Goal: Task Accomplishment & Management: Complete application form

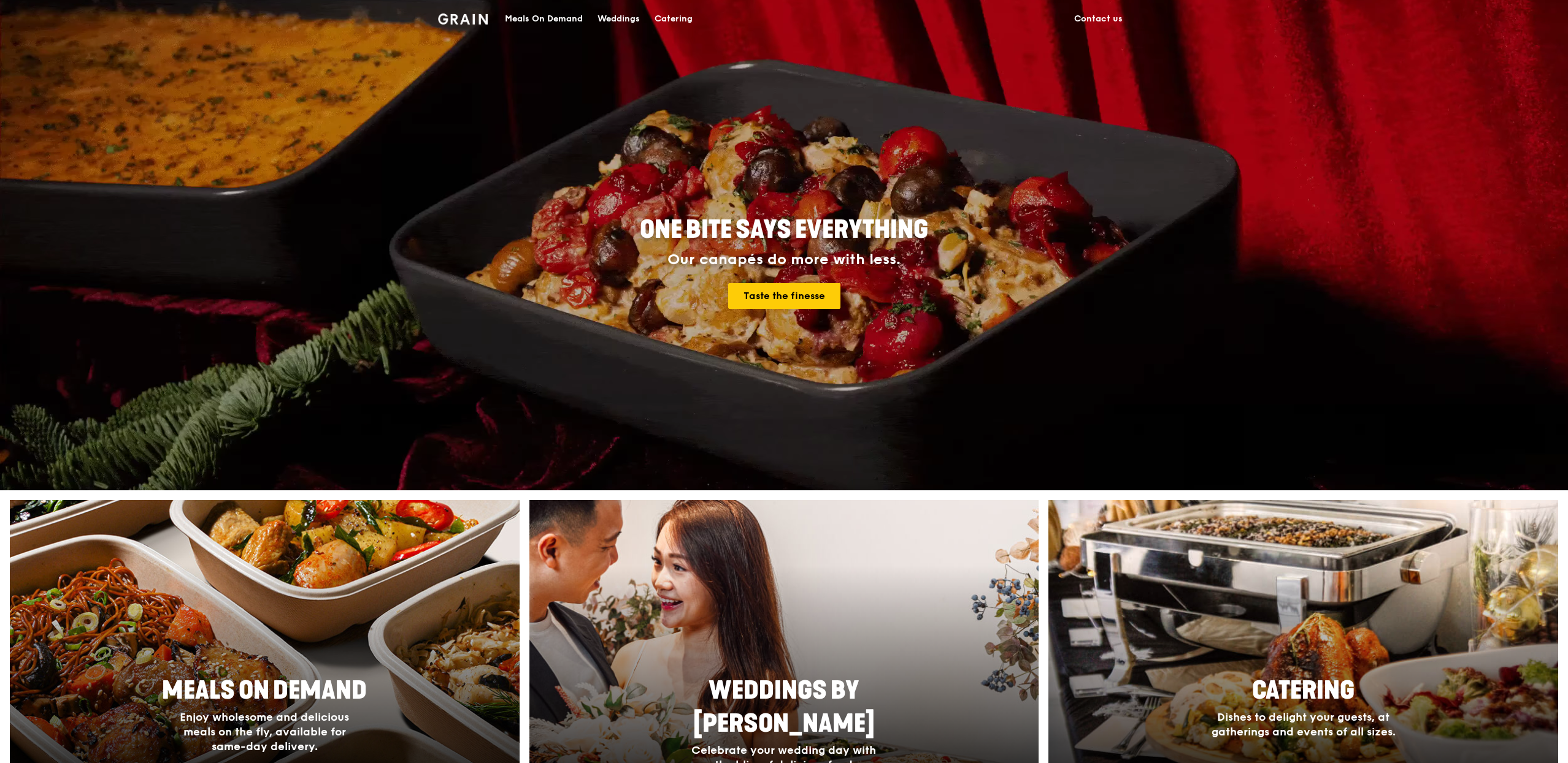
click at [576, 22] on div "Meals On Demand" at bounding box center [544, 19] width 78 height 37
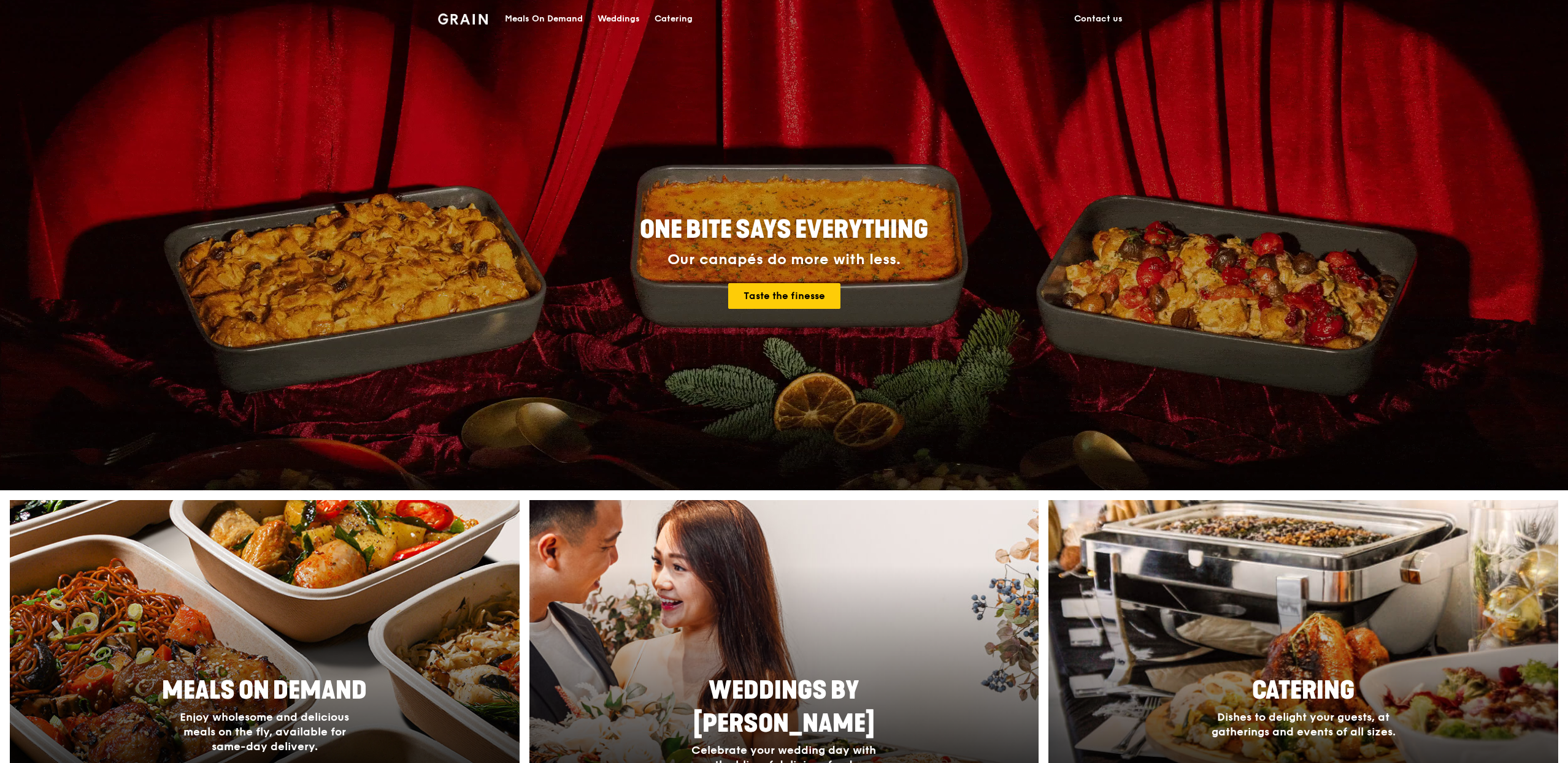
click at [512, 24] on div "Meals On Demand" at bounding box center [544, 19] width 78 height 37
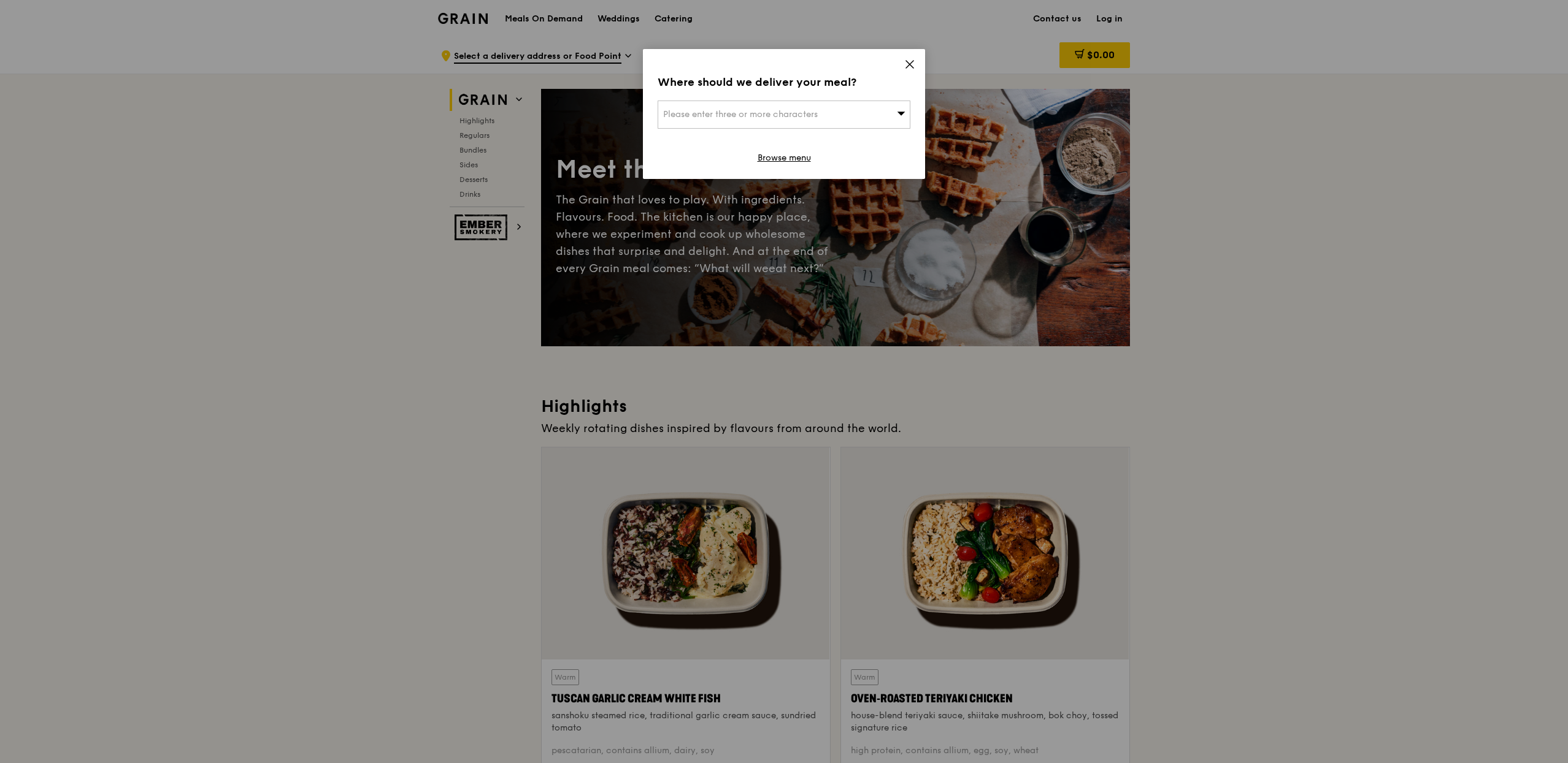
click at [795, 109] on span "Please enter three or more characters" at bounding box center [740, 115] width 154 height 10
type input "570154"
click at [790, 134] on div "154 Bishan Street 13" at bounding box center [754, 139] width 182 height 12
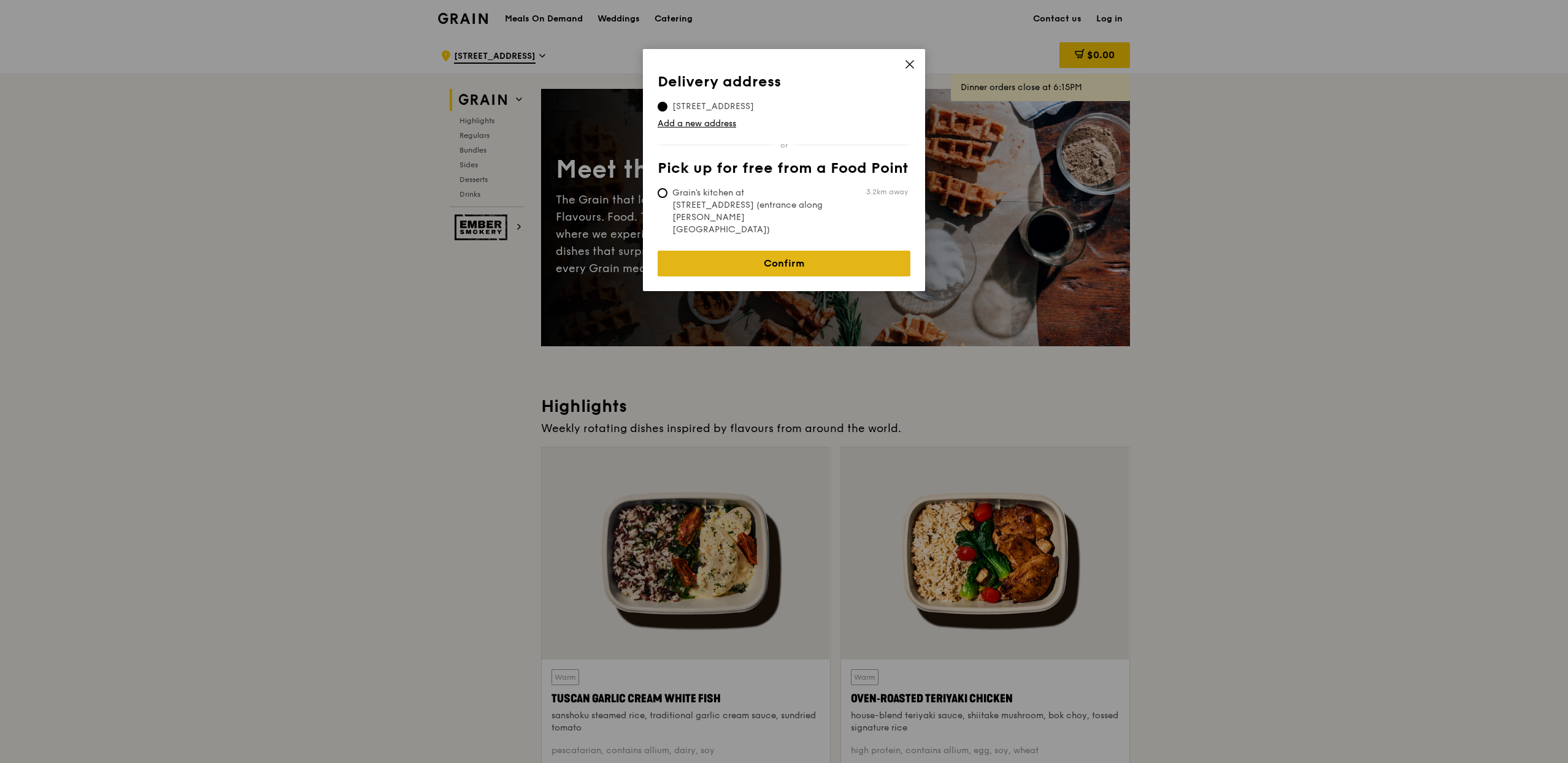
click at [778, 251] on link "Confirm" at bounding box center [783, 264] width 252 height 26
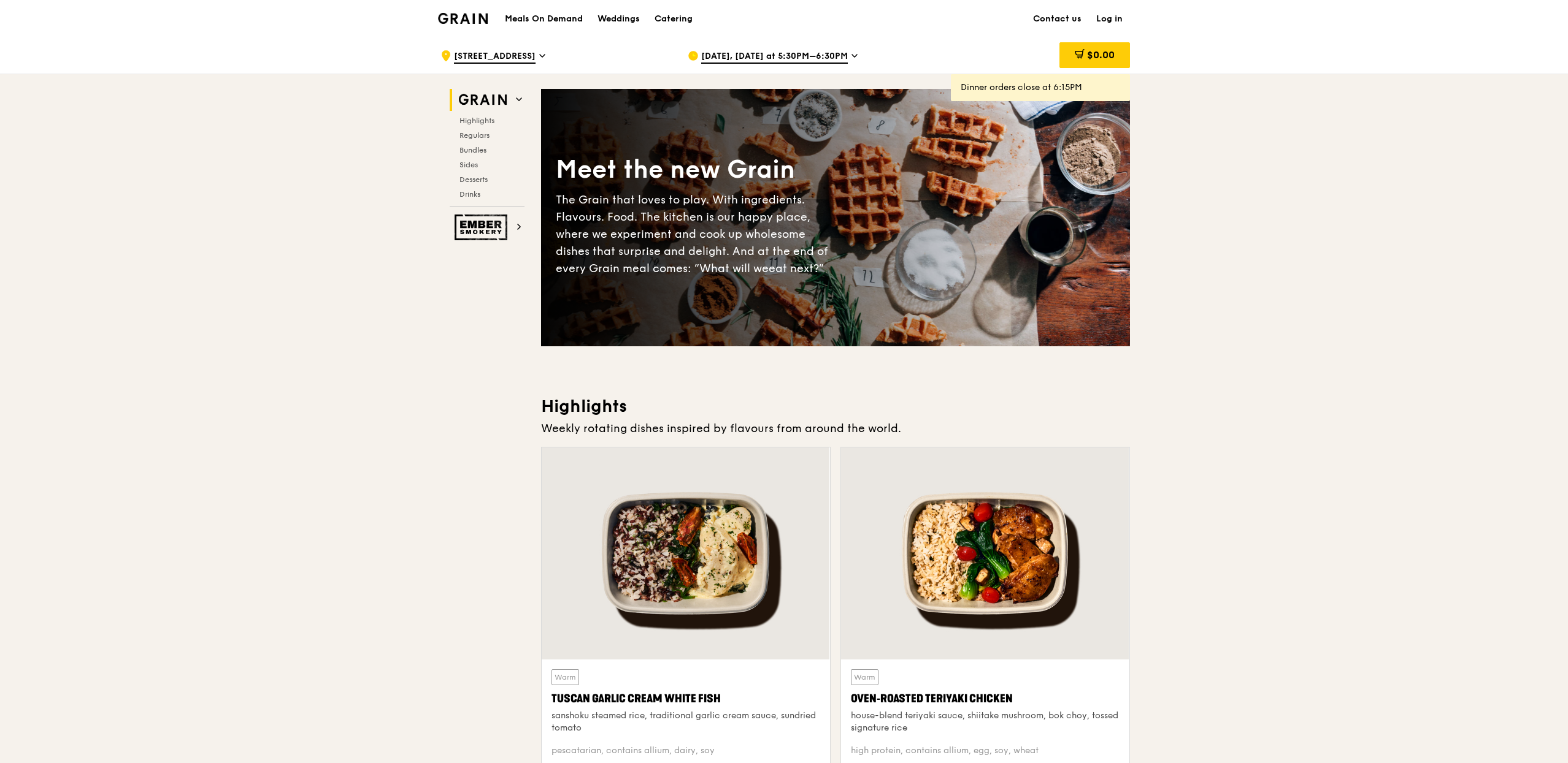
click at [736, 59] on span "Aug 26, Today at 5:30PM–6:30PM" at bounding box center [775, 57] width 146 height 14
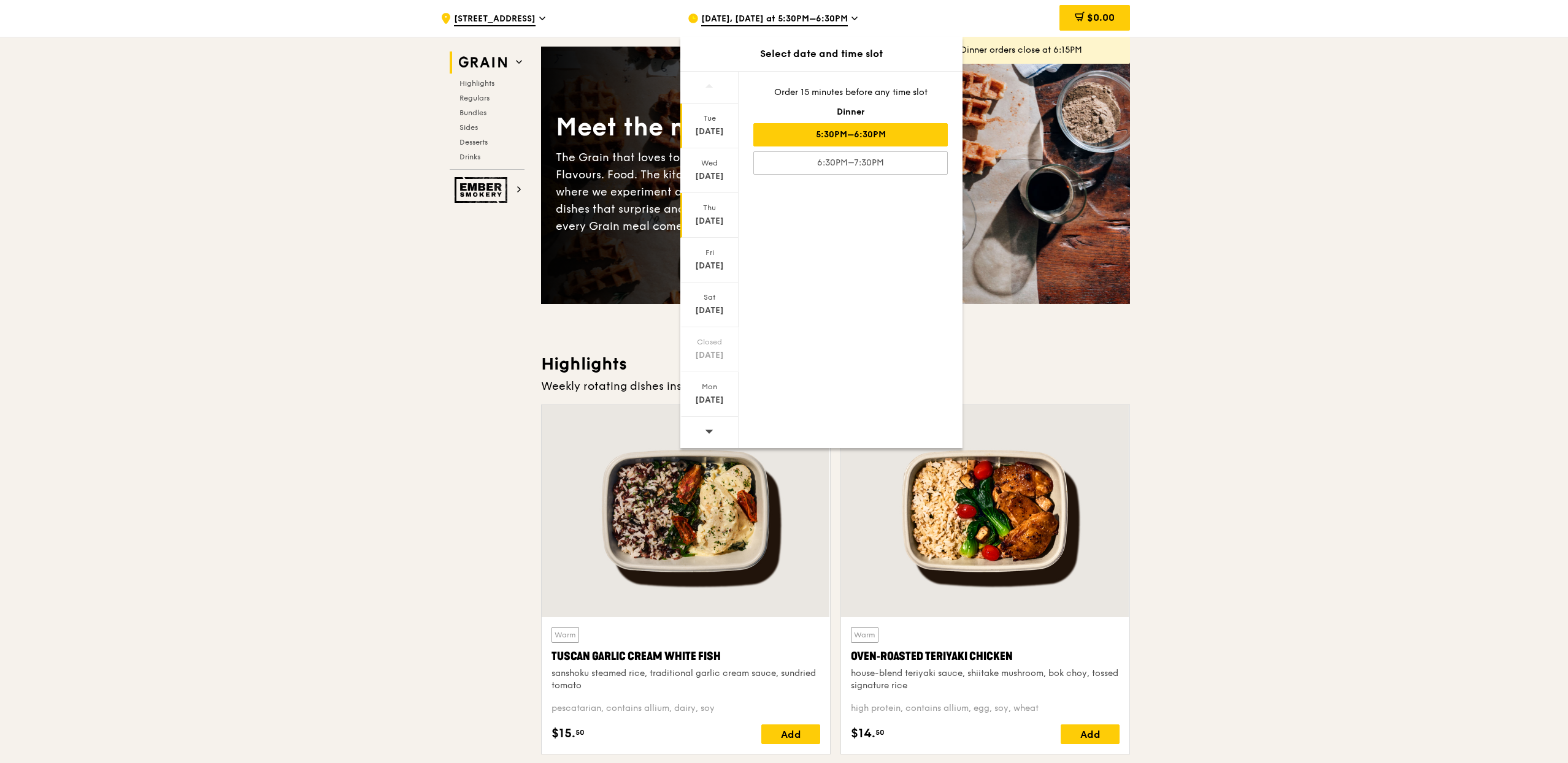
scroll to position [42, 0]
click at [718, 228] on div "Thu Aug 28" at bounding box center [710, 215] width 59 height 45
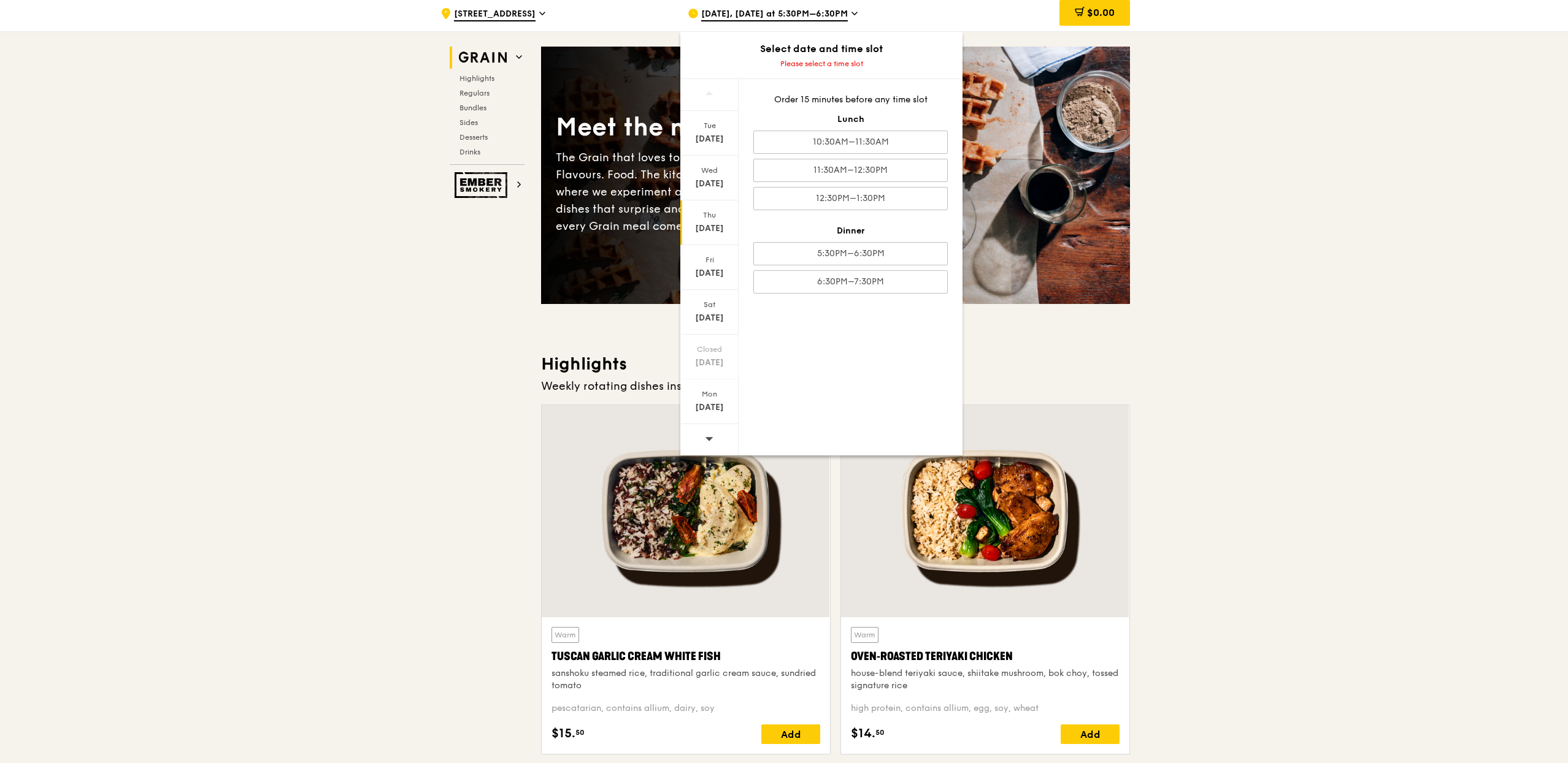
scroll to position [0, 0]
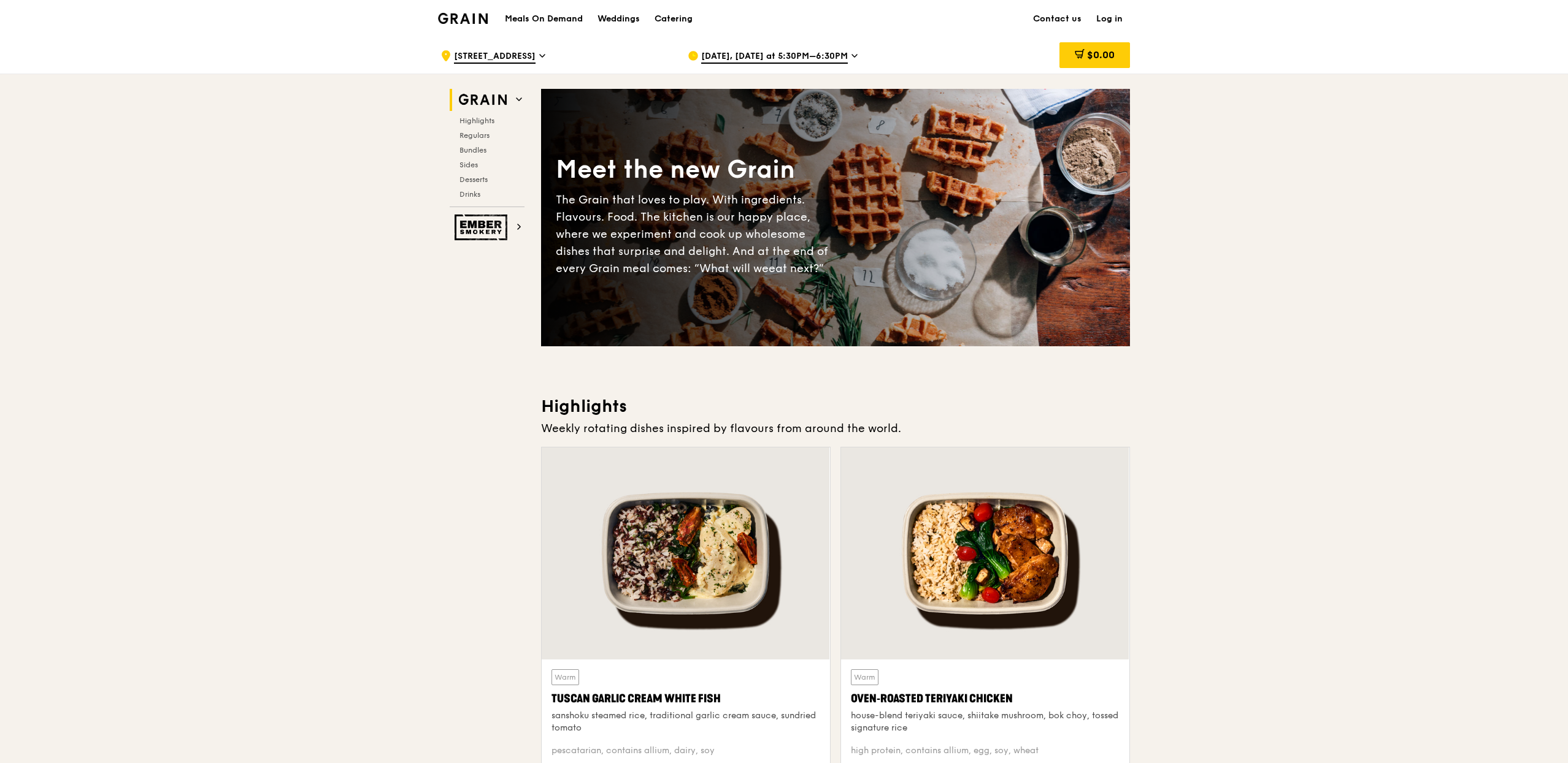
click at [566, 22] on h1 "Meals On Demand" at bounding box center [544, 19] width 78 height 12
click at [538, 16] on h1 "Meals On Demand" at bounding box center [544, 19] width 78 height 12
click at [543, 59] on icon at bounding box center [542, 55] width 6 height 11
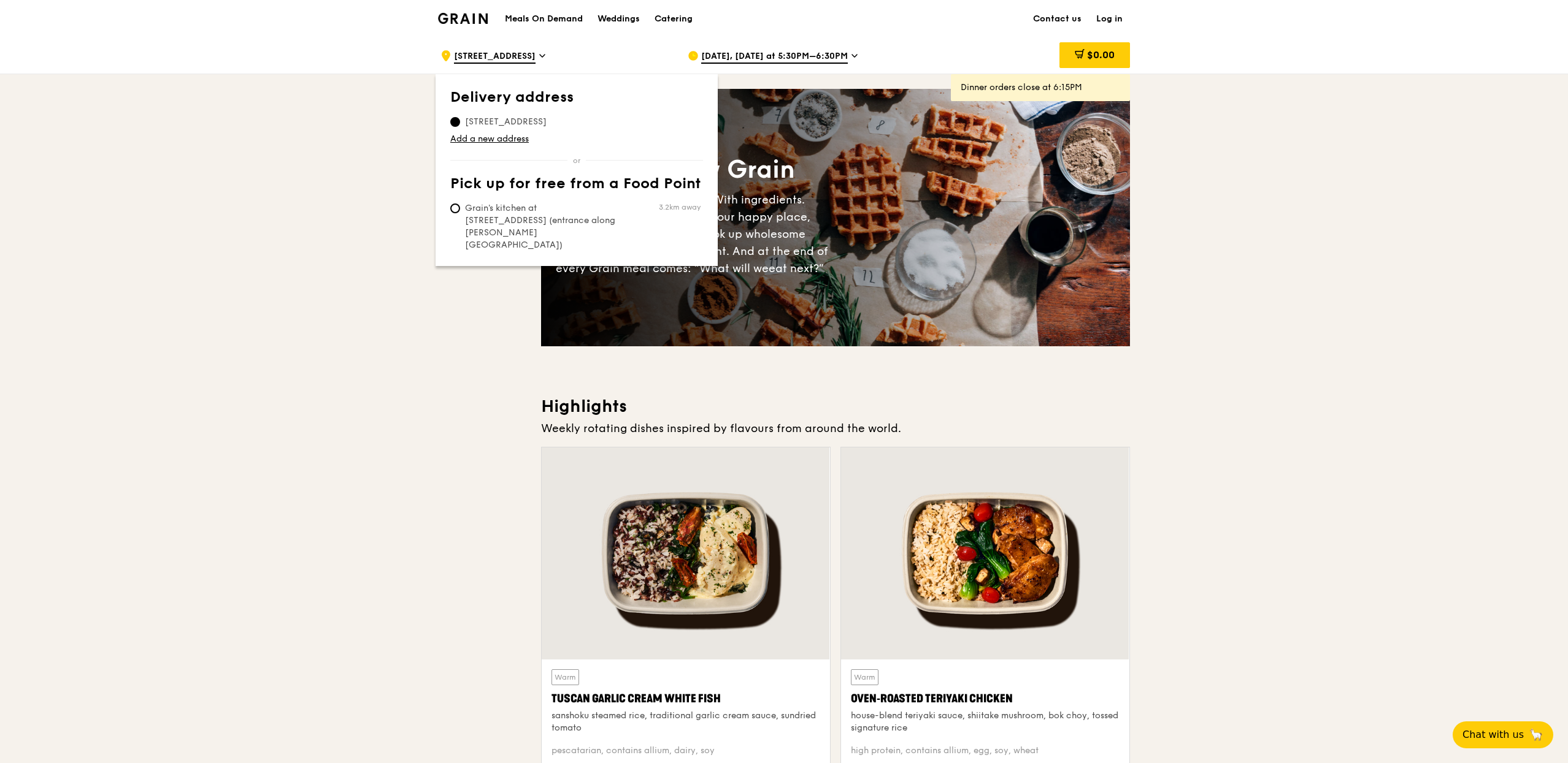
click at [970, 19] on div "Meals On Demand Weddings Catering Contact us Log in" at bounding box center [783, 18] width 692 height 37
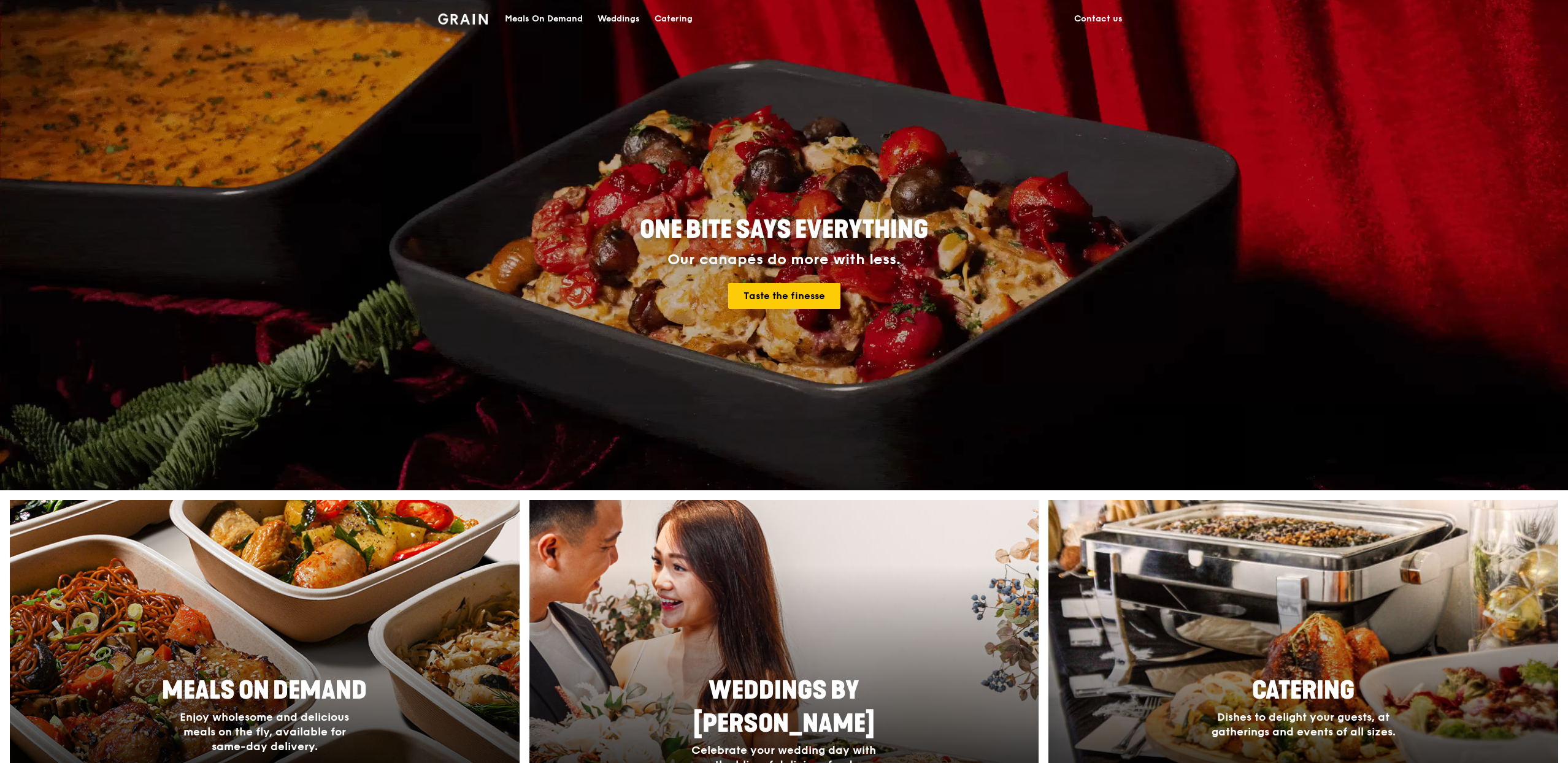
click at [672, 16] on div "Catering" at bounding box center [674, 19] width 38 height 37
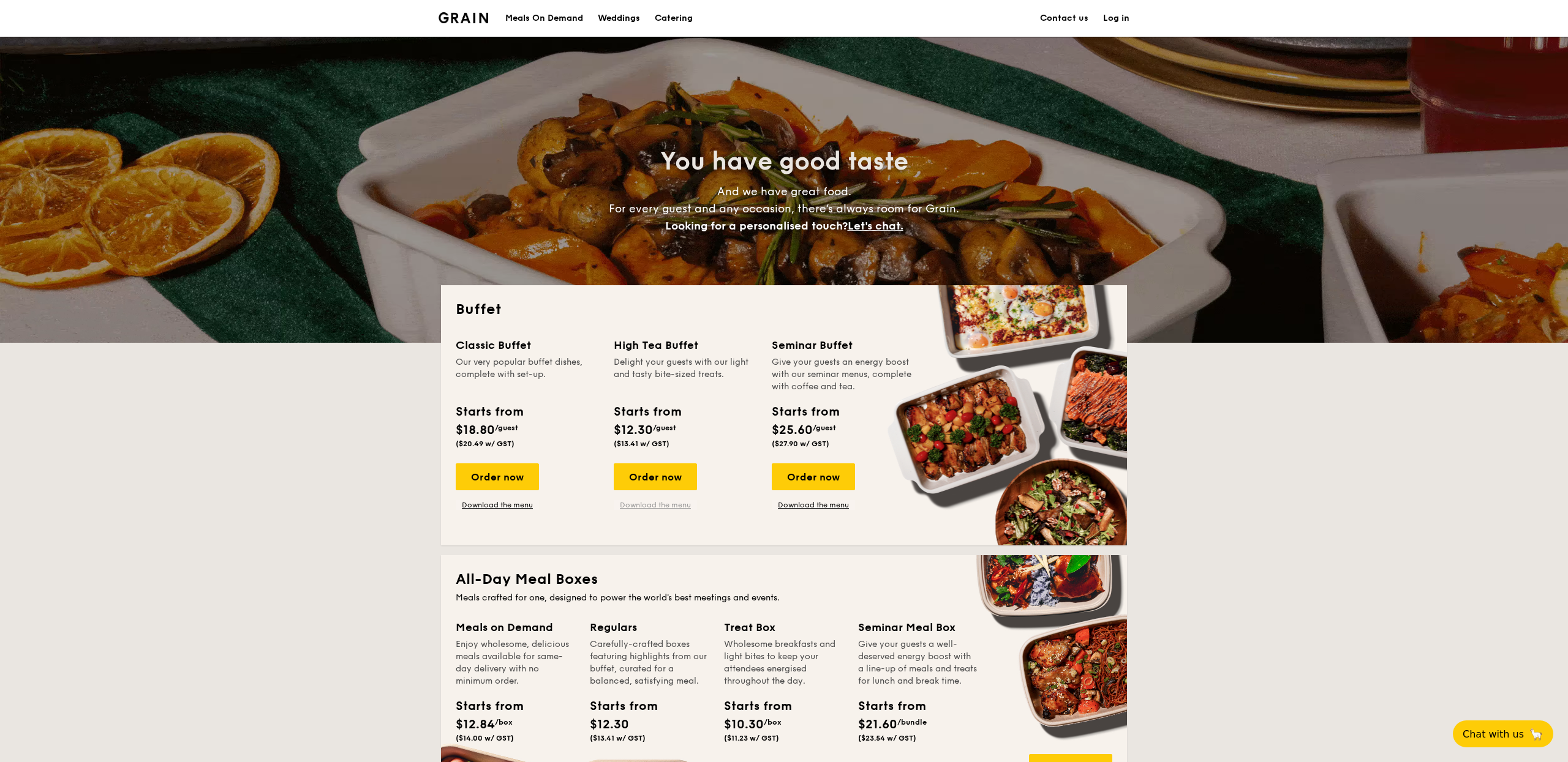
click at [653, 507] on link "Download the menu" at bounding box center [655, 505] width 83 height 9
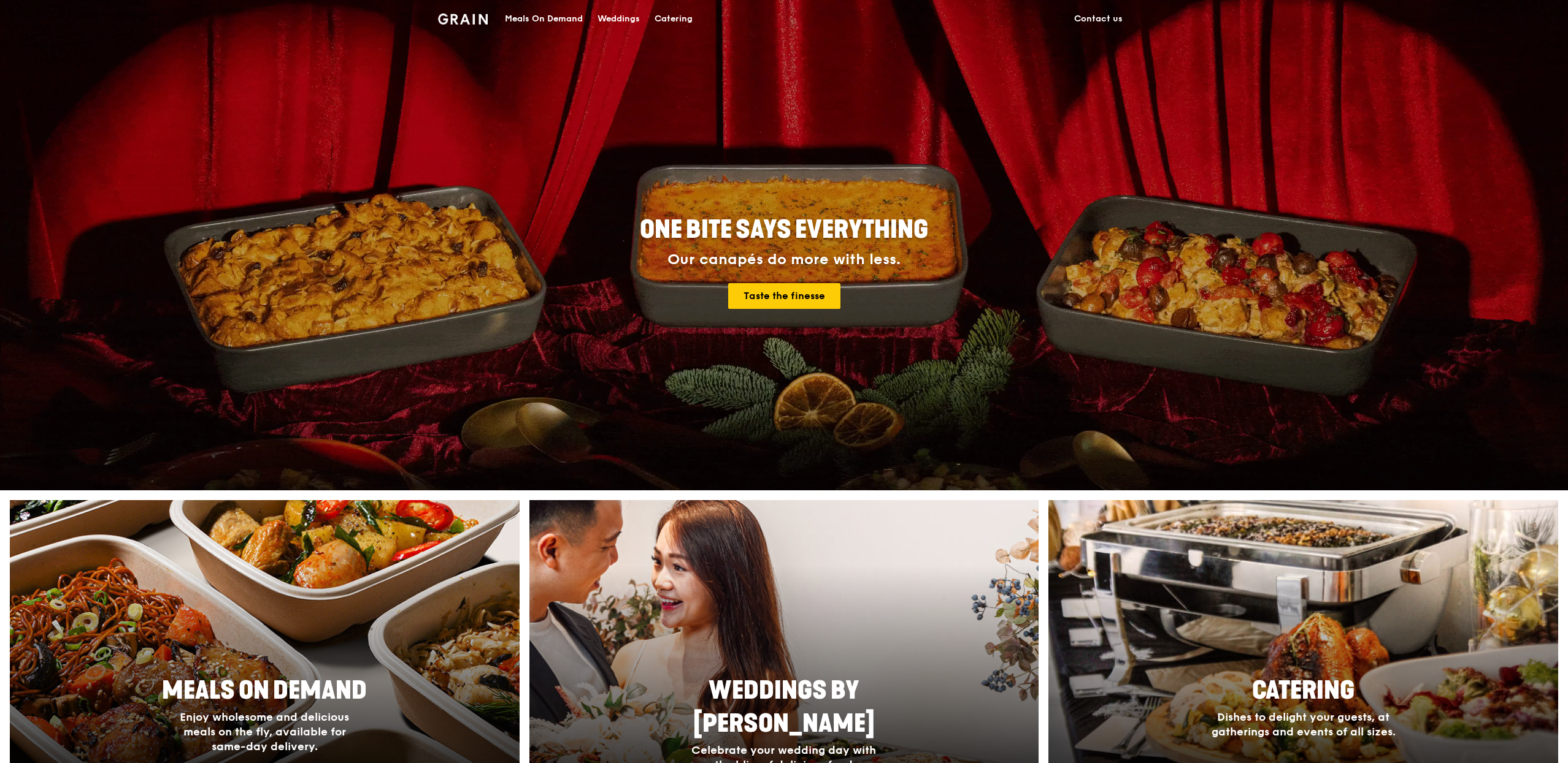
click at [532, 18] on div "Meals On Demand" at bounding box center [544, 19] width 78 height 37
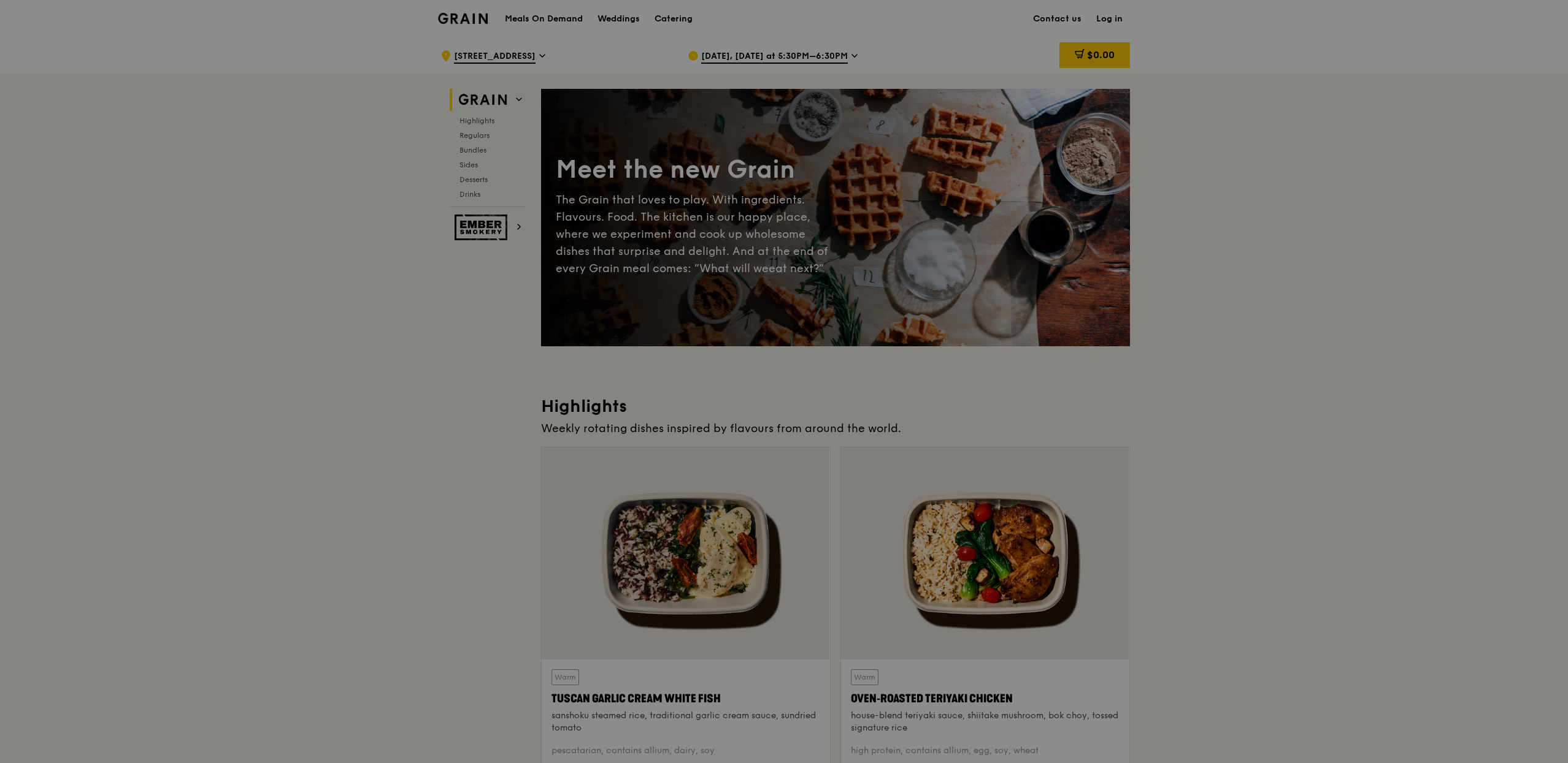
click at [1101, 12] on link "Log in" at bounding box center [1110, 19] width 41 height 37
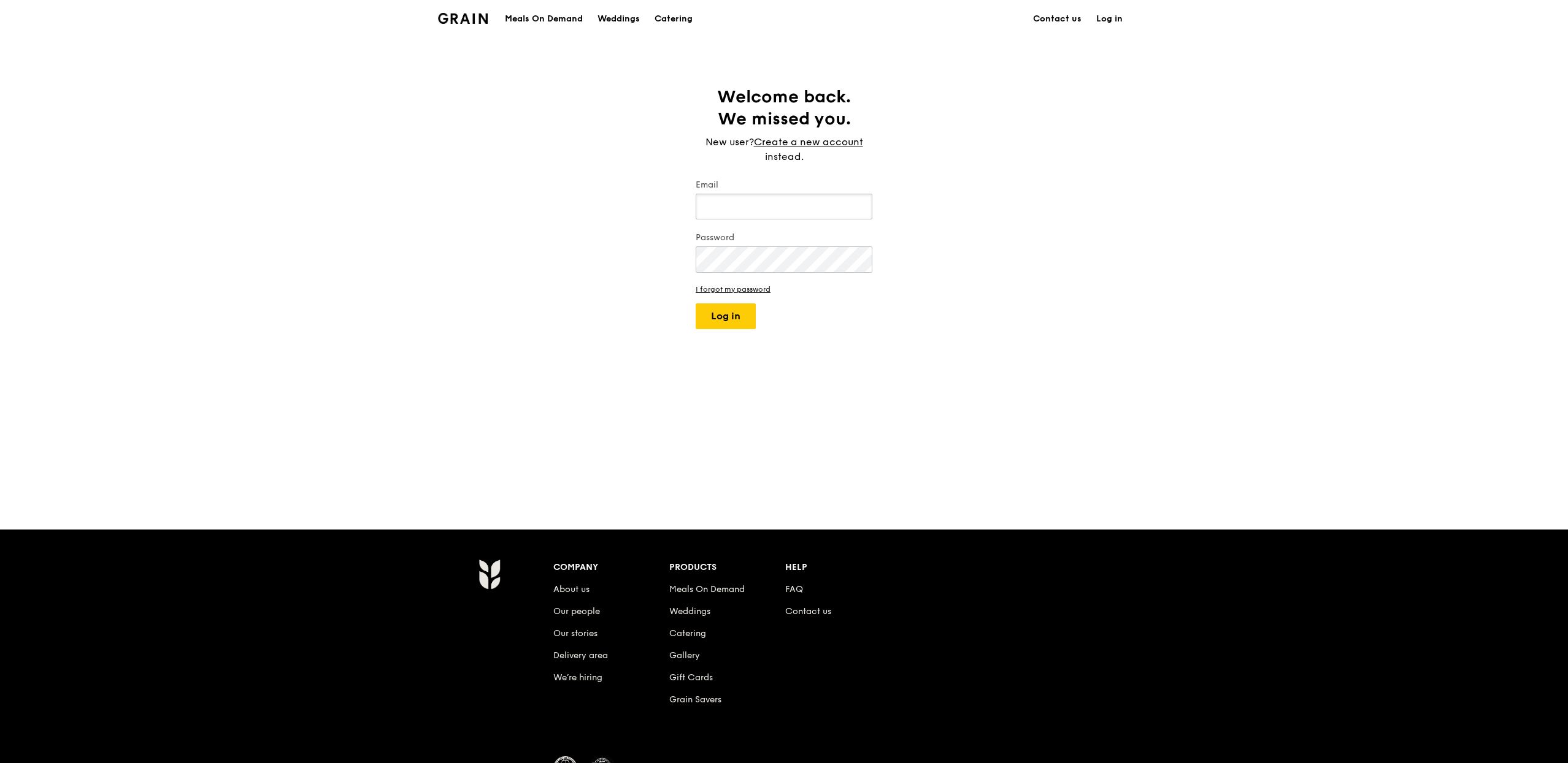
type input "joshua@grain.com.sg"
click at [749, 313] on button "Log in" at bounding box center [725, 316] width 60 height 26
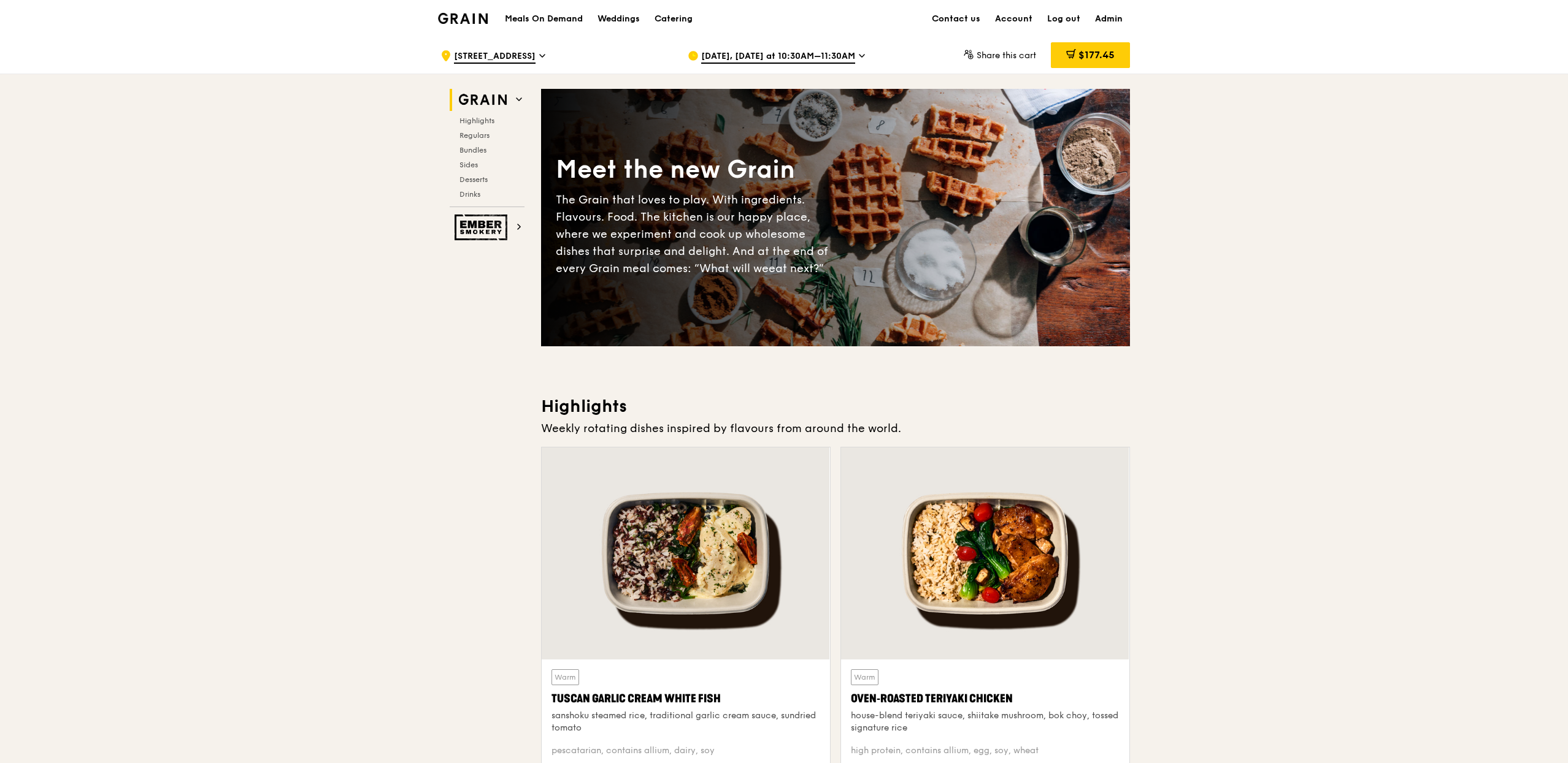
click at [1104, 14] on link "Admin" at bounding box center [1108, 19] width 42 height 37
select select "100"
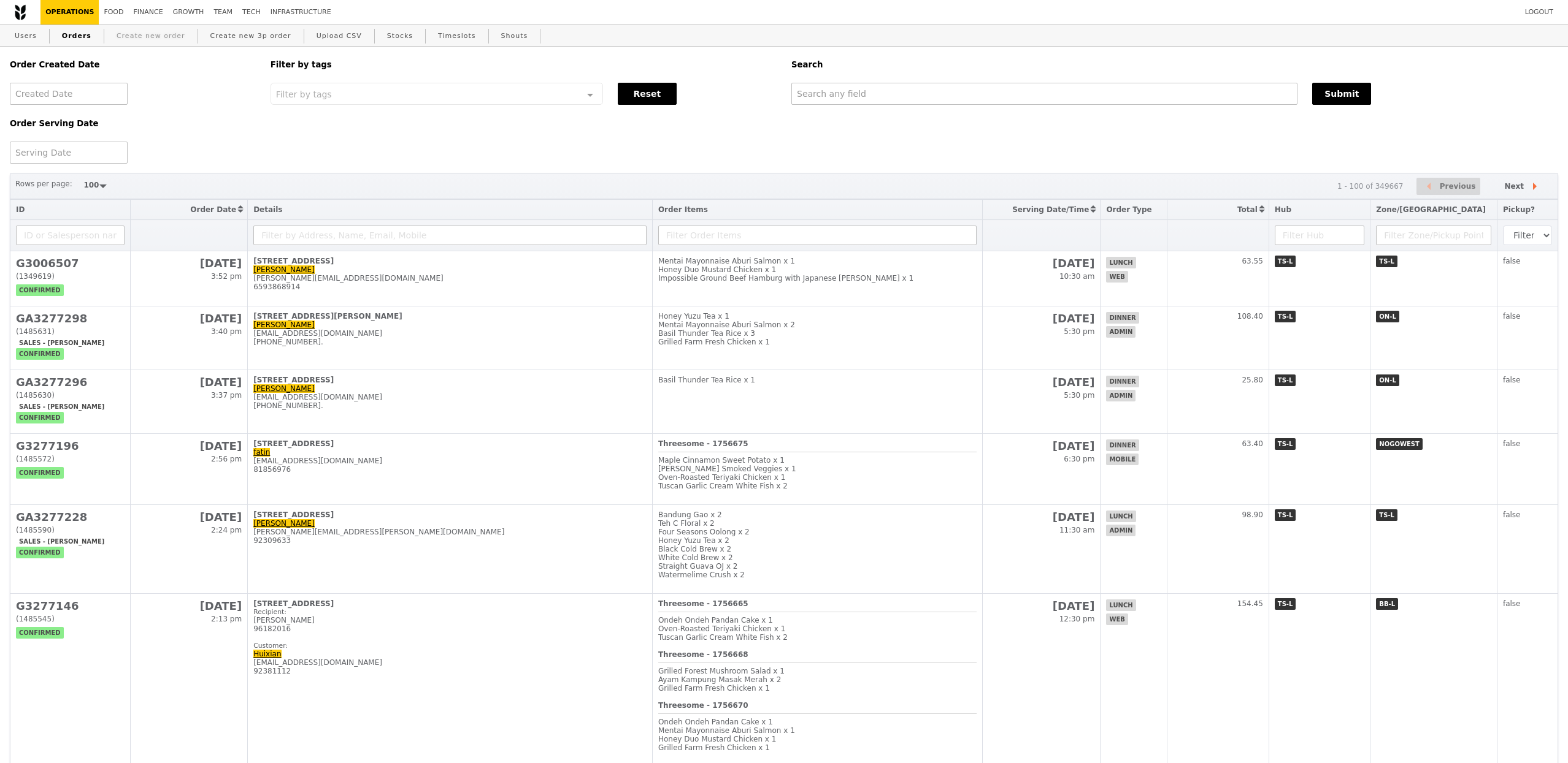
click at [159, 38] on link "Create new order" at bounding box center [151, 36] width 78 height 22
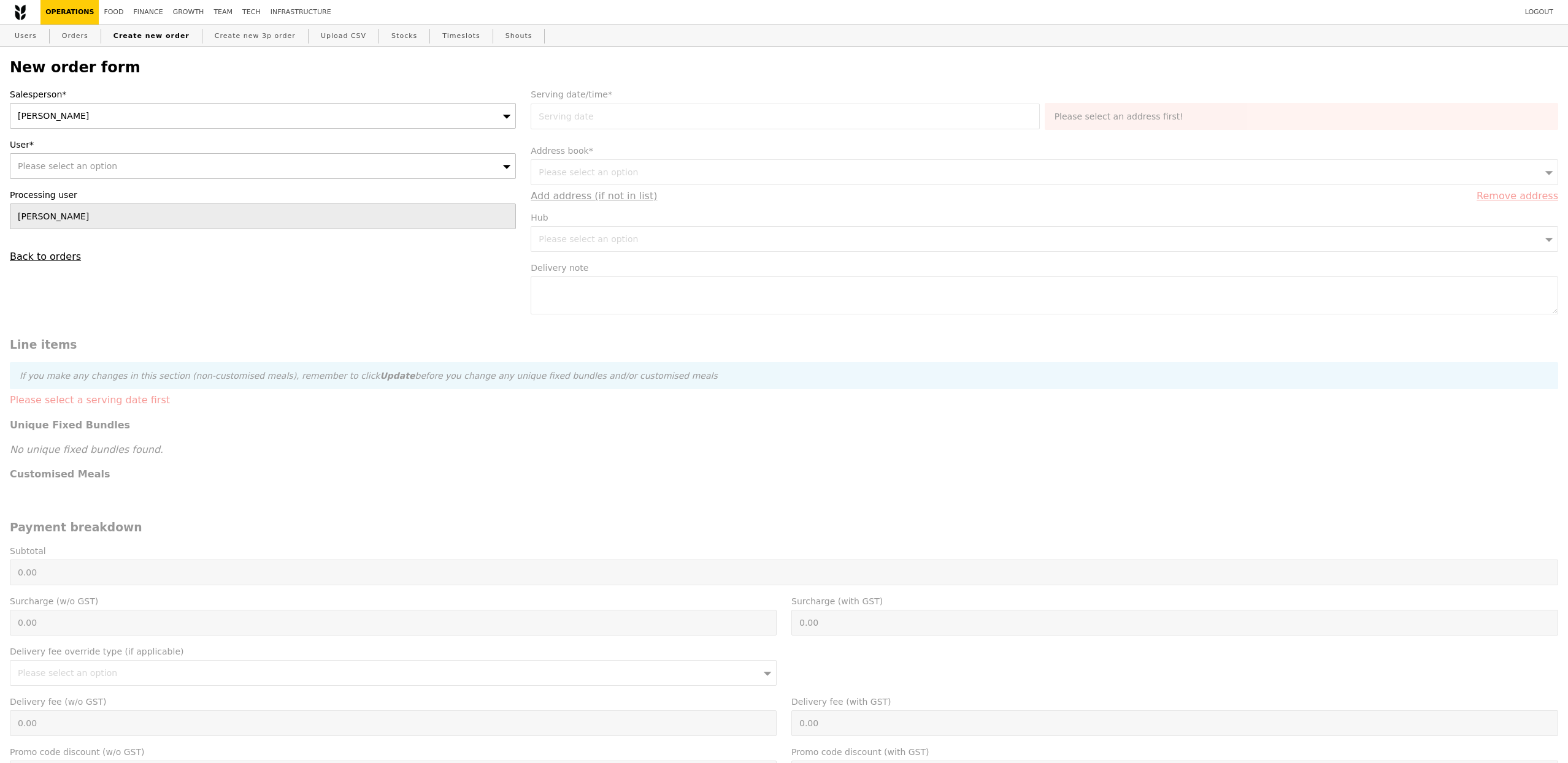
click at [179, 168] on div "Please select an option" at bounding box center [262, 166] width 506 height 26
type input "Confirm"
type input "audrey.chan@lseg.com"
click at [173, 182] on li "No results found" at bounding box center [263, 189] width 505 height 22
click at [37, 39] on link "Users" at bounding box center [25, 36] width 32 height 22
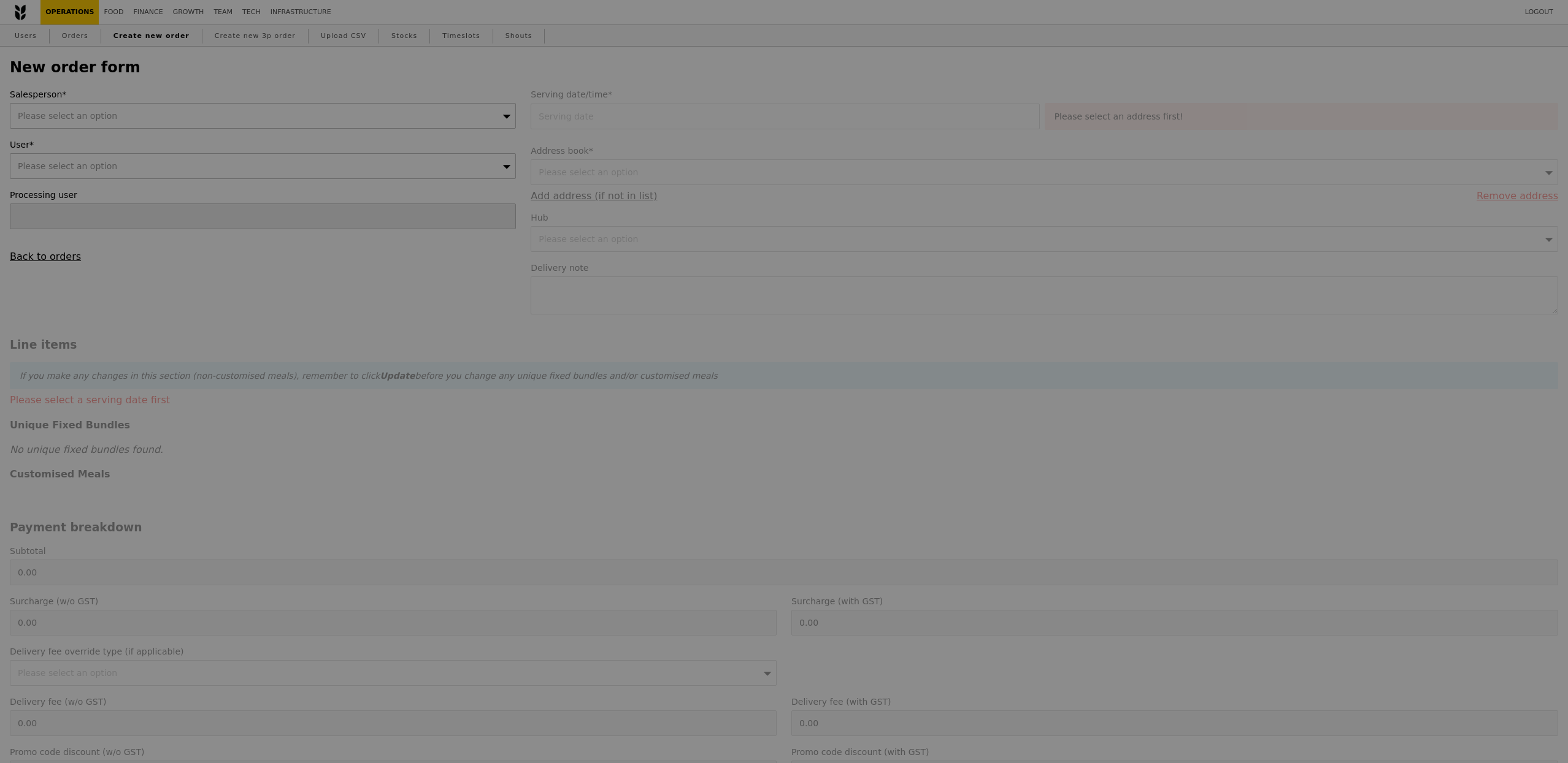
type input "Confirm"
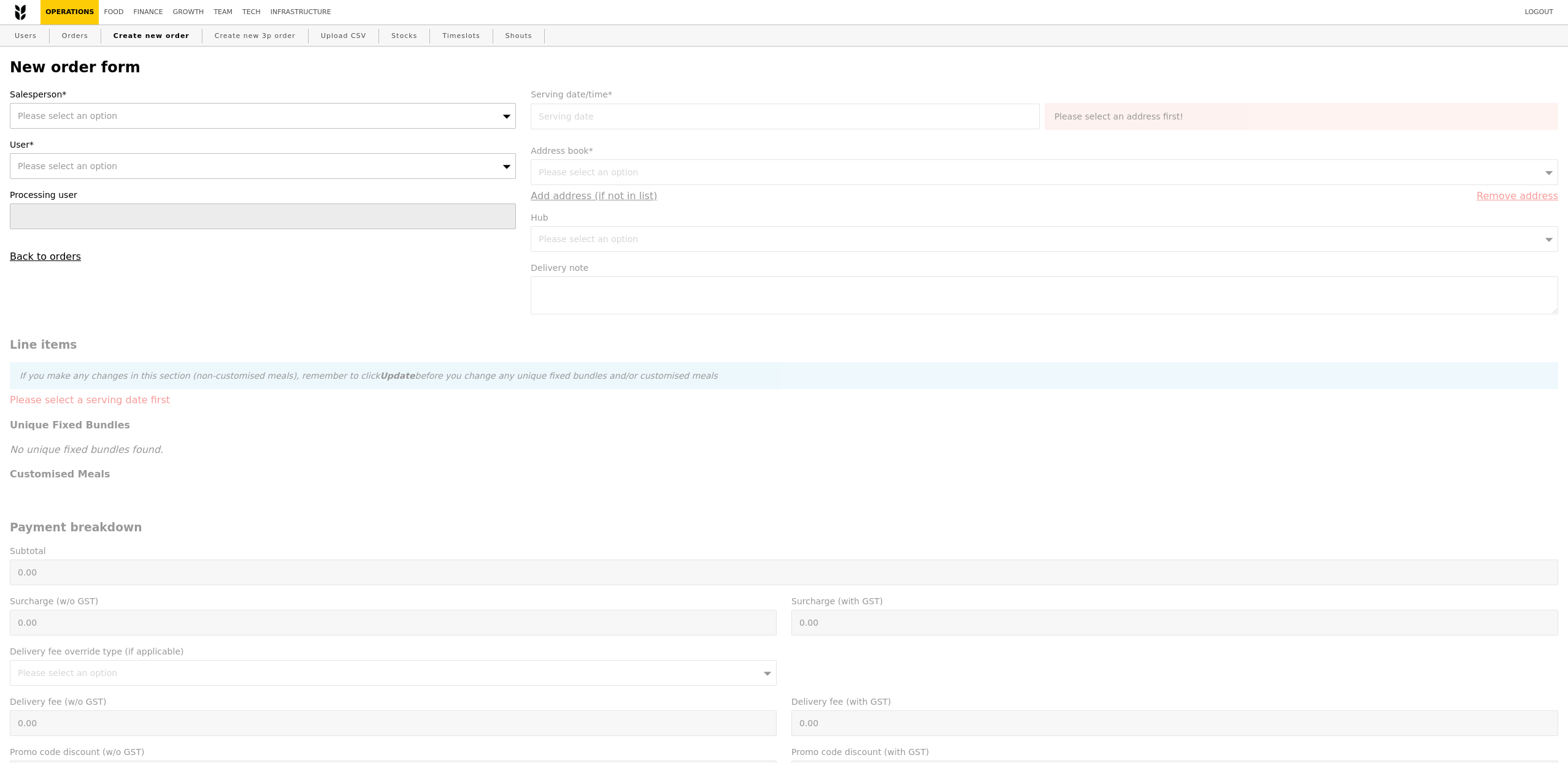
click at [146, 119] on div "Please select an option" at bounding box center [262, 116] width 506 height 26
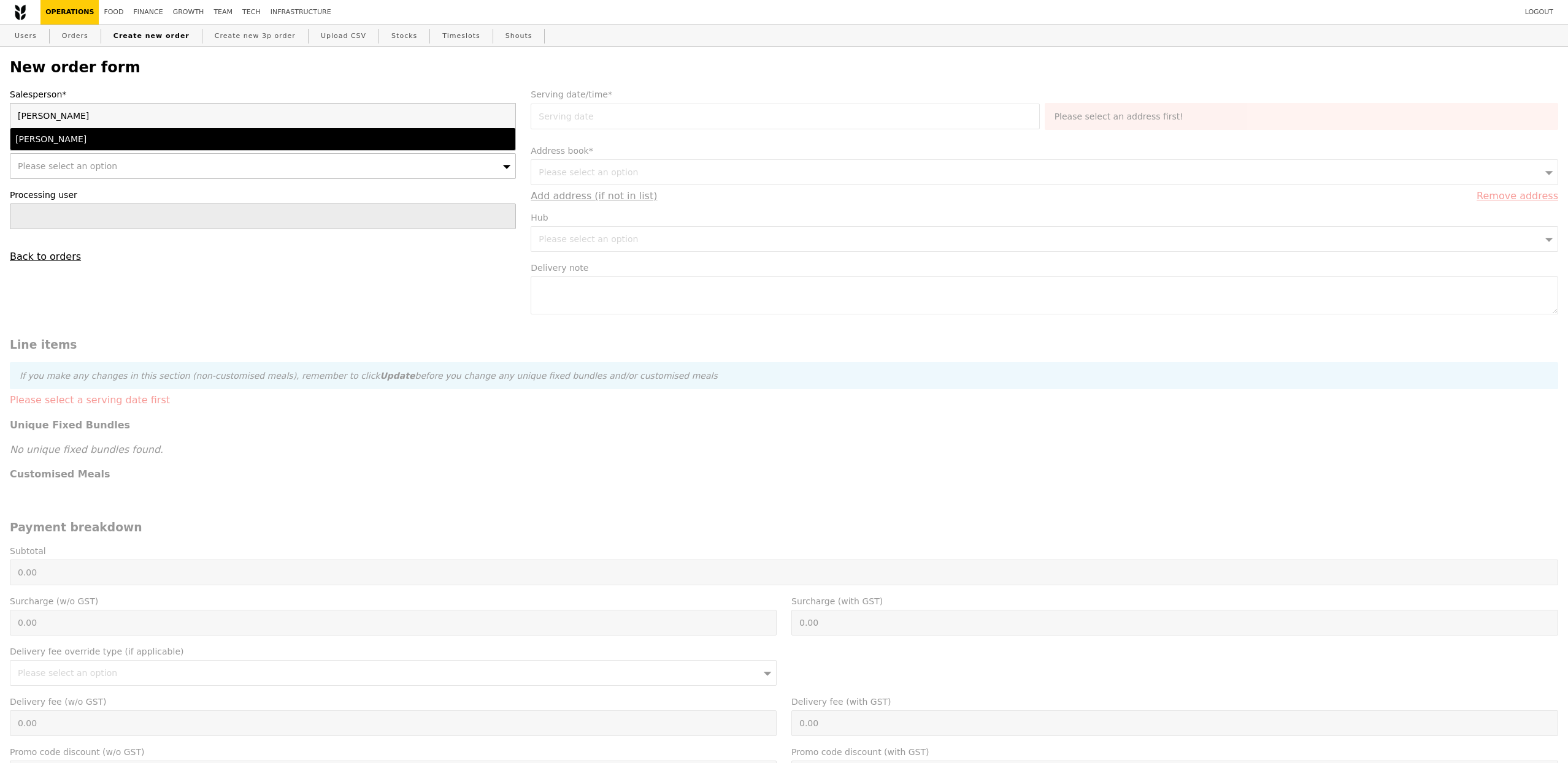
type input "[PERSON_NAME]"
click at [134, 131] on li "[PERSON_NAME]" at bounding box center [263, 140] width 505 height 22
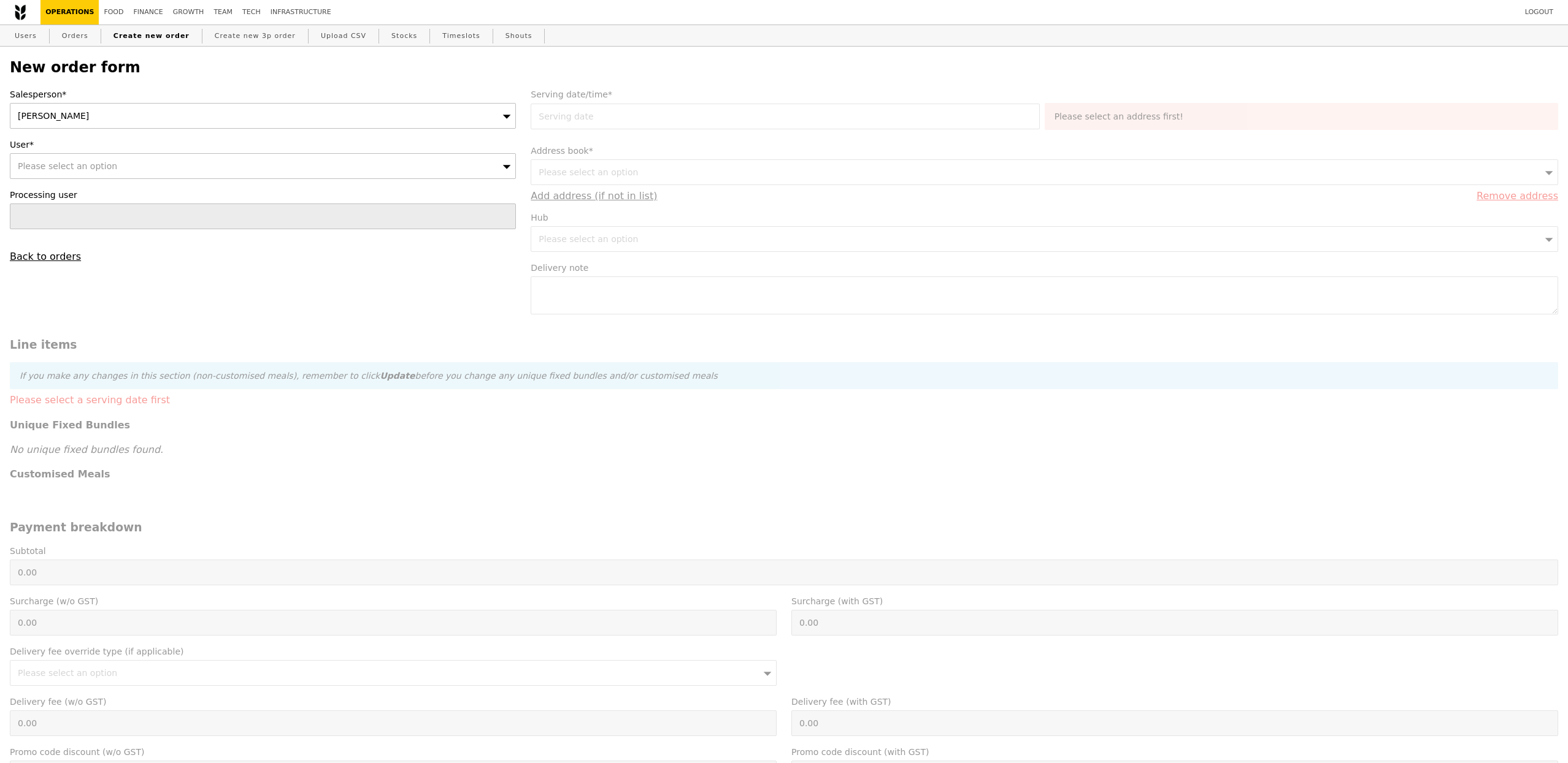
click at [134, 155] on div "Please select an option" at bounding box center [262, 166] width 506 height 26
type input "Confirm"
paste input "[PHONE_NUMBER]"
type input "[PHONE_NUMBER]"
type input "Confirm"
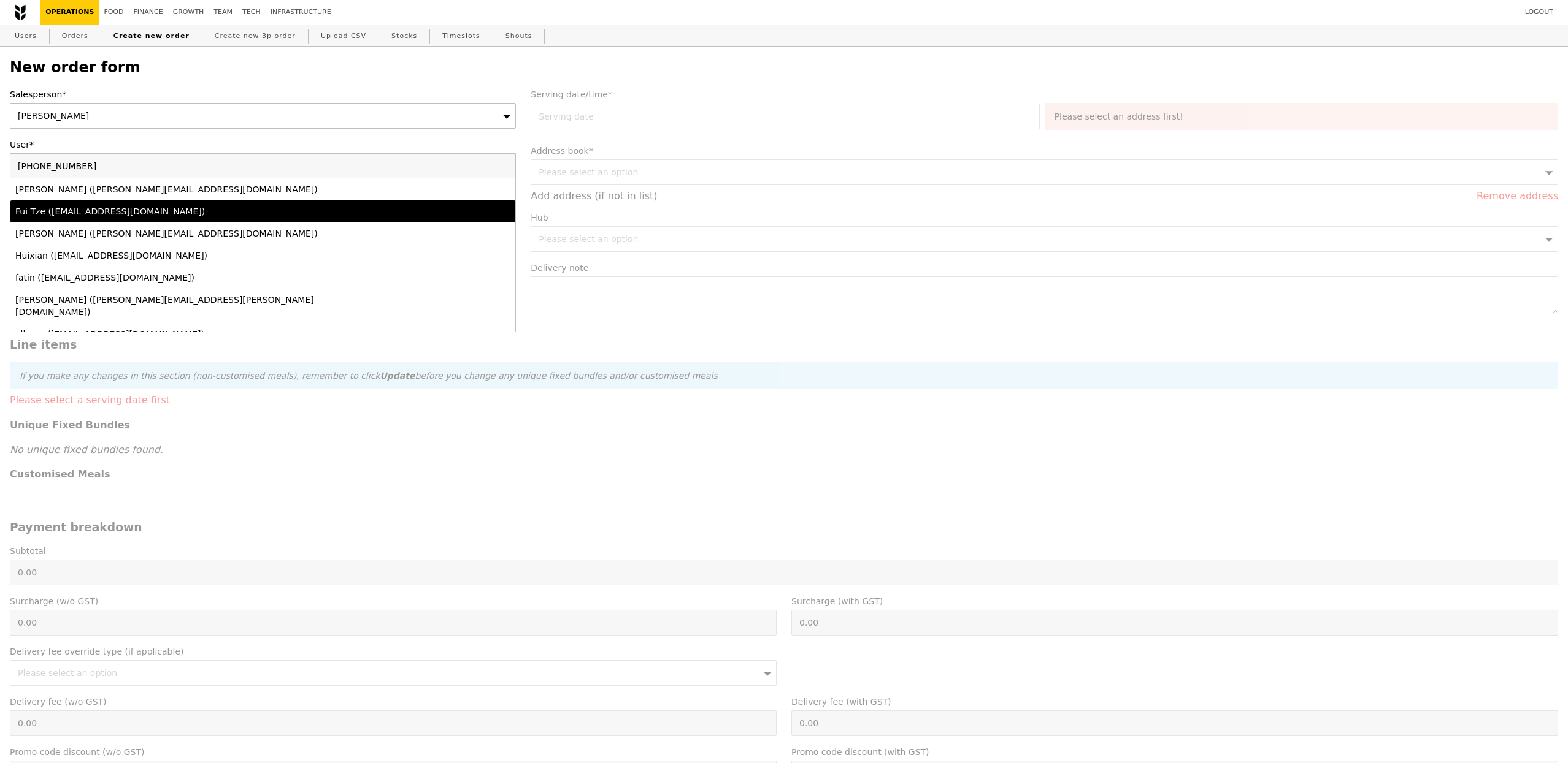
click at [60, 162] on input "+65 9270 1498" at bounding box center [263, 166] width 505 height 24
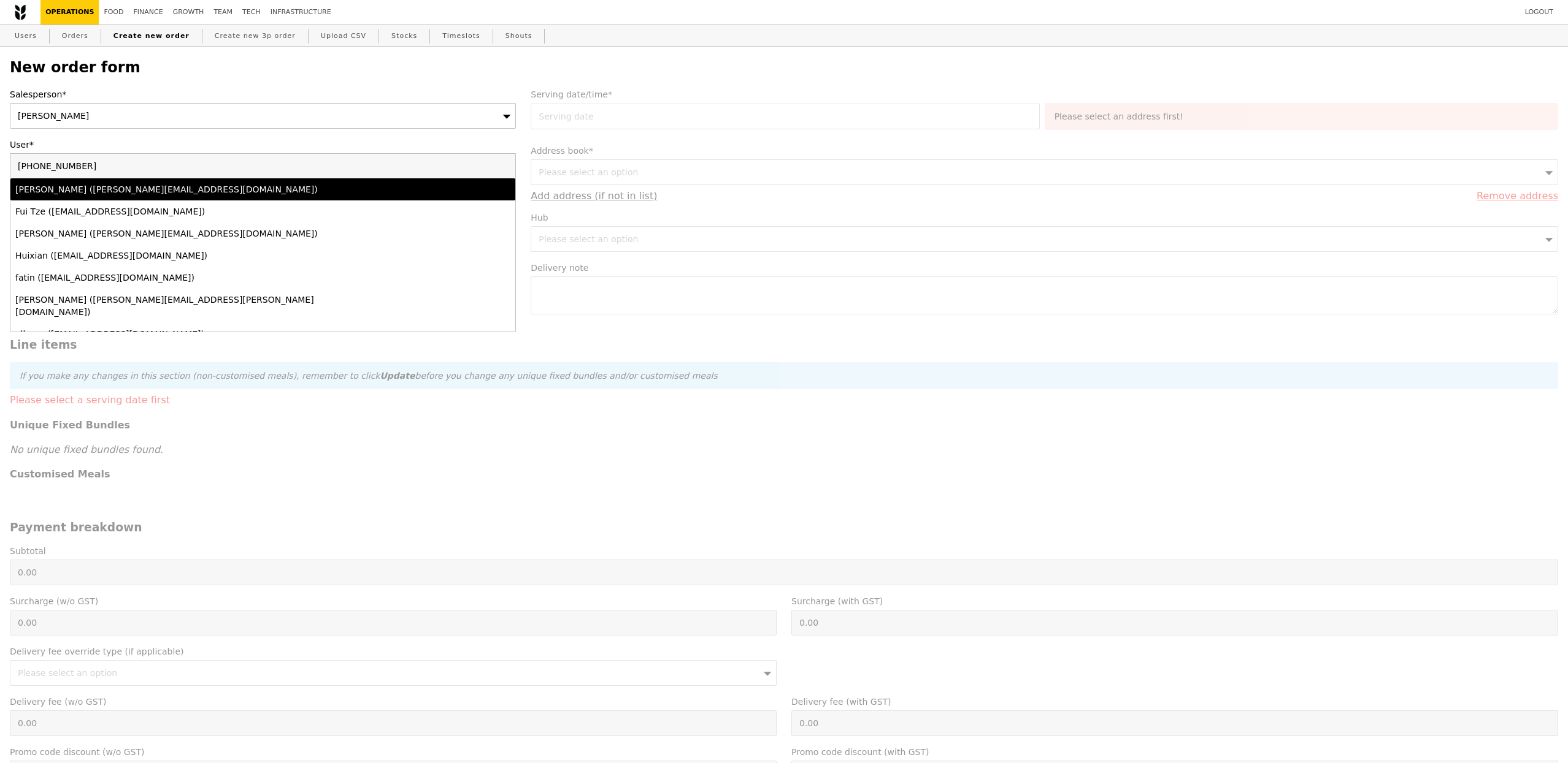
type input "+65 92701498"
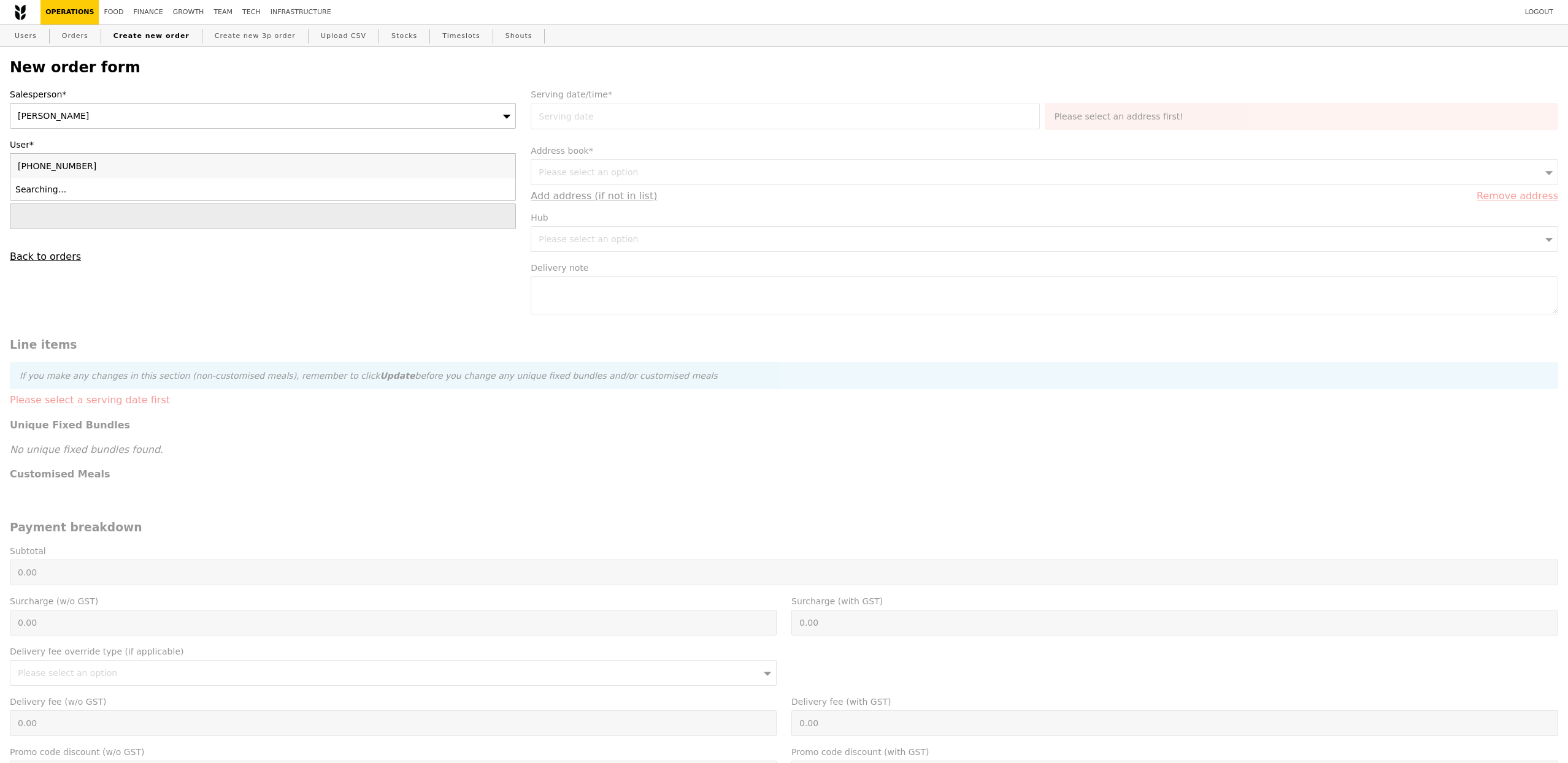
type input "Confirm"
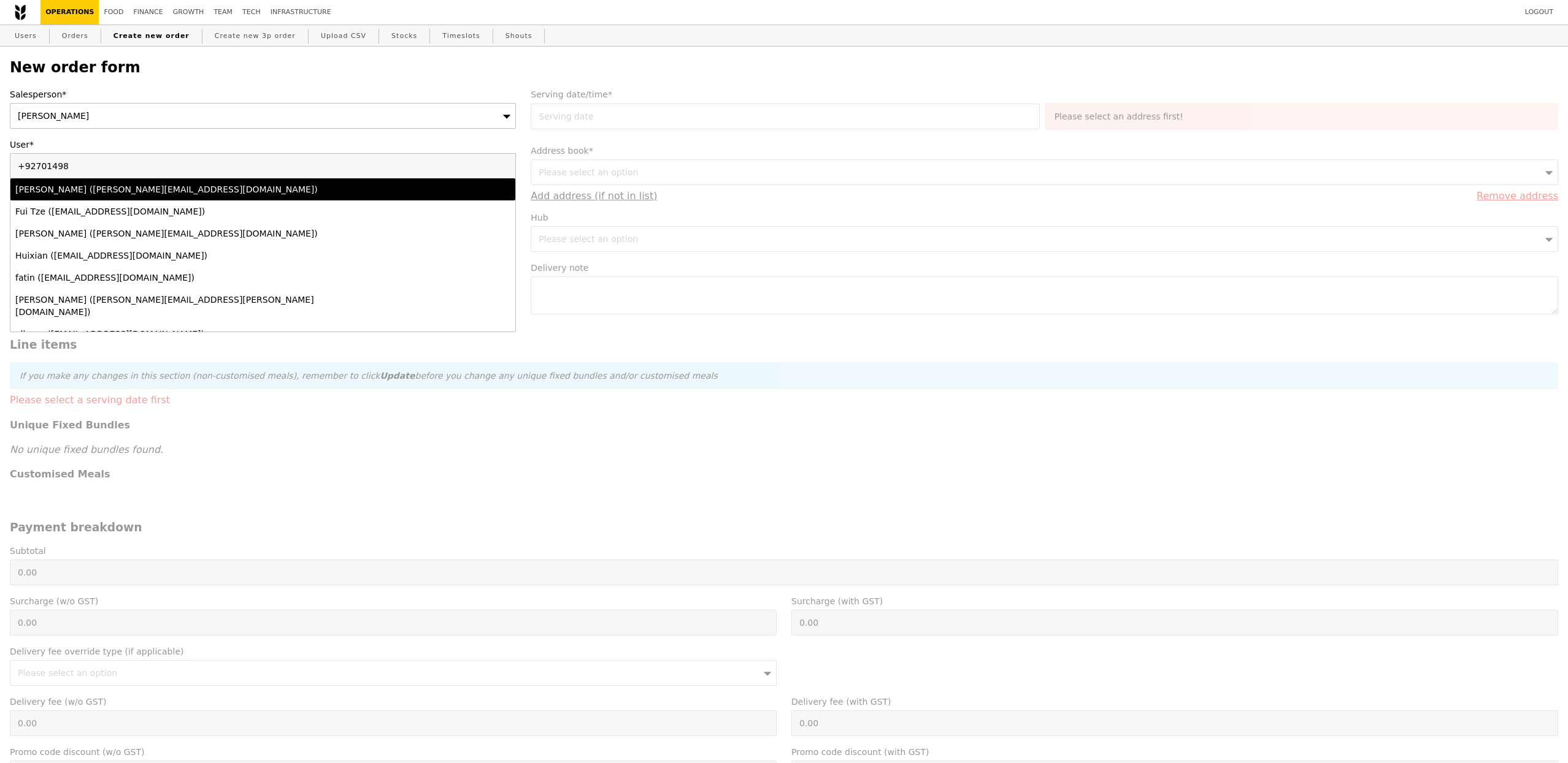
type input "92701498"
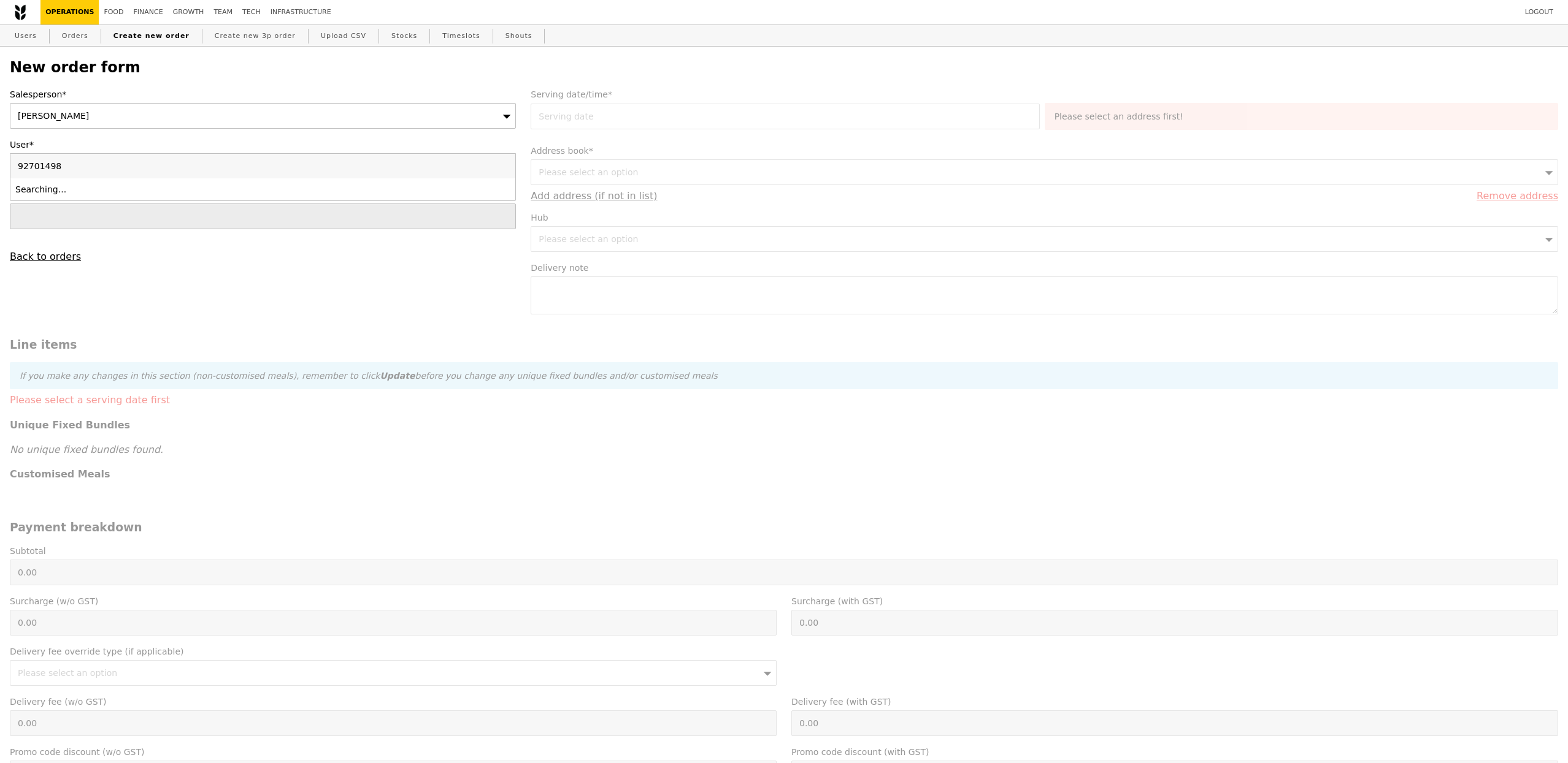
type input "Confirm"
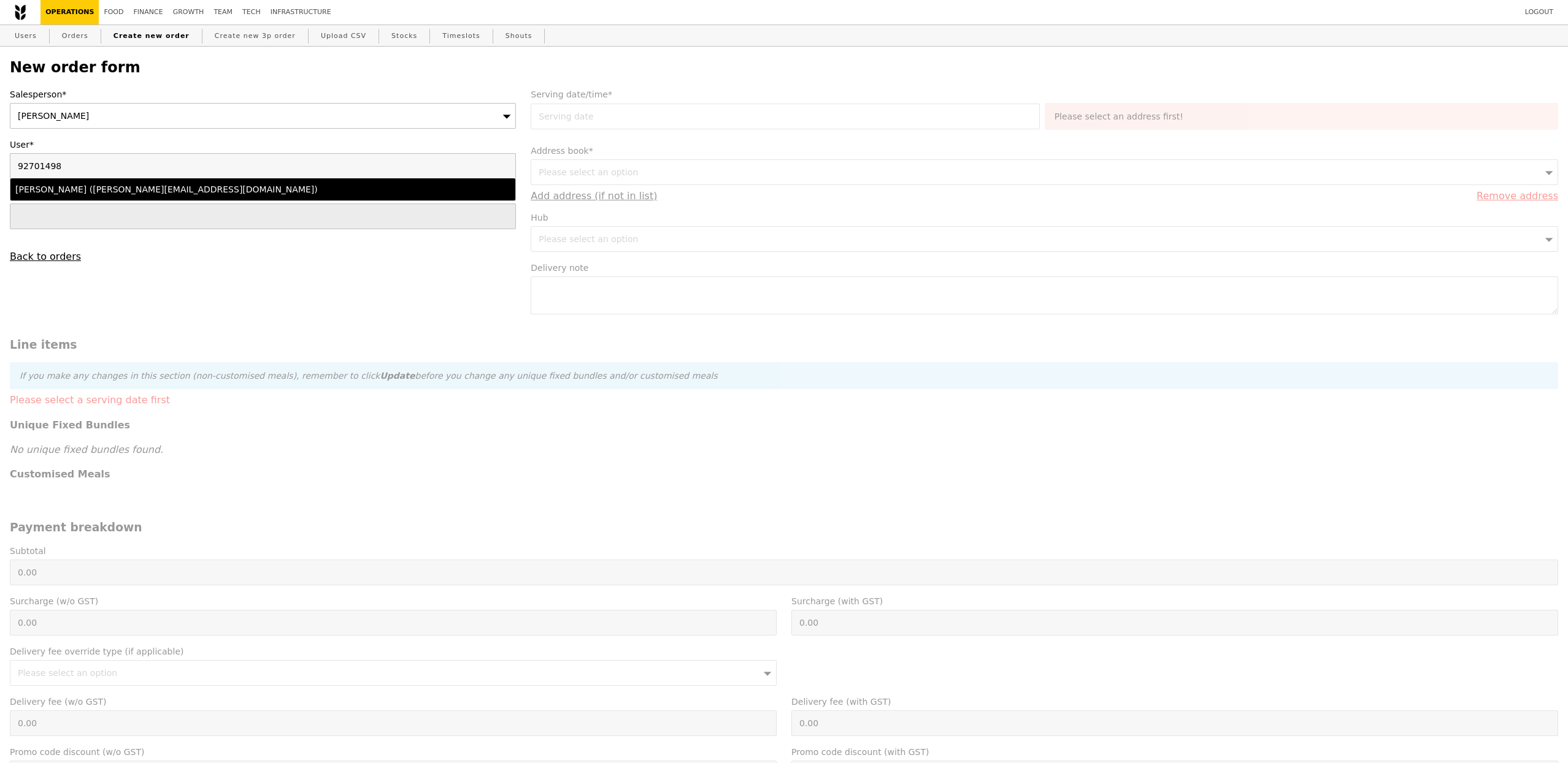
type input "92701498"
click at [139, 189] on div "Audrey Chan (audrey_ckl@yahoo.com)" at bounding box center [201, 189] width 371 height 12
type input "Loading..."
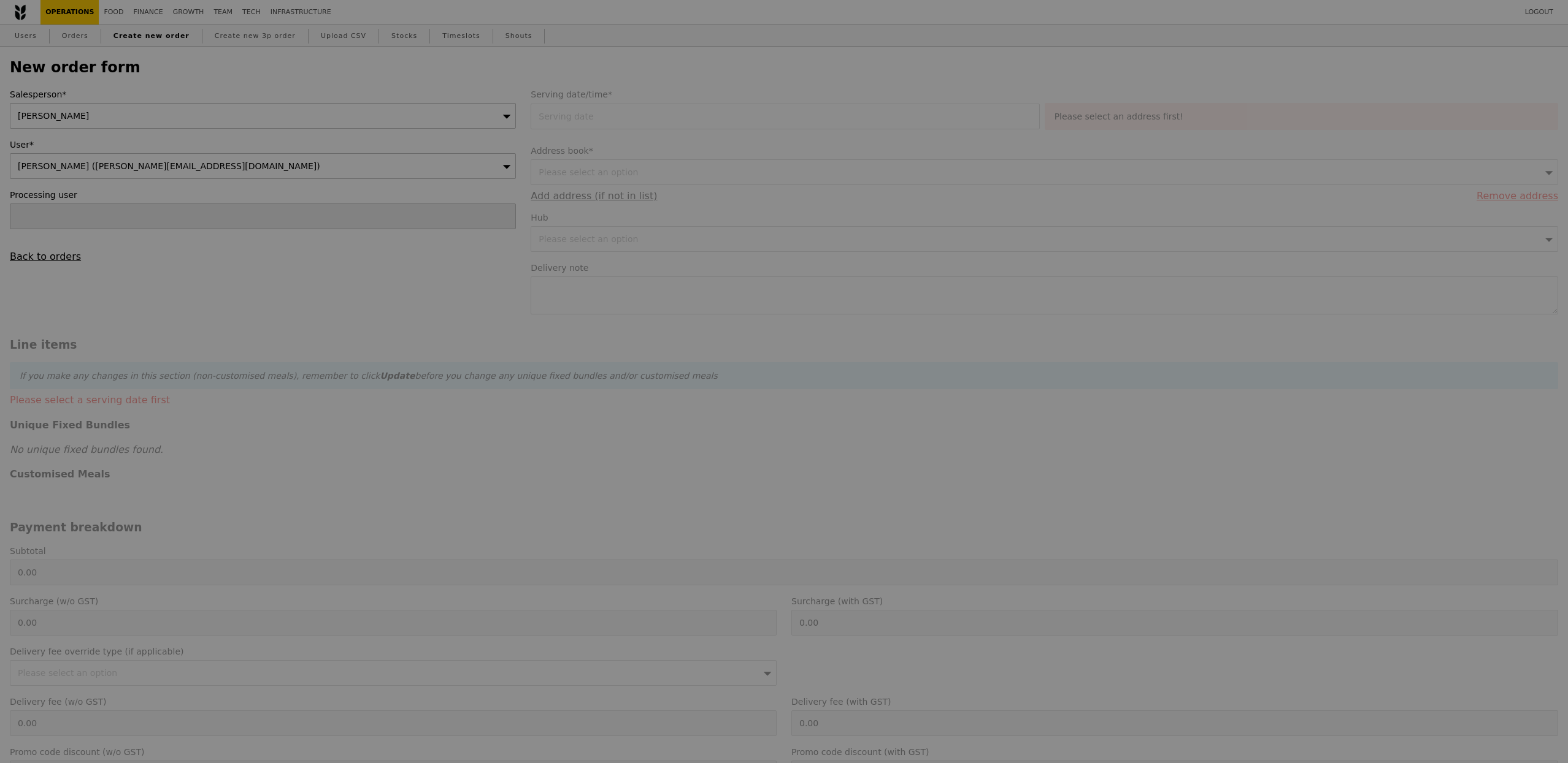
type input "1.79"
type input "1.95"
type input "10.46"
type input "11.40"
type input "13.35"
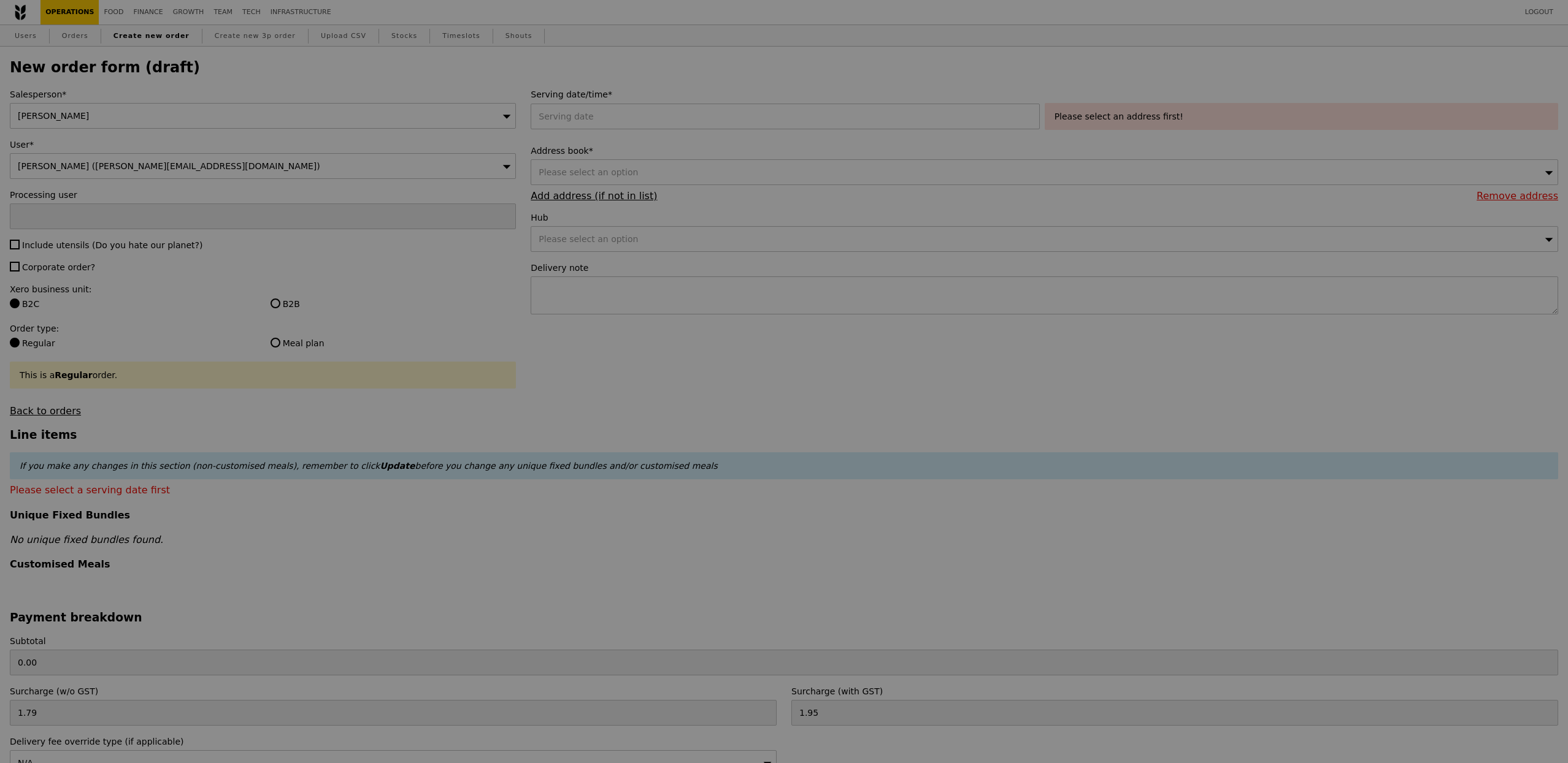
type input "Confirm"
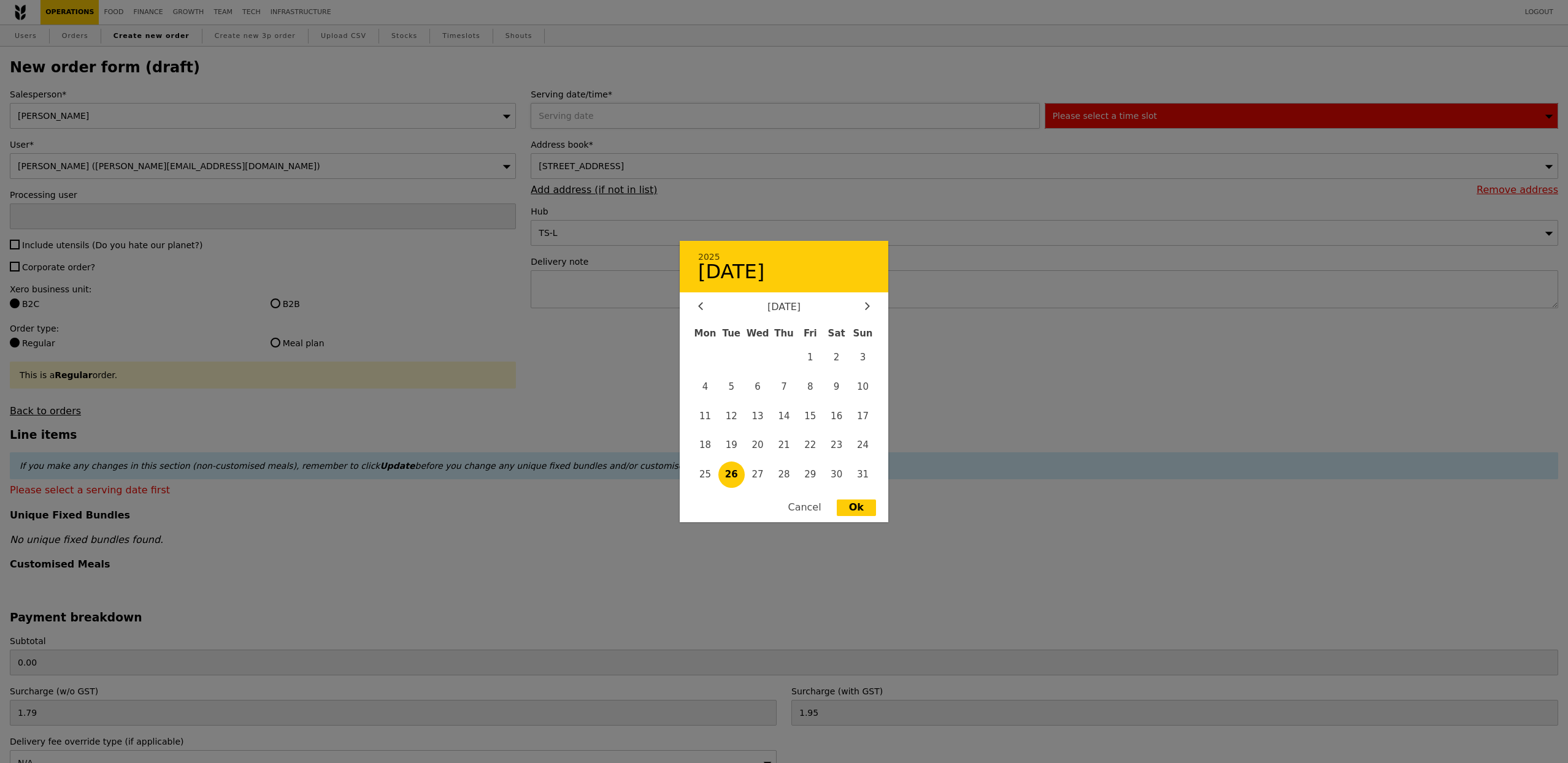
click at [689, 104] on div "2025 26 August August 2025 Mon Tue Wed Thu Fri Sat Sun 1 2 3 4 5 6 7 8 9 10 11 …" at bounding box center [787, 116] width 513 height 26
click at [786, 474] on span "28" at bounding box center [784, 475] width 27 height 27
type input "28 Aug 2025"
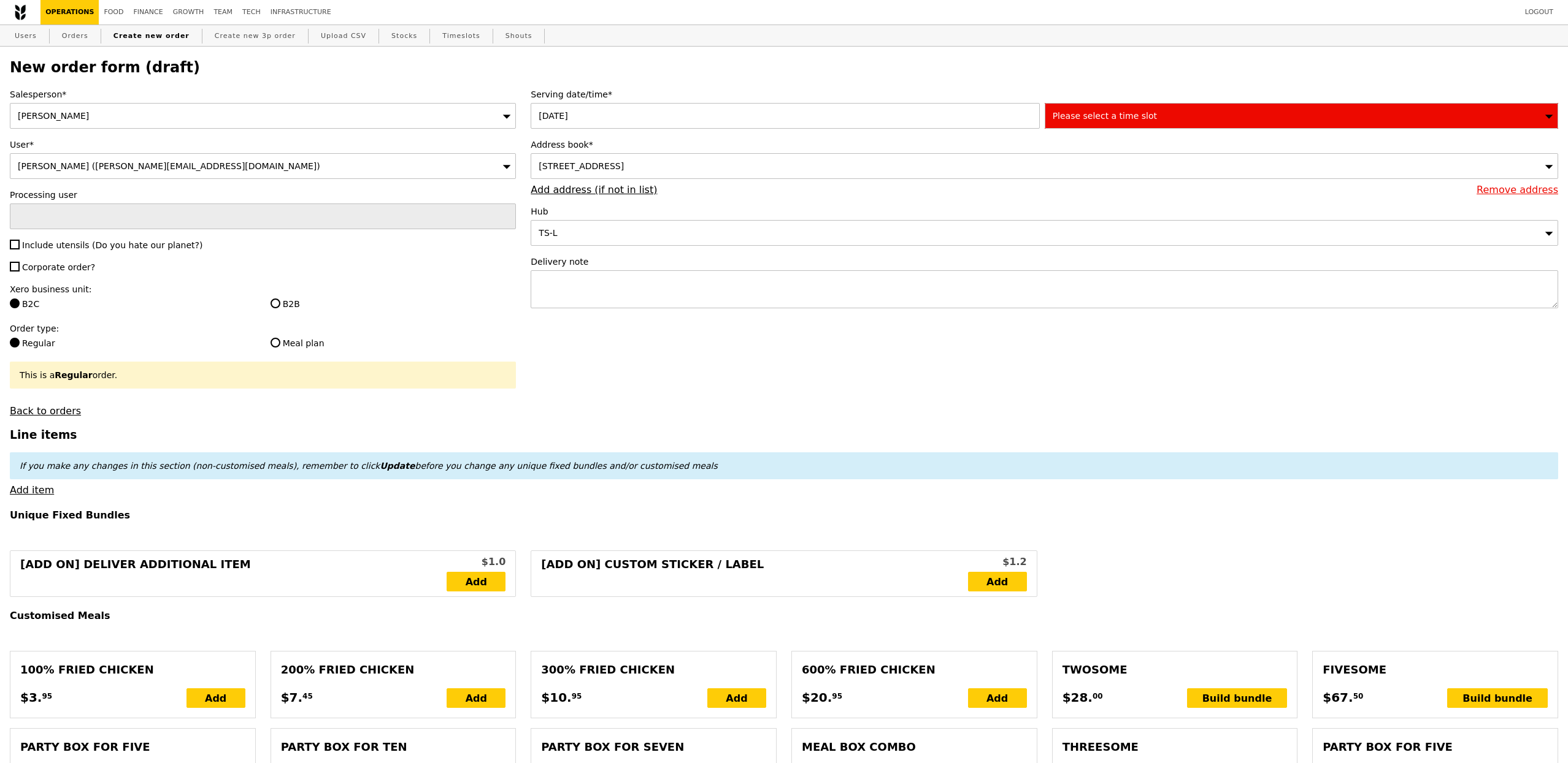
click at [1092, 116] on span "Please select a time slot" at bounding box center [1104, 115] width 104 height 9
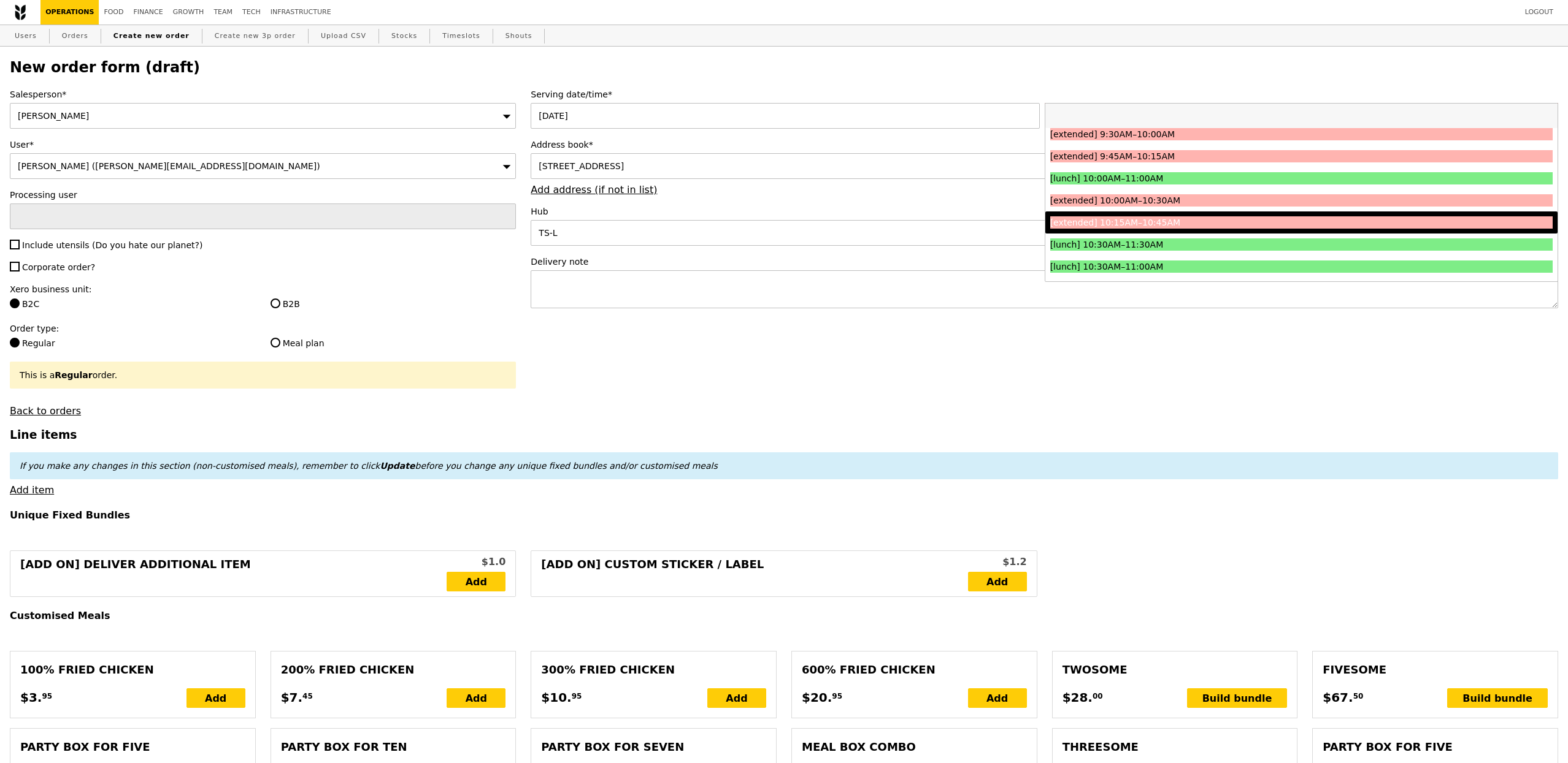
scroll to position [239, 0]
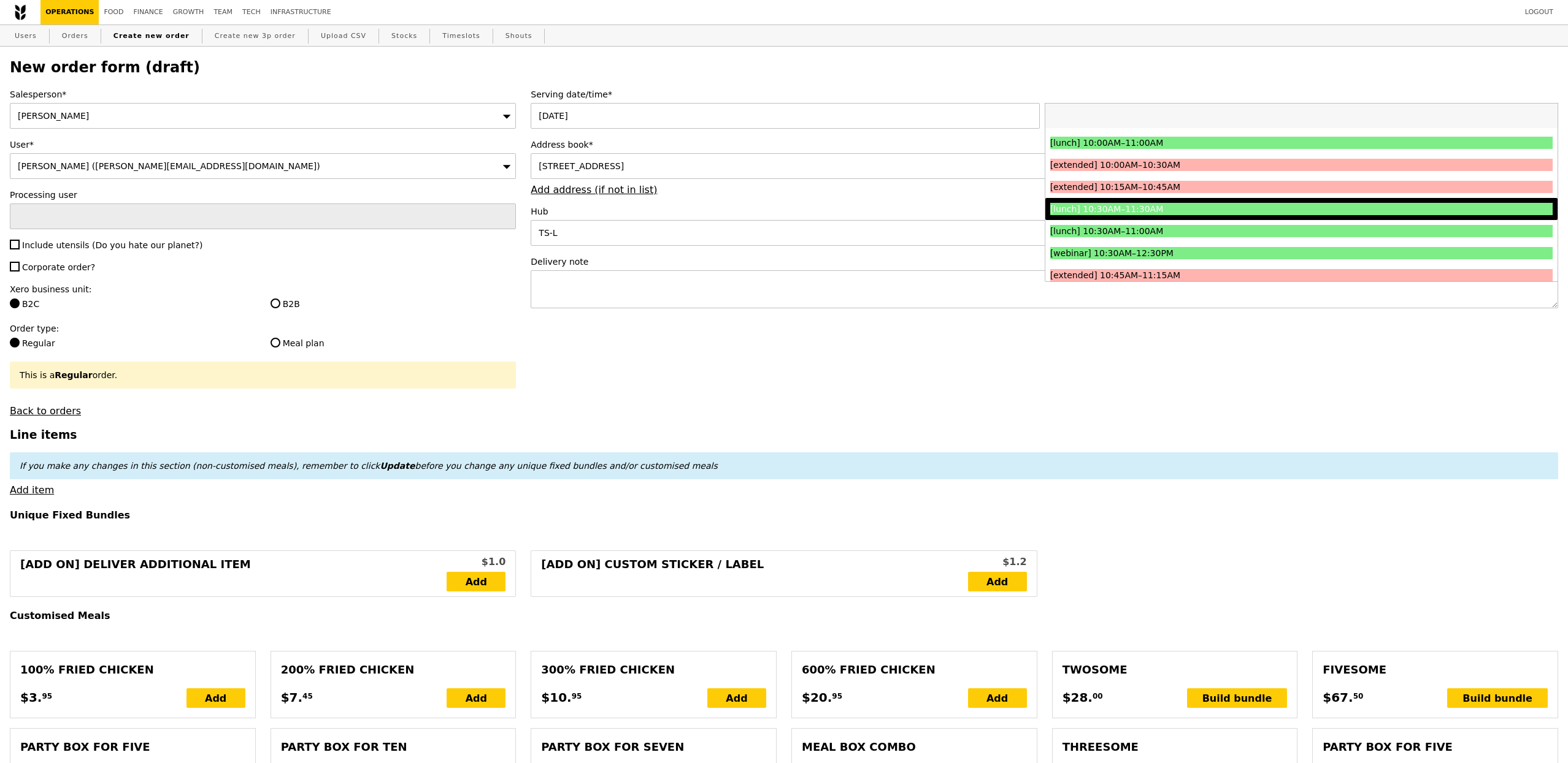
click at [1123, 214] on div "[lunch] 10:30AM–11:30AM" at bounding box center [1238, 209] width 376 height 12
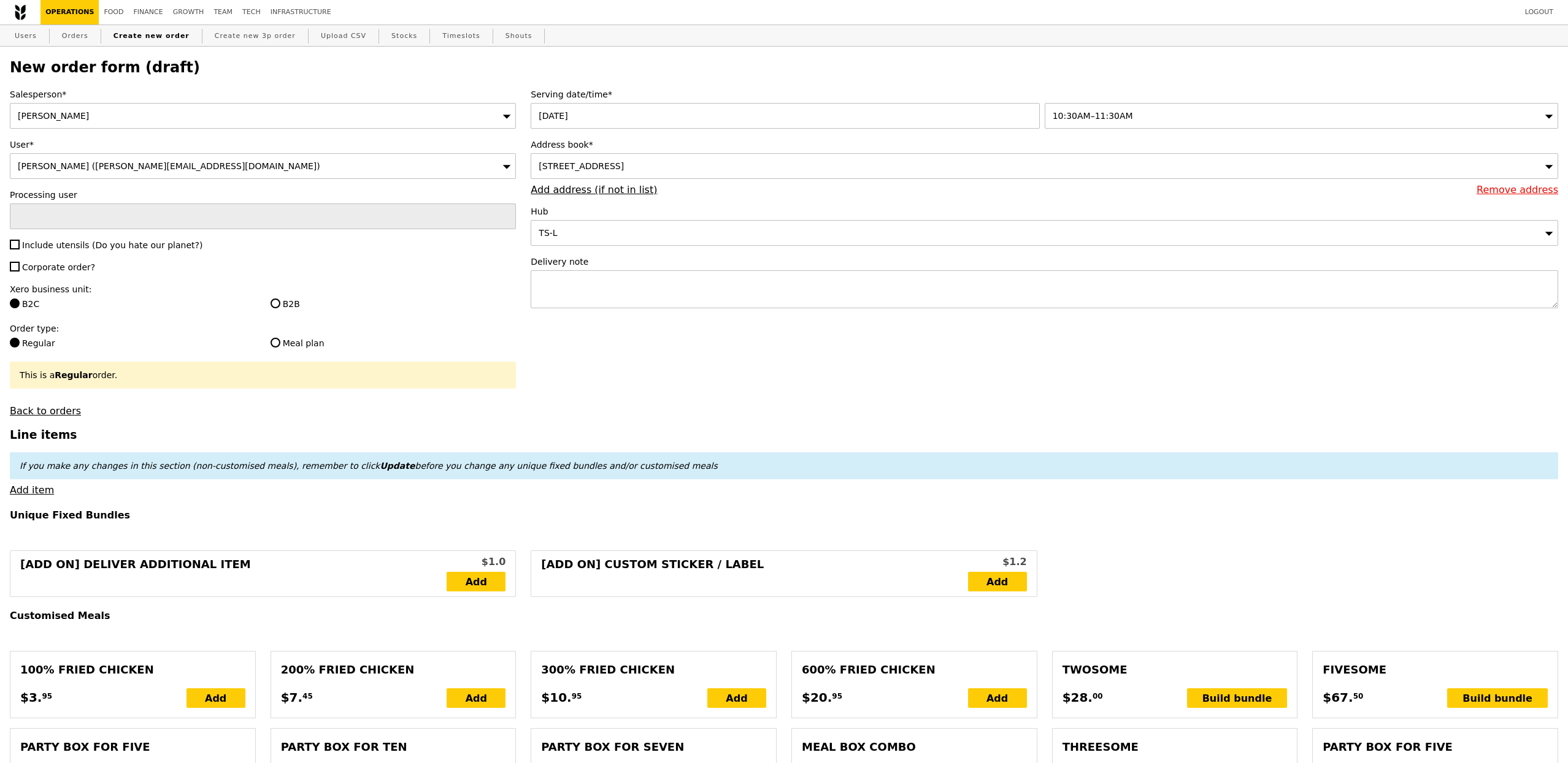
type input "Confirm"
click at [144, 250] on span "Include utensils (Do you hate our planet?)" at bounding box center [112, 245] width 180 height 9
click at [20, 250] on input "Include utensils (Do you hate our planet?)" at bounding box center [14, 244] width 9 height 9
checkbox input "true"
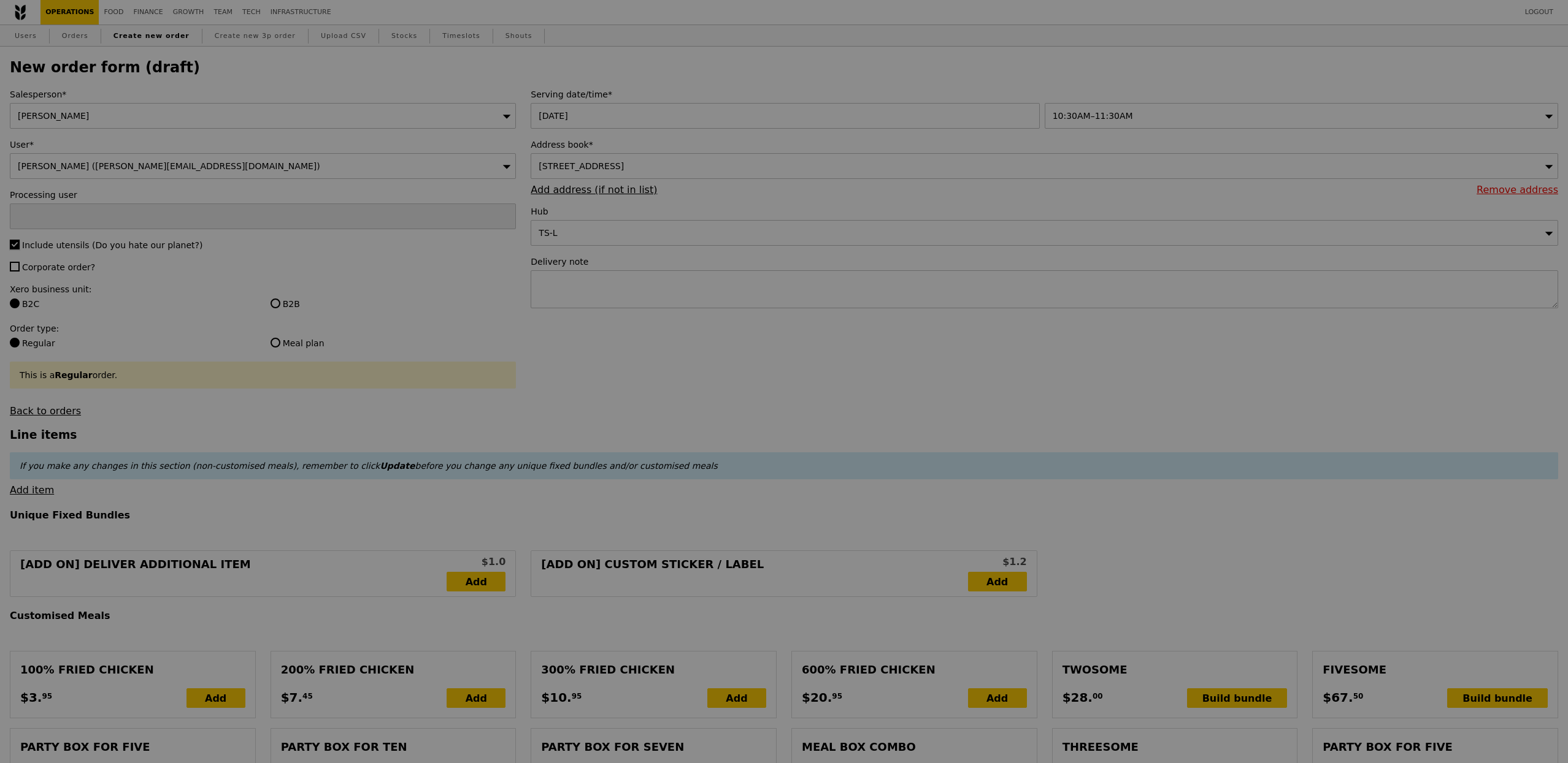
type input "Confirm"
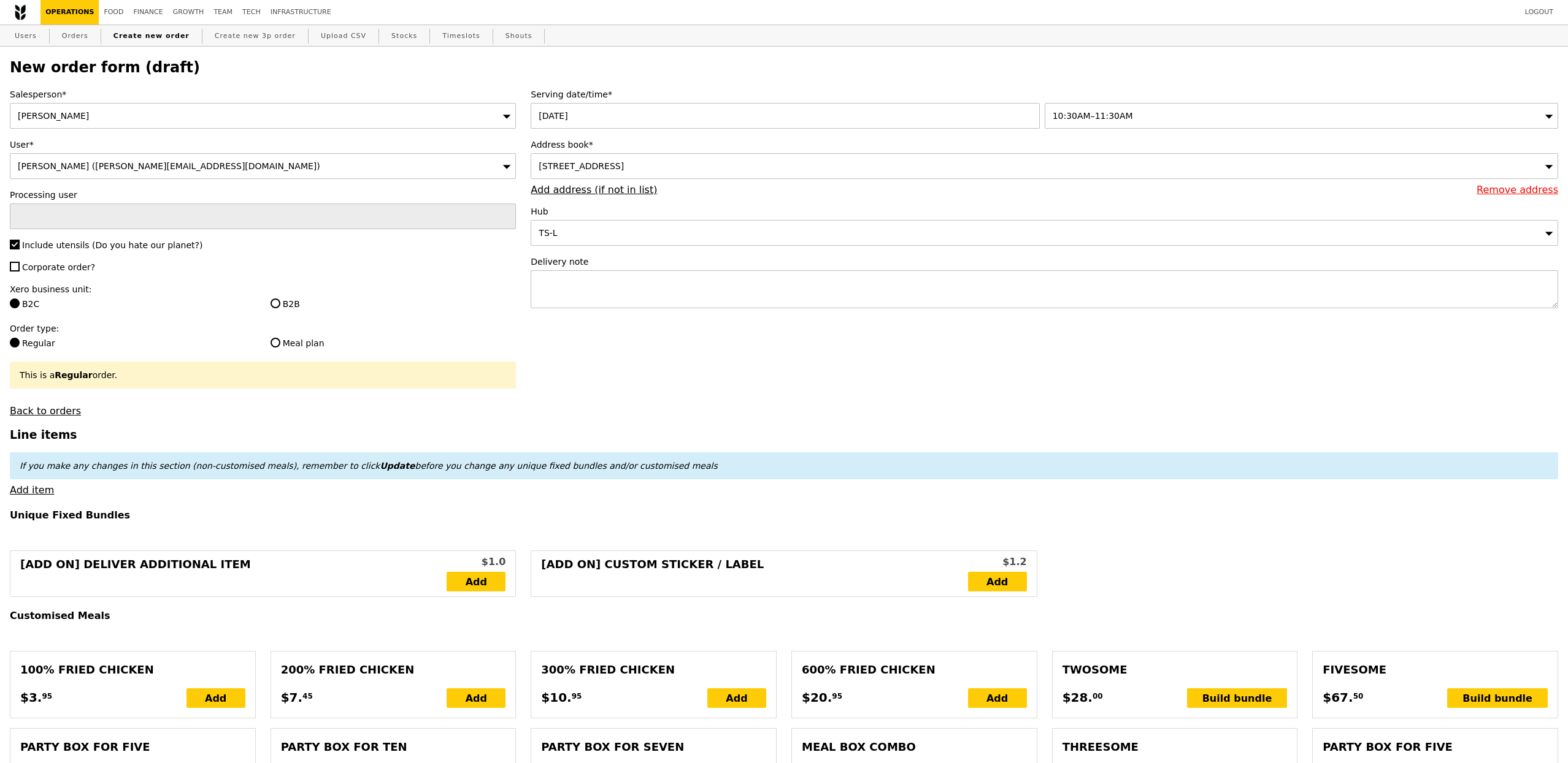
click at [82, 271] on span "Corporate order?" at bounding box center [59, 267] width 73 height 9
click at [20, 271] on input "Corporate order?" at bounding box center [14, 266] width 9 height 9
checkbox input "true"
click at [285, 304] on label "B2B" at bounding box center [393, 304] width 246 height 12
click at [280, 304] on input "B2B" at bounding box center [275, 303] width 9 height 9
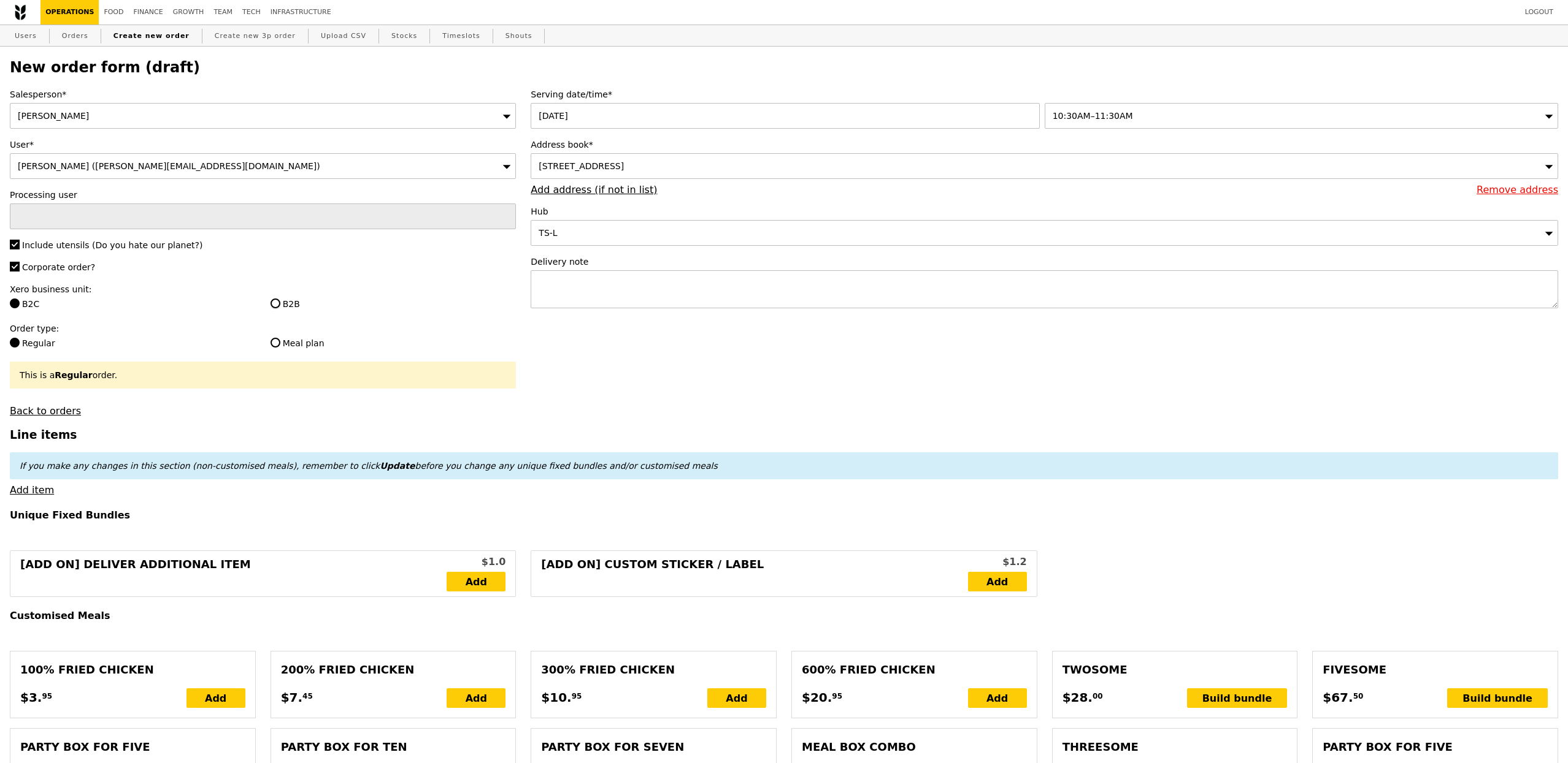
radio input "true"
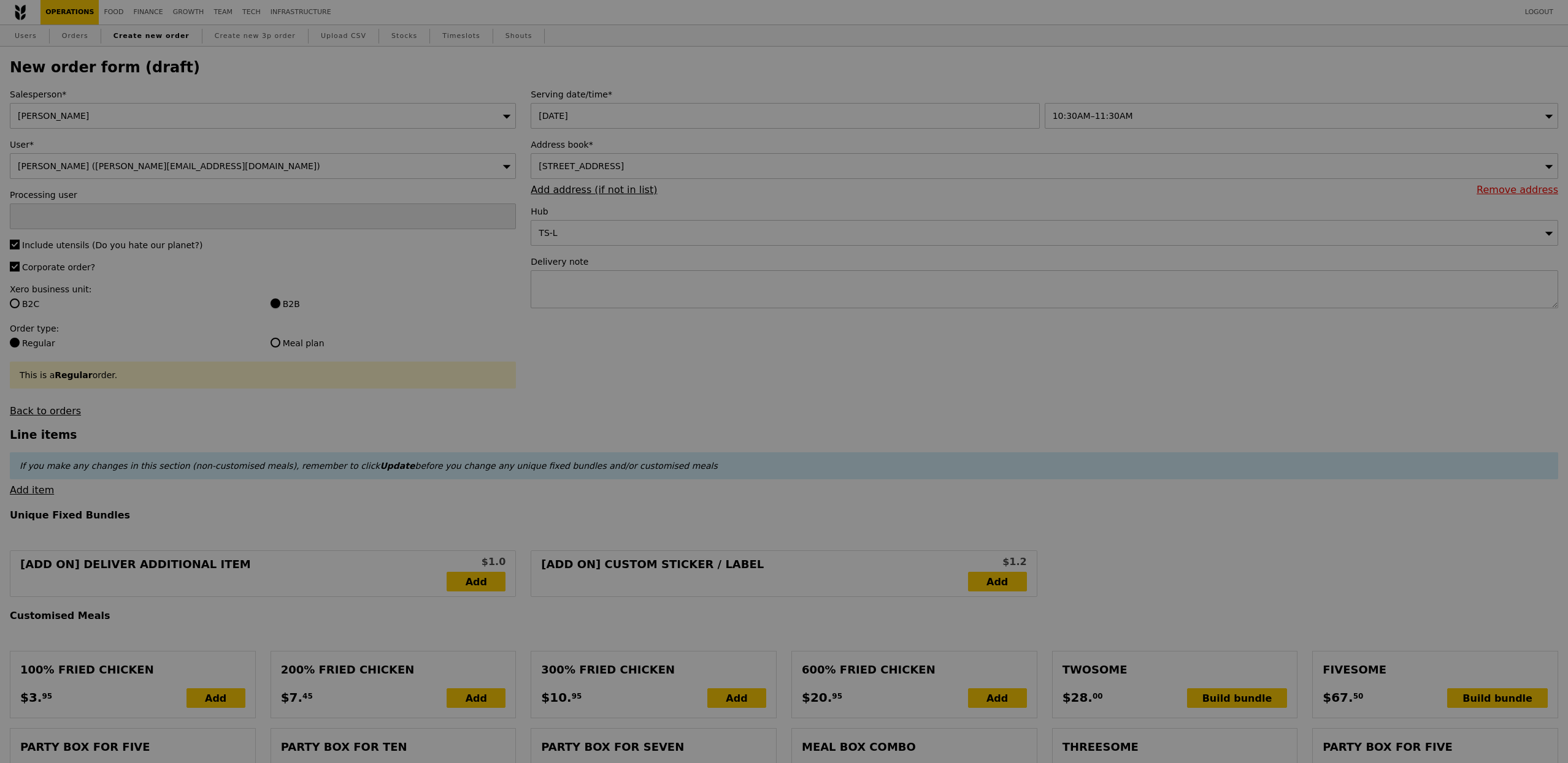
type input "Confirm"
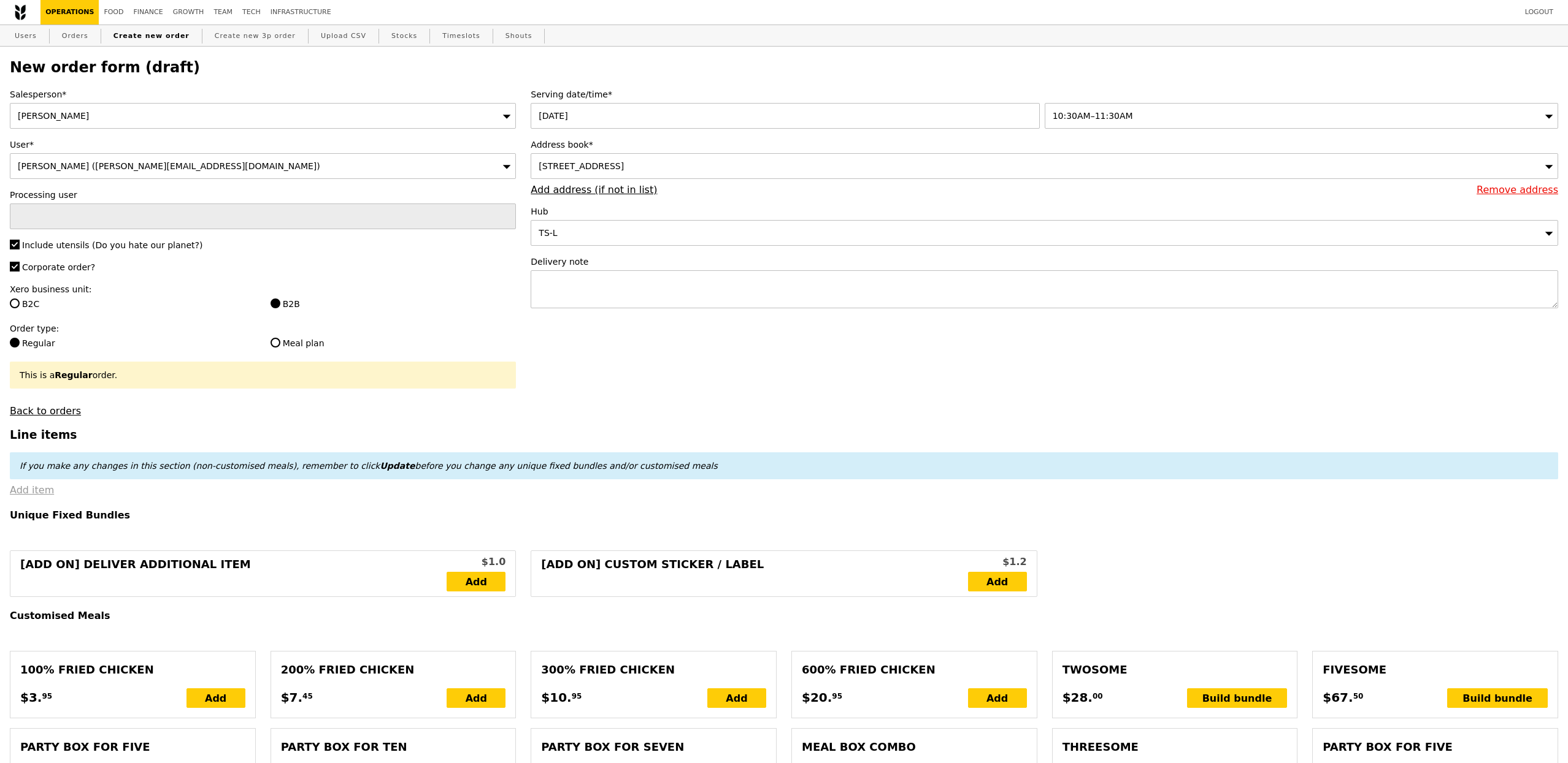
click at [34, 495] on link "Add item" at bounding box center [31, 490] width 44 height 12
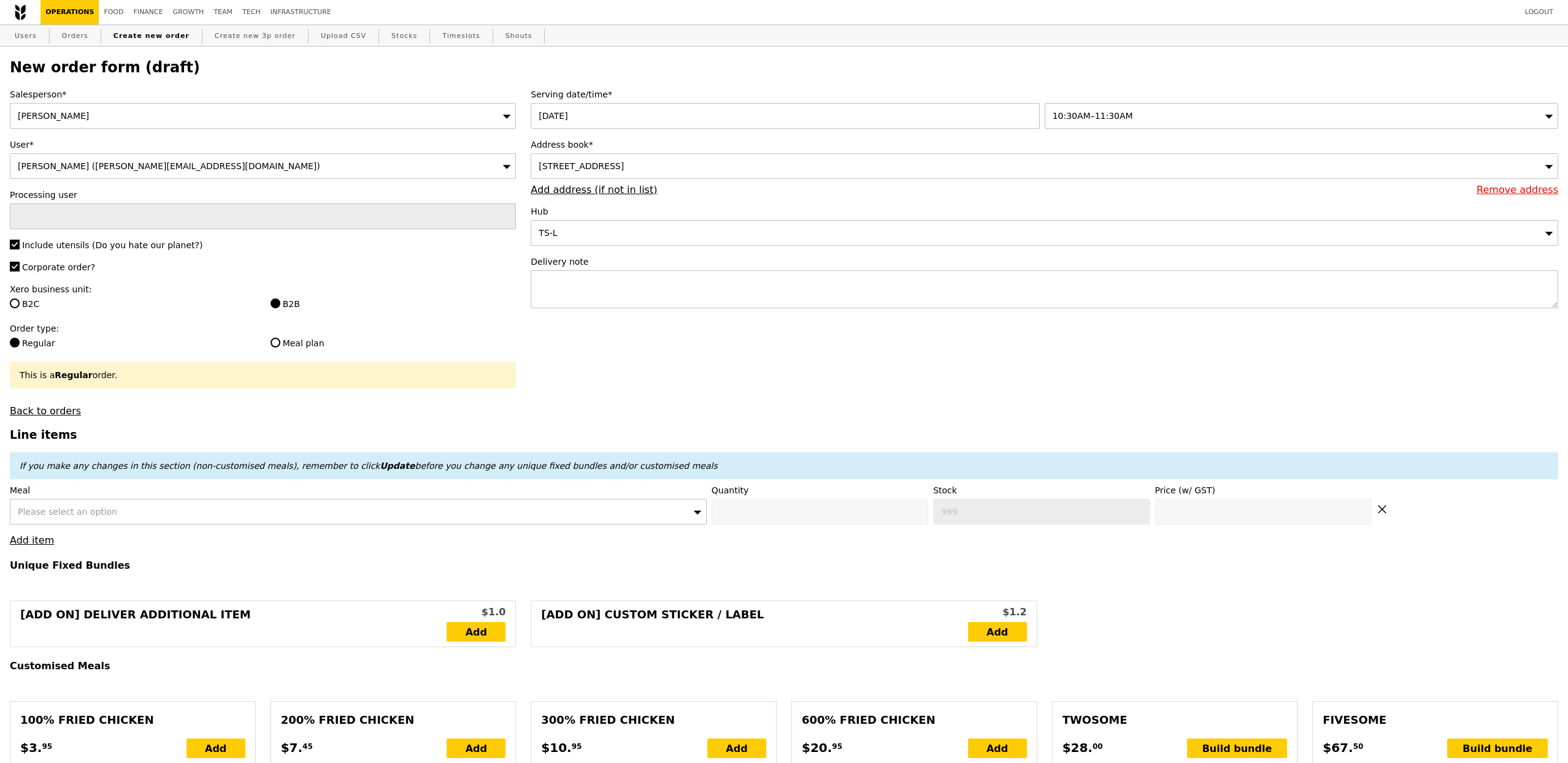
click at [146, 518] on div "Please select an option" at bounding box center [358, 512] width 697 height 26
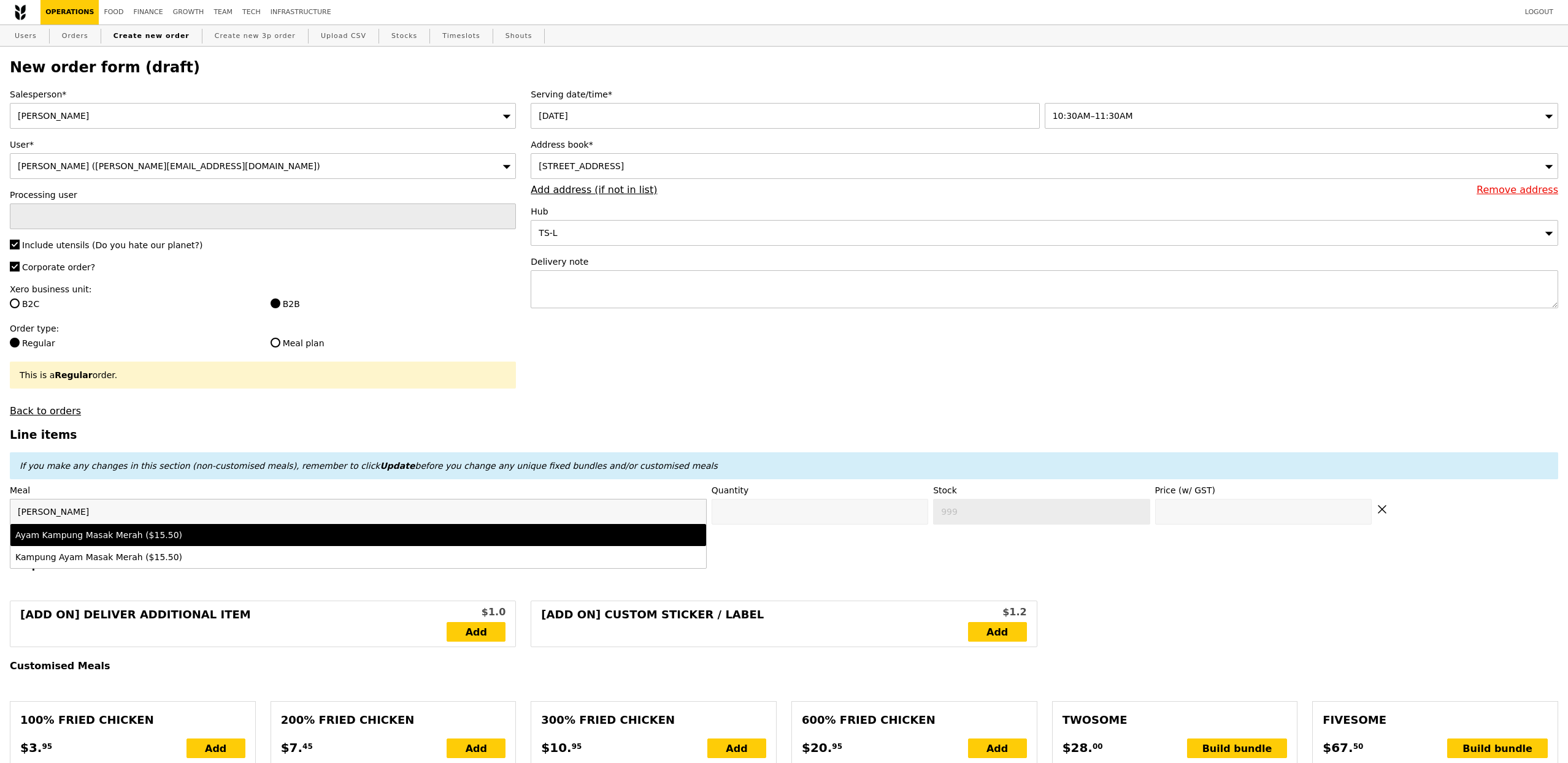
type input "masak"
click at [161, 535] on div "Ayam Kampung Masak Merah ($15.50)" at bounding box center [272, 535] width 514 height 12
type input "Confirm anyway"
type input "0"
type input "466"
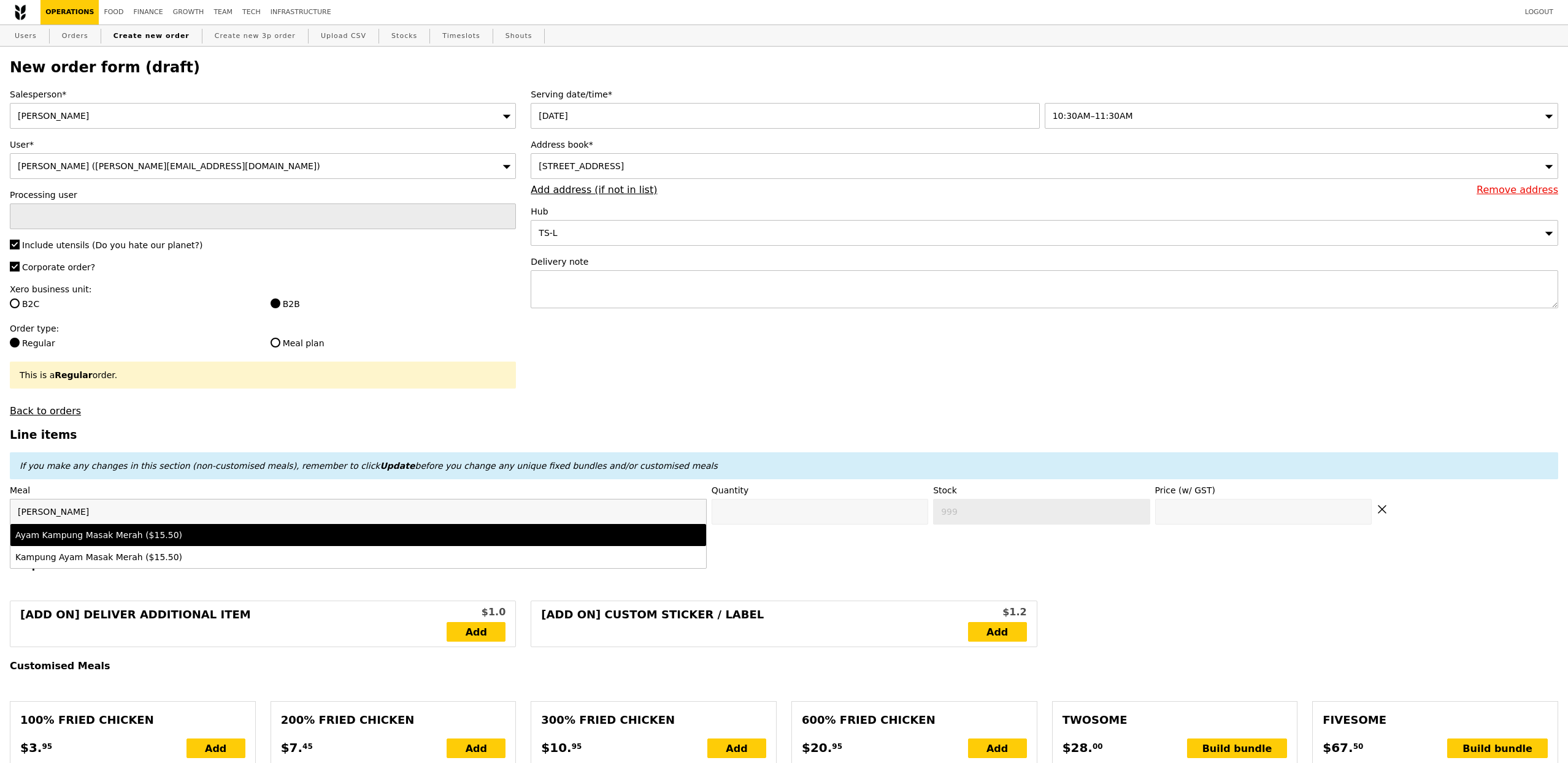
type input "15.5"
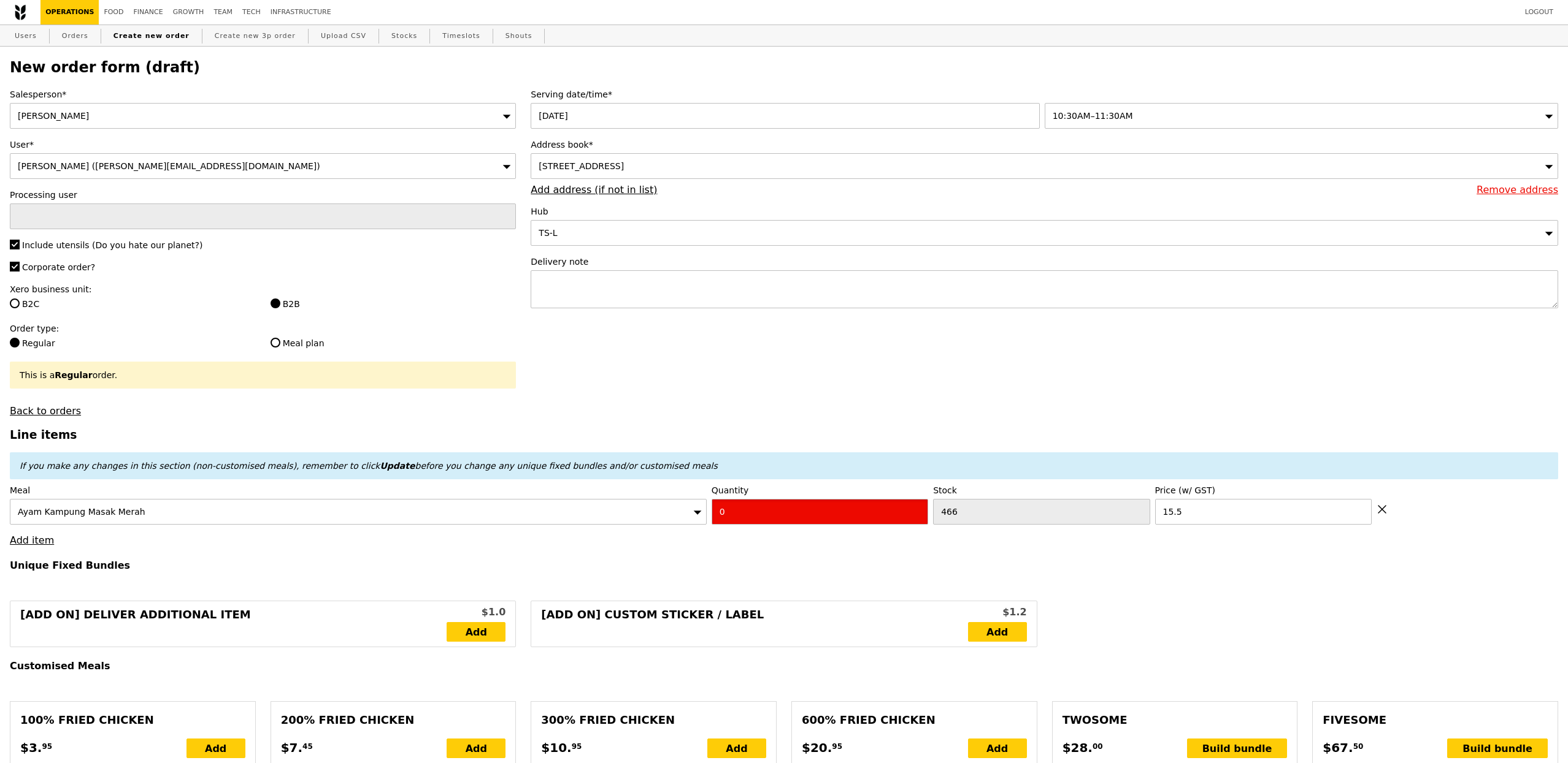
click at [735, 512] on input "0" at bounding box center [819, 512] width 216 height 26
type input "Confirm"
type input "2"
click at [652, 442] on h3 "Line items" at bounding box center [783, 435] width 1548 height 13
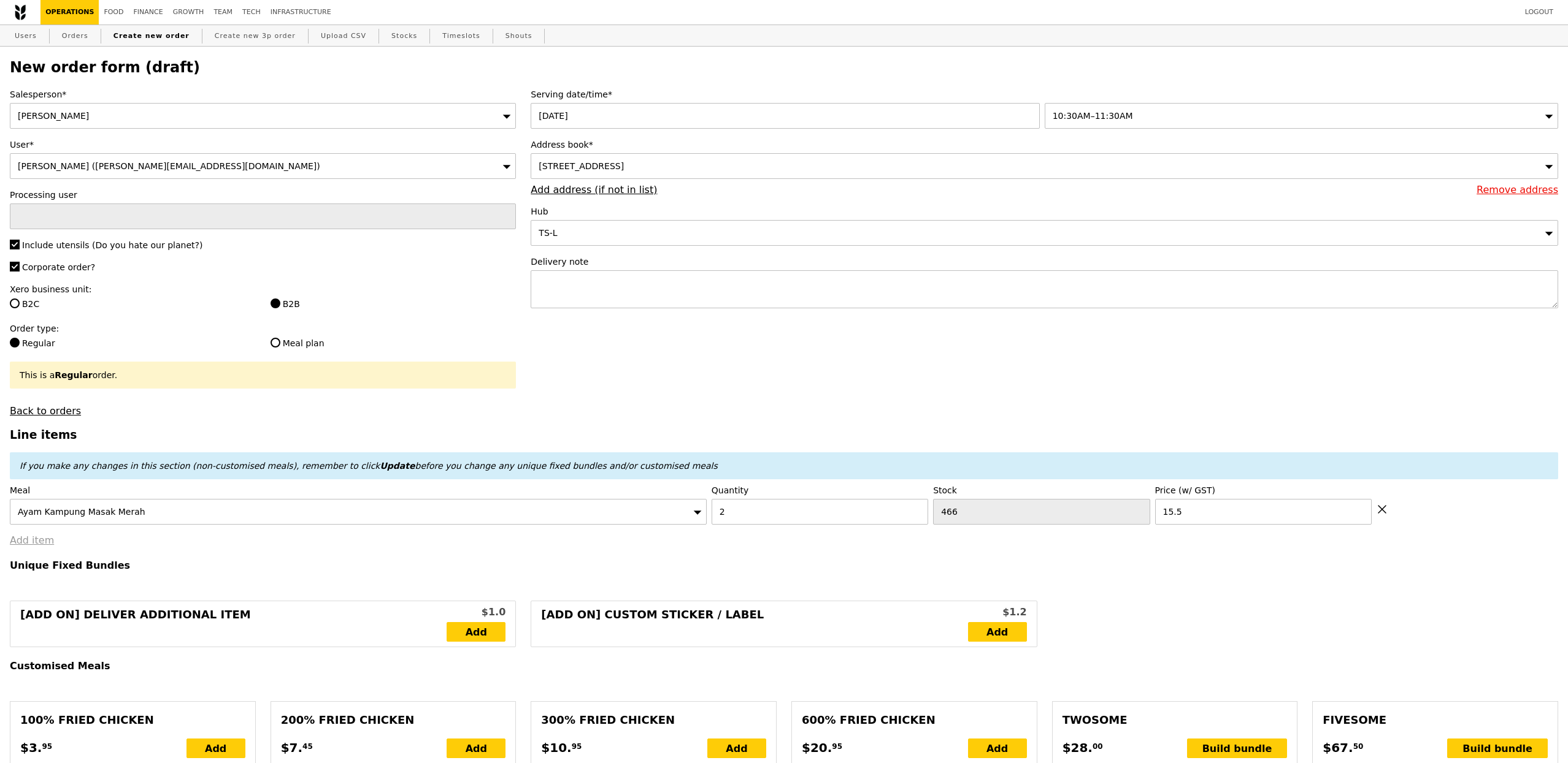
type input "Loading..."
click at [33, 540] on link "Add item" at bounding box center [31, 541] width 44 height 12
type input "31.00"
type input "7.61"
type input "8.30"
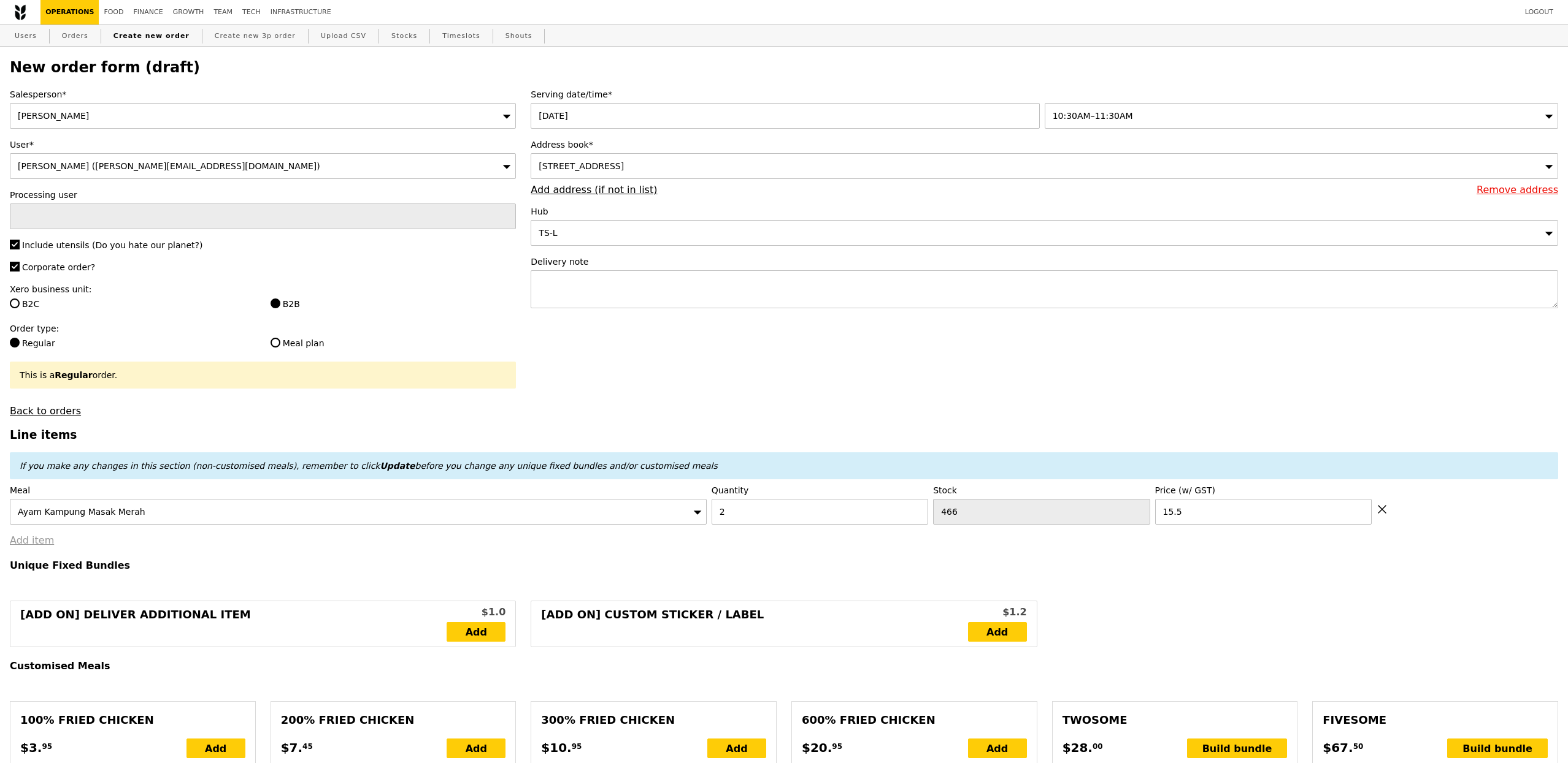
type input "41.25"
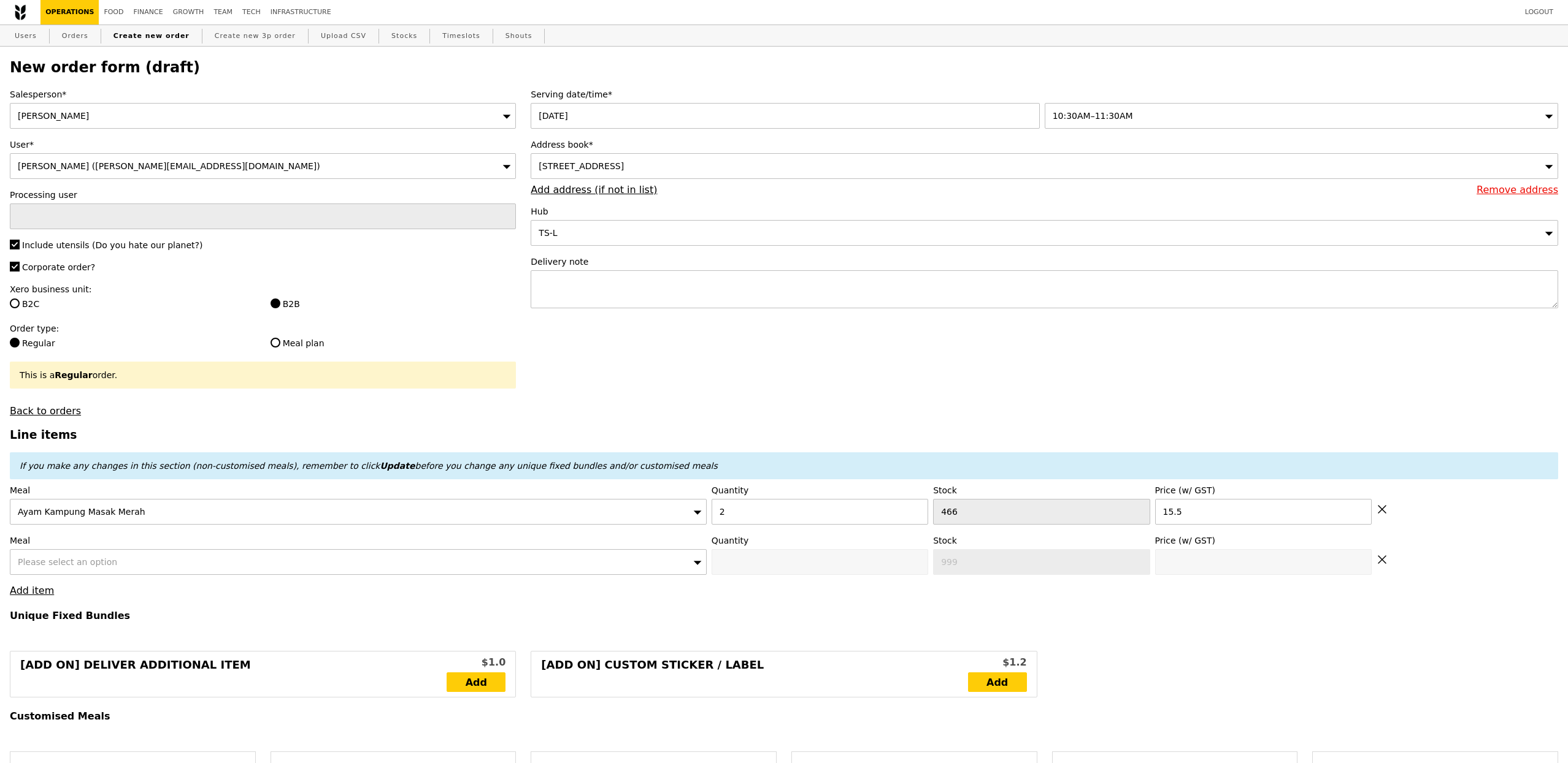
drag, startPoint x: 33, startPoint y: 540, endPoint x: 88, endPoint y: 556, distance: 57.3
click at [88, 547] on label "Meal" at bounding box center [358, 541] width 697 height 12
type input "Confirm"
click at [88, 561] on span "Please select an option" at bounding box center [67, 561] width 99 height 9
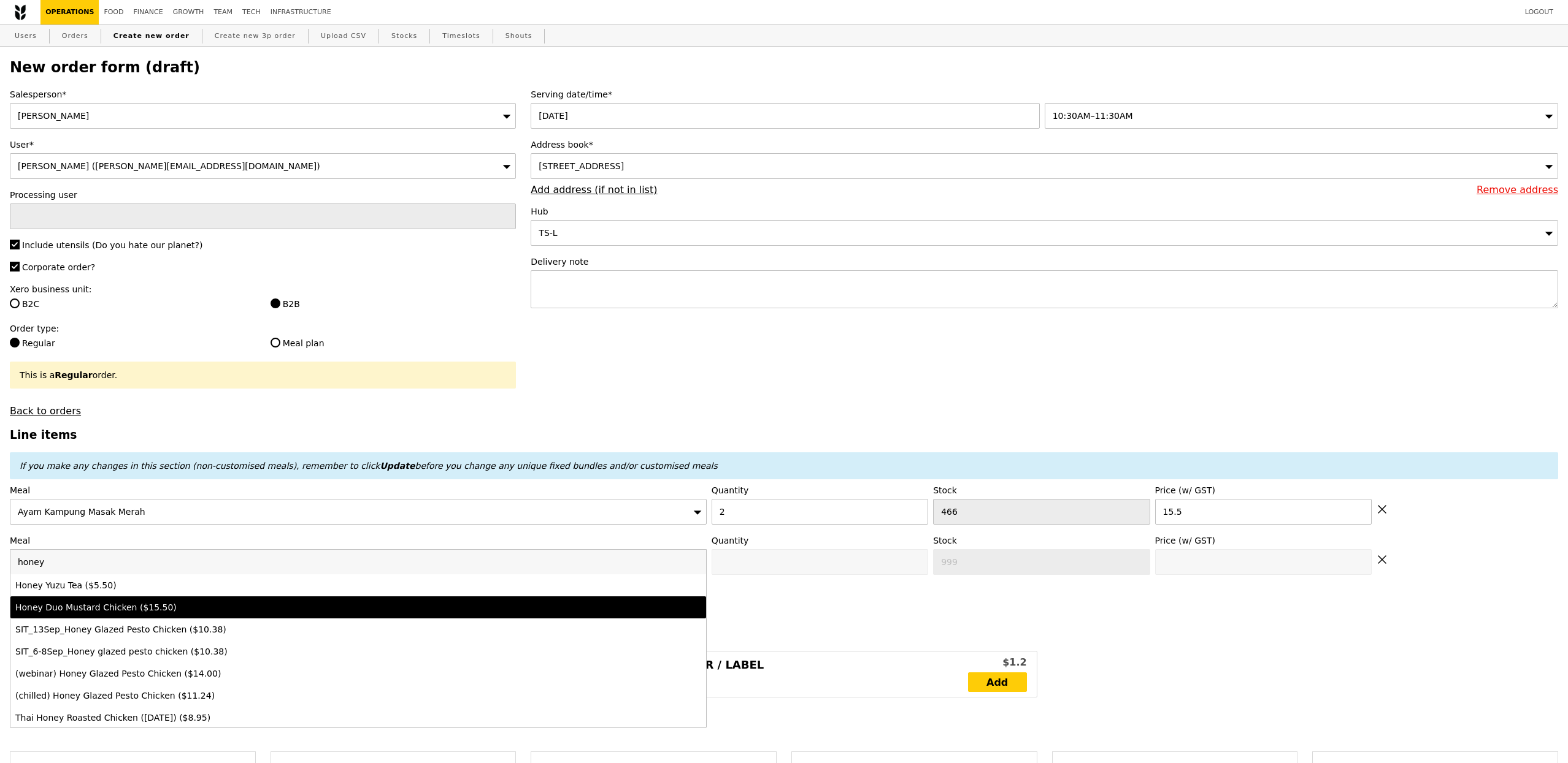
type input "honey"
click at [101, 604] on li "Honey Duo Mustard Chicken ($15.50)" at bounding box center [358, 608] width 695 height 22
type input "Confirm anyway"
type input "0"
type input "441"
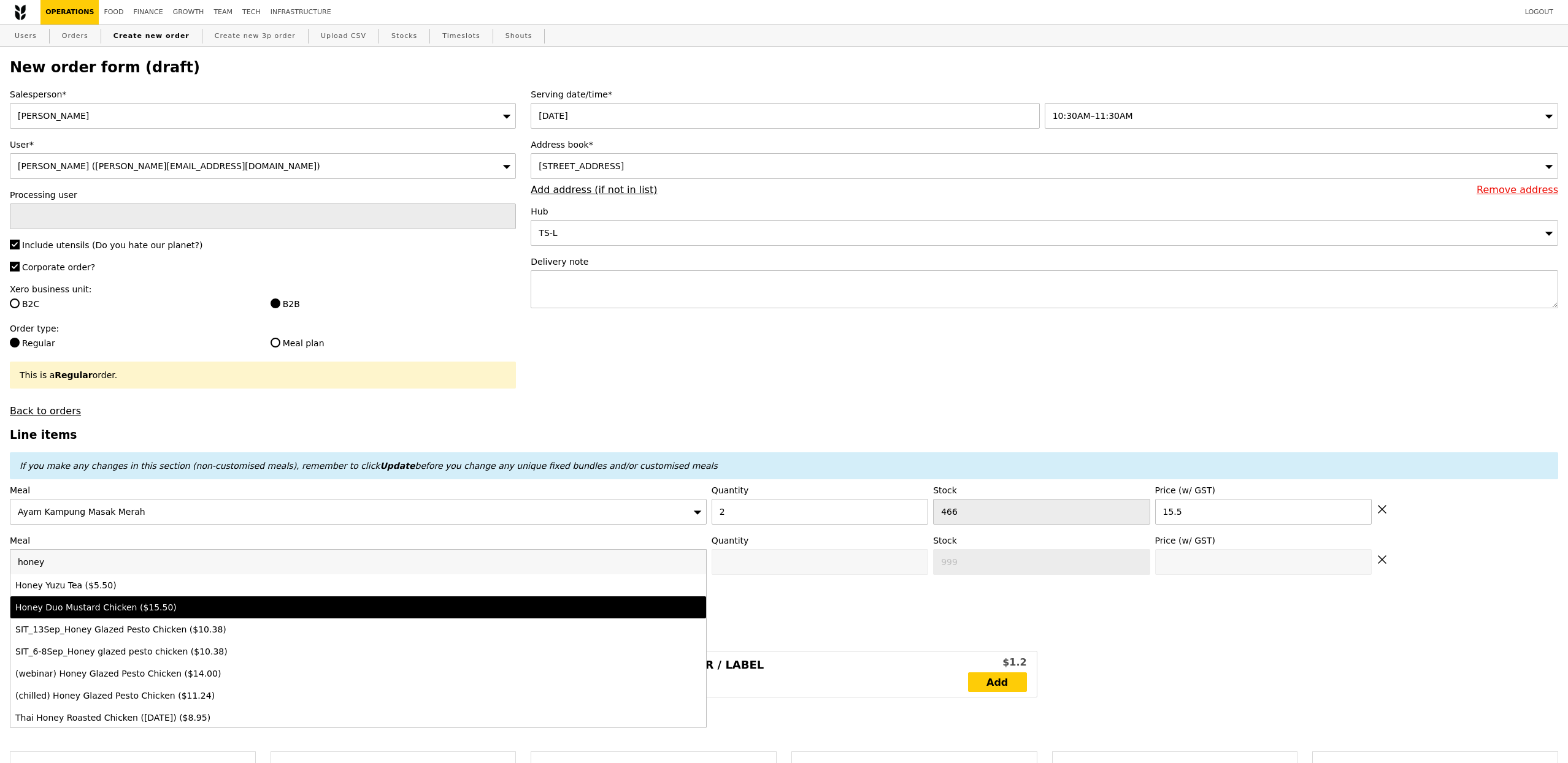
type input "15.5"
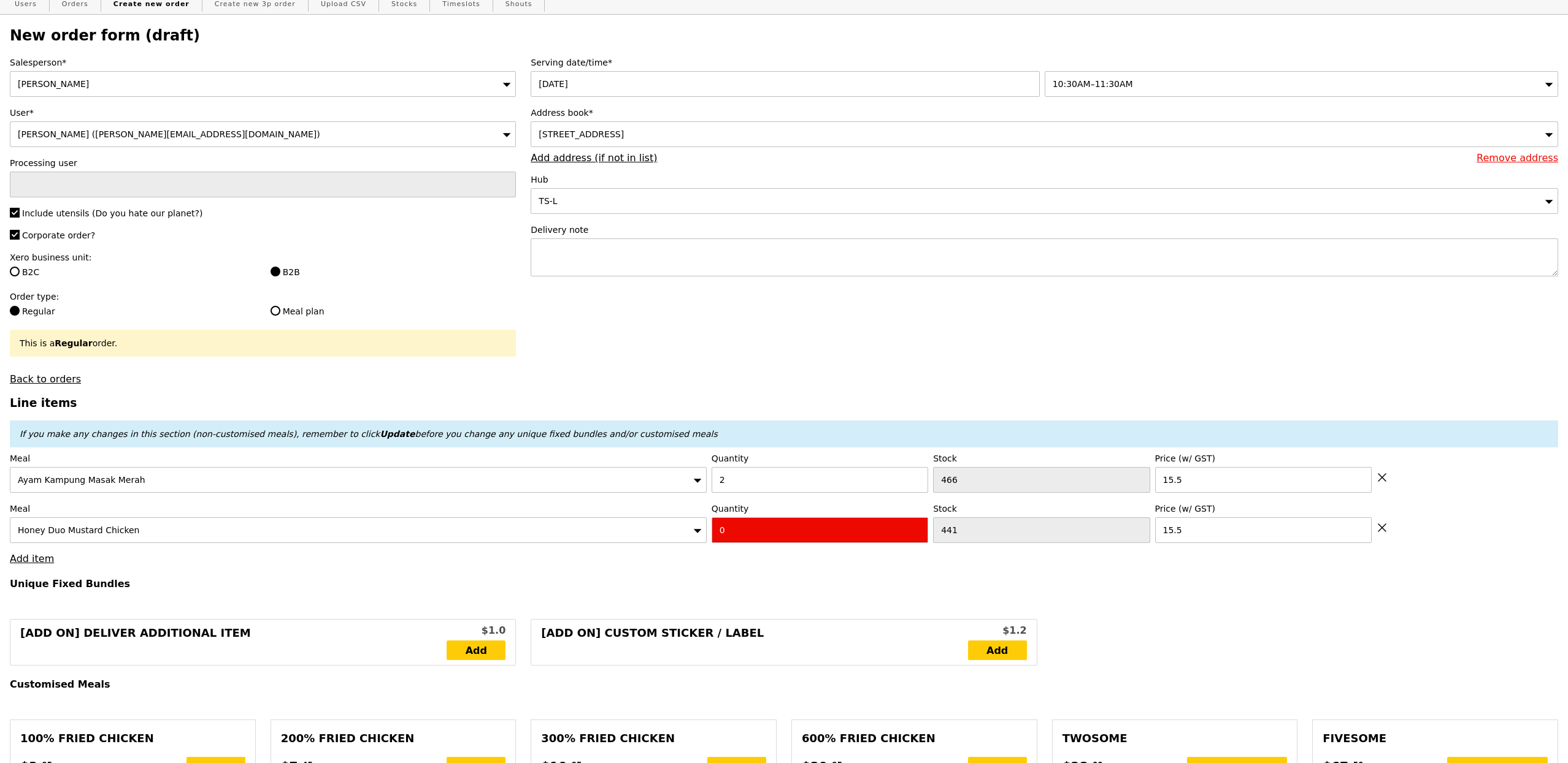
scroll to position [38, 0]
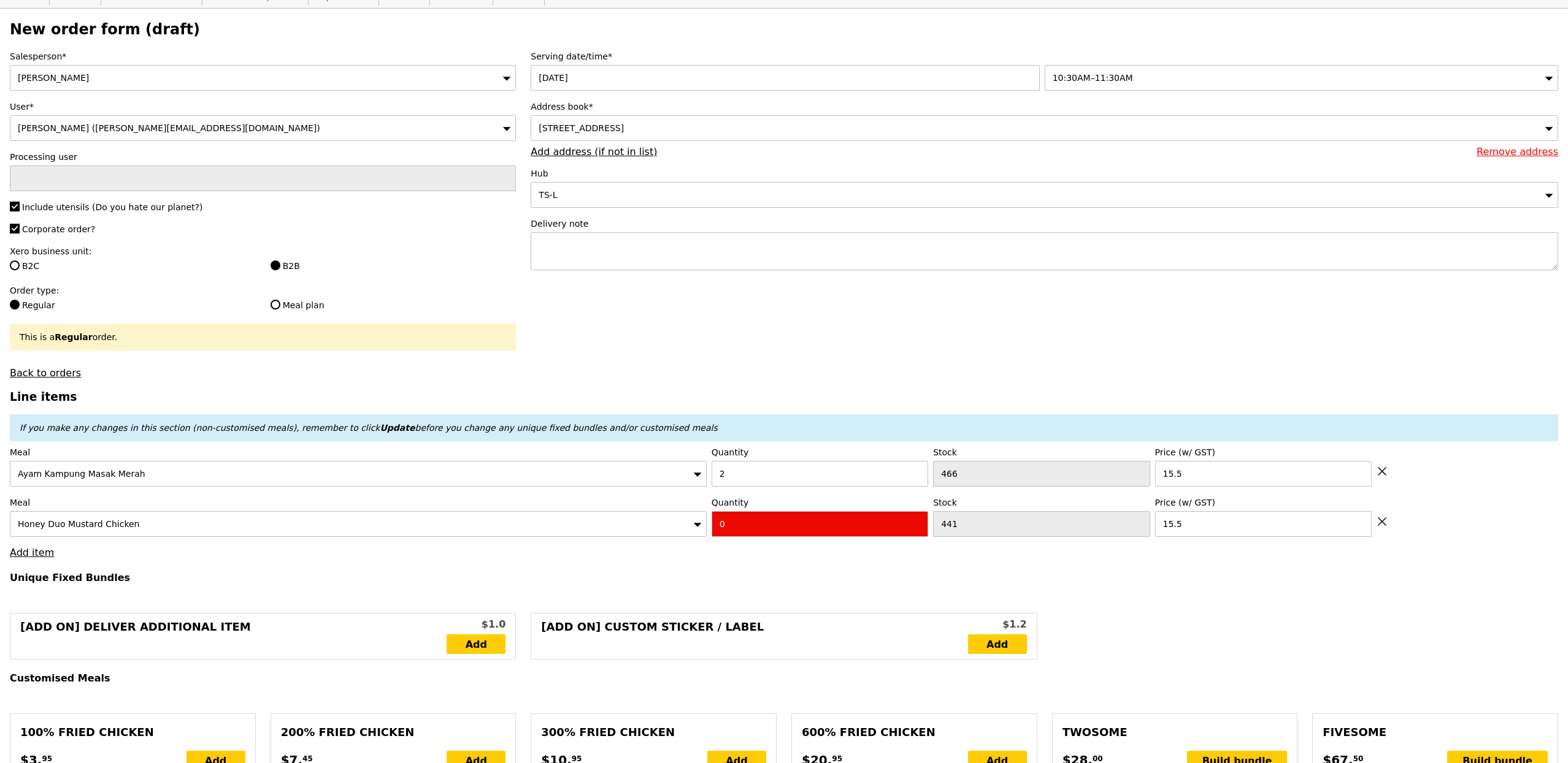
click at [750, 537] on input "0" at bounding box center [819, 524] width 216 height 26
type input "Confirm"
type input "2"
click at [713, 419] on div "If you make any changes in this section (non-customised meals), remember to cli…" at bounding box center [783, 427] width 1548 height 27
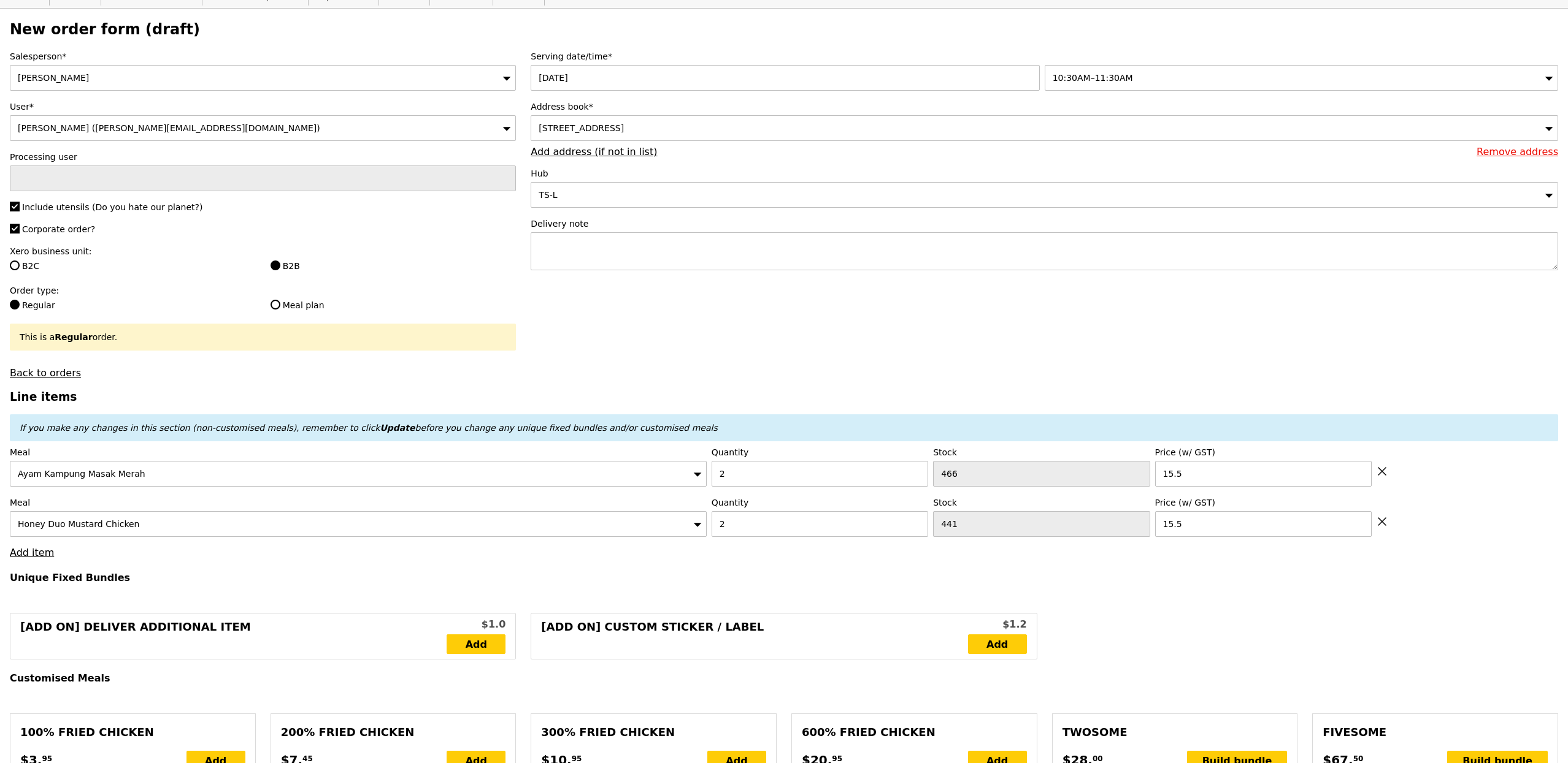
type input "Loading..."
type input "62.00"
type input "4.77"
type input "5.20"
type input "69.15"
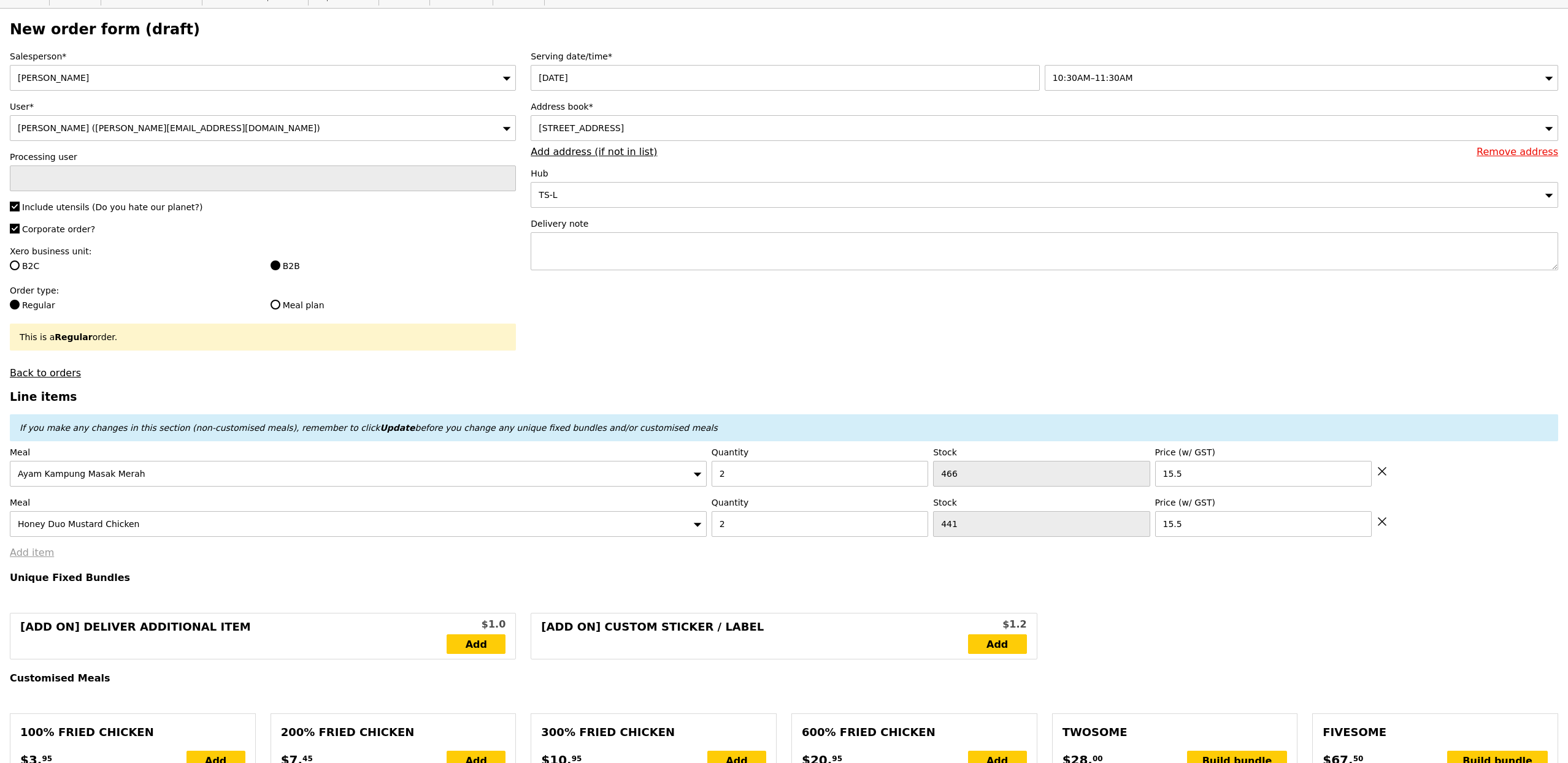
type input "Confirm"
click at [46, 556] on link "Add item" at bounding box center [31, 553] width 44 height 12
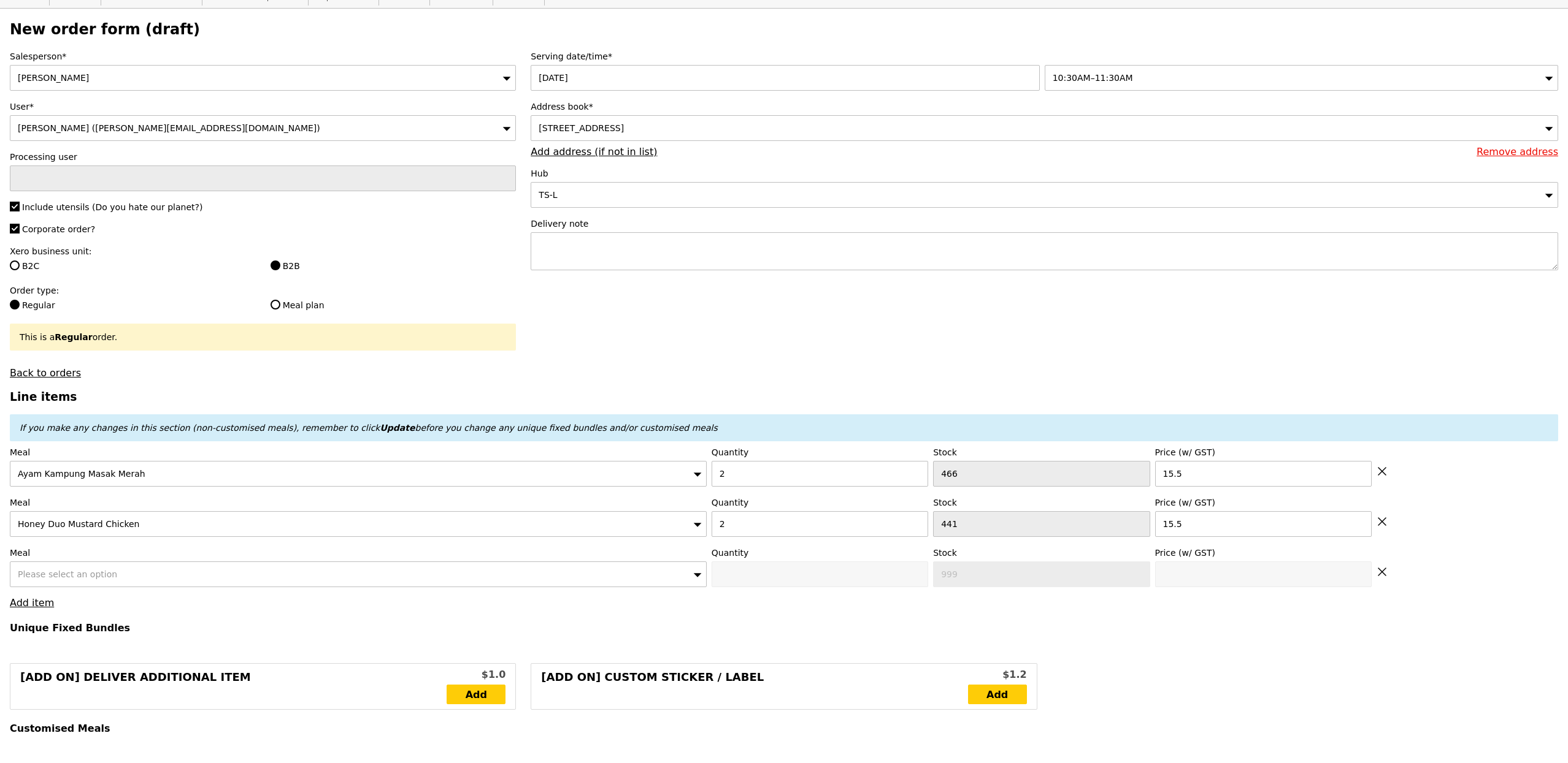
click at [92, 559] on label "Meal" at bounding box center [358, 553] width 697 height 12
click at [103, 577] on span "Please select an option" at bounding box center [67, 574] width 99 height 9
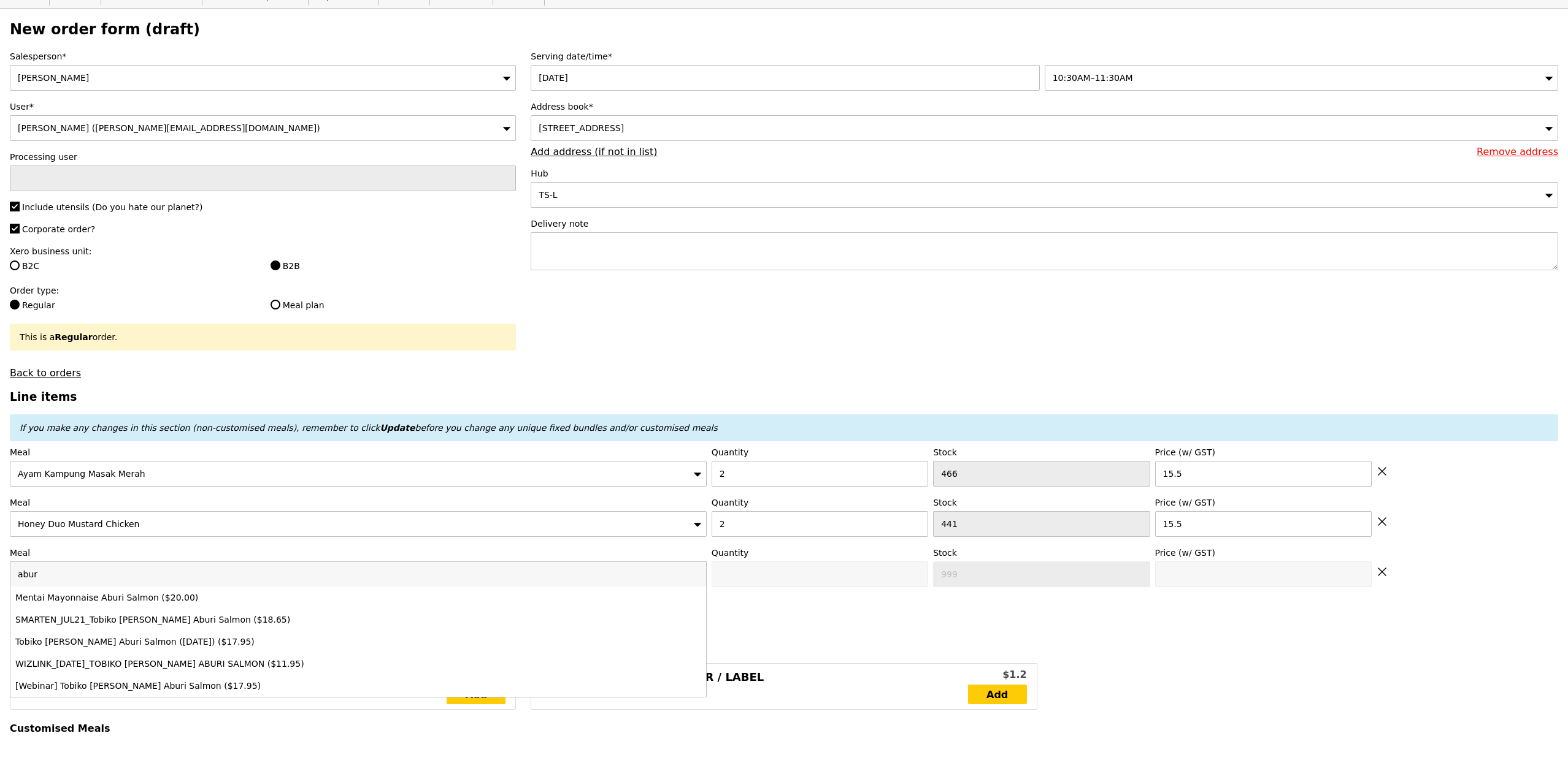
click at [146, 586] on input "abur" at bounding box center [358, 574] width 695 height 24
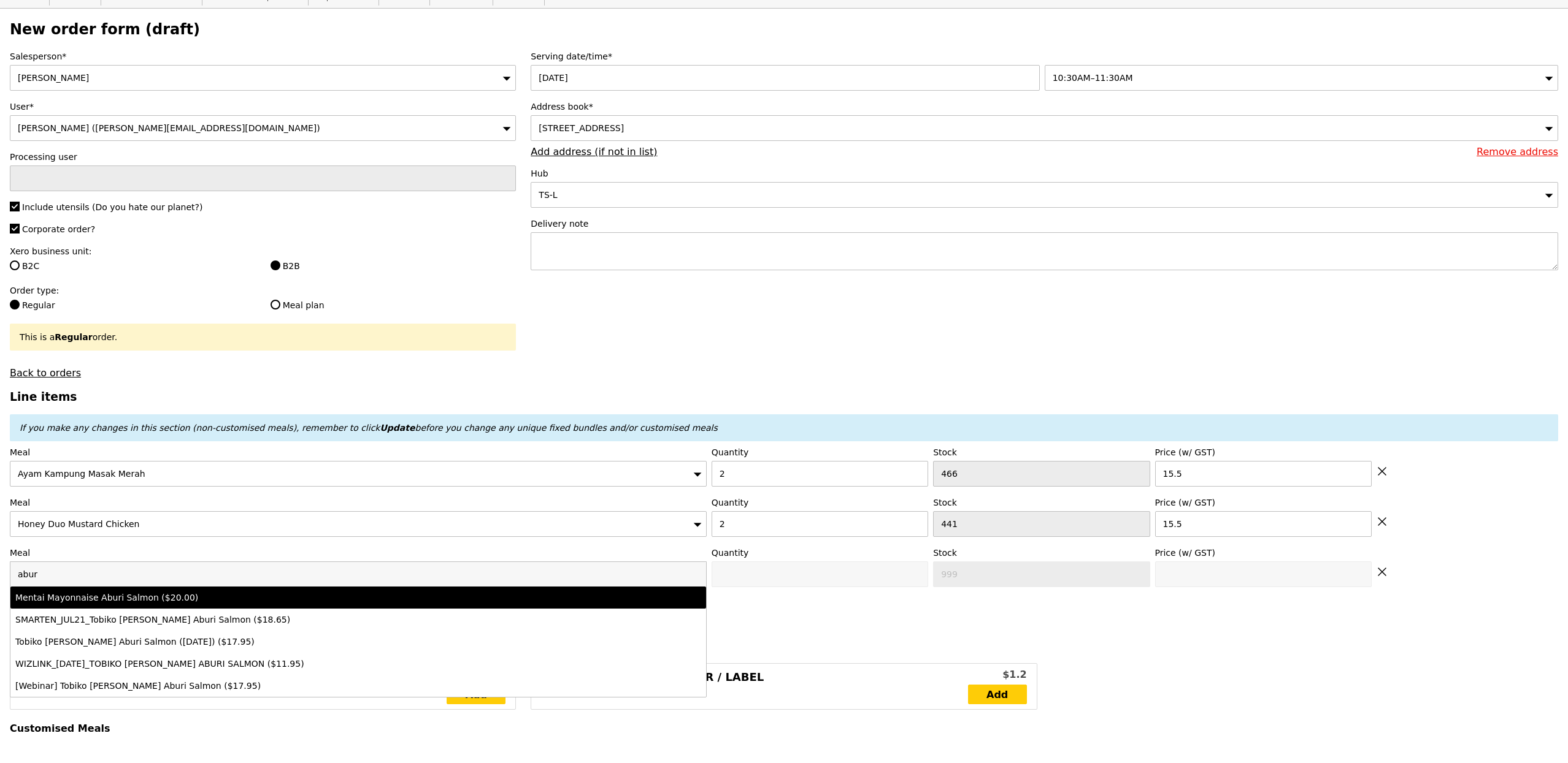
type input "abur"
click at [146, 595] on li "Mentai Mayonnaise Aburi Salmon ($20.00)" at bounding box center [358, 598] width 695 height 22
type input "Confirm anyway"
type input "0"
type input "487"
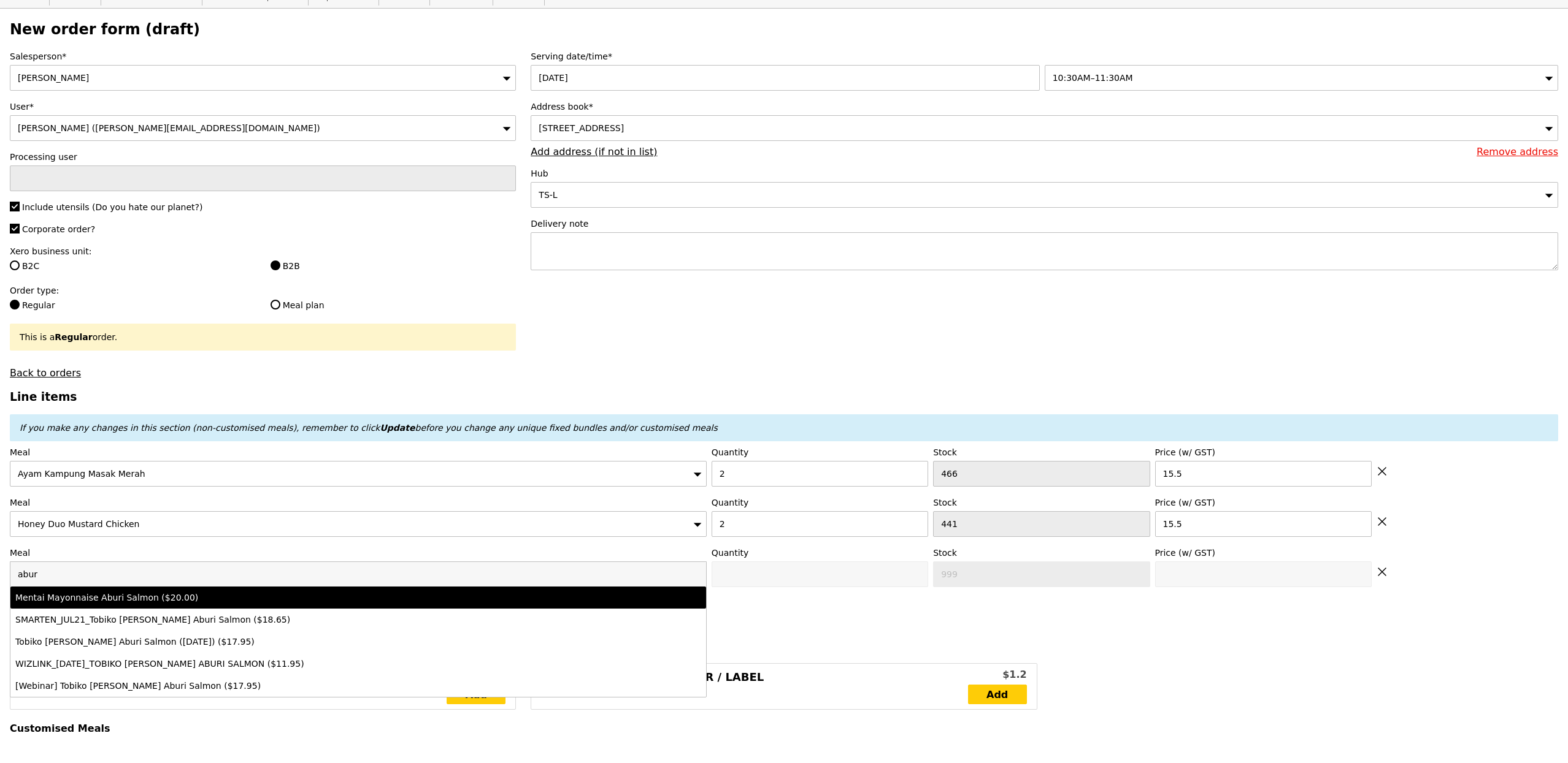
type input "20.0"
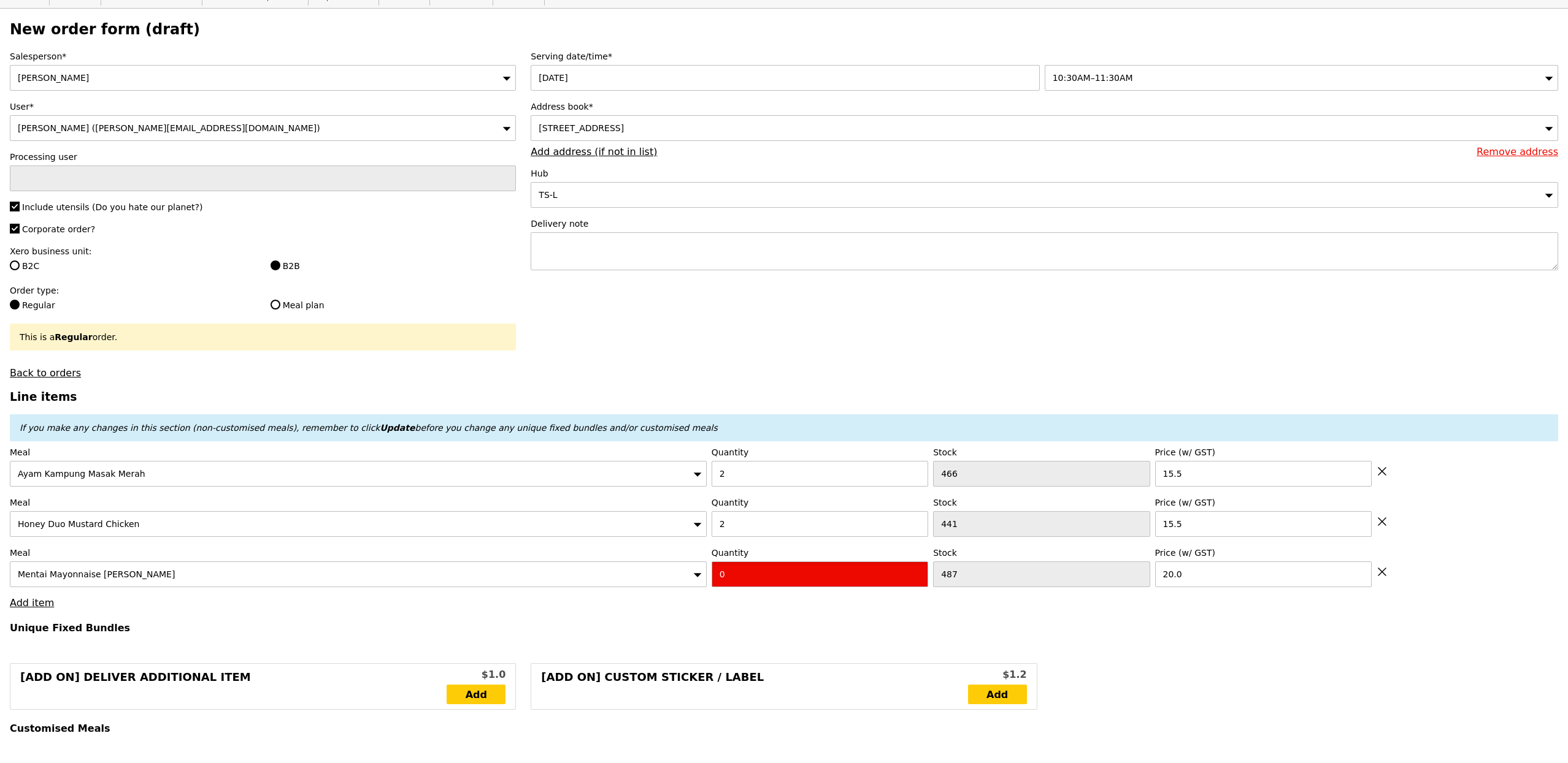
click at [813, 569] on input "0" at bounding box center [819, 574] width 216 height 26
type input "Confirm"
type input "3"
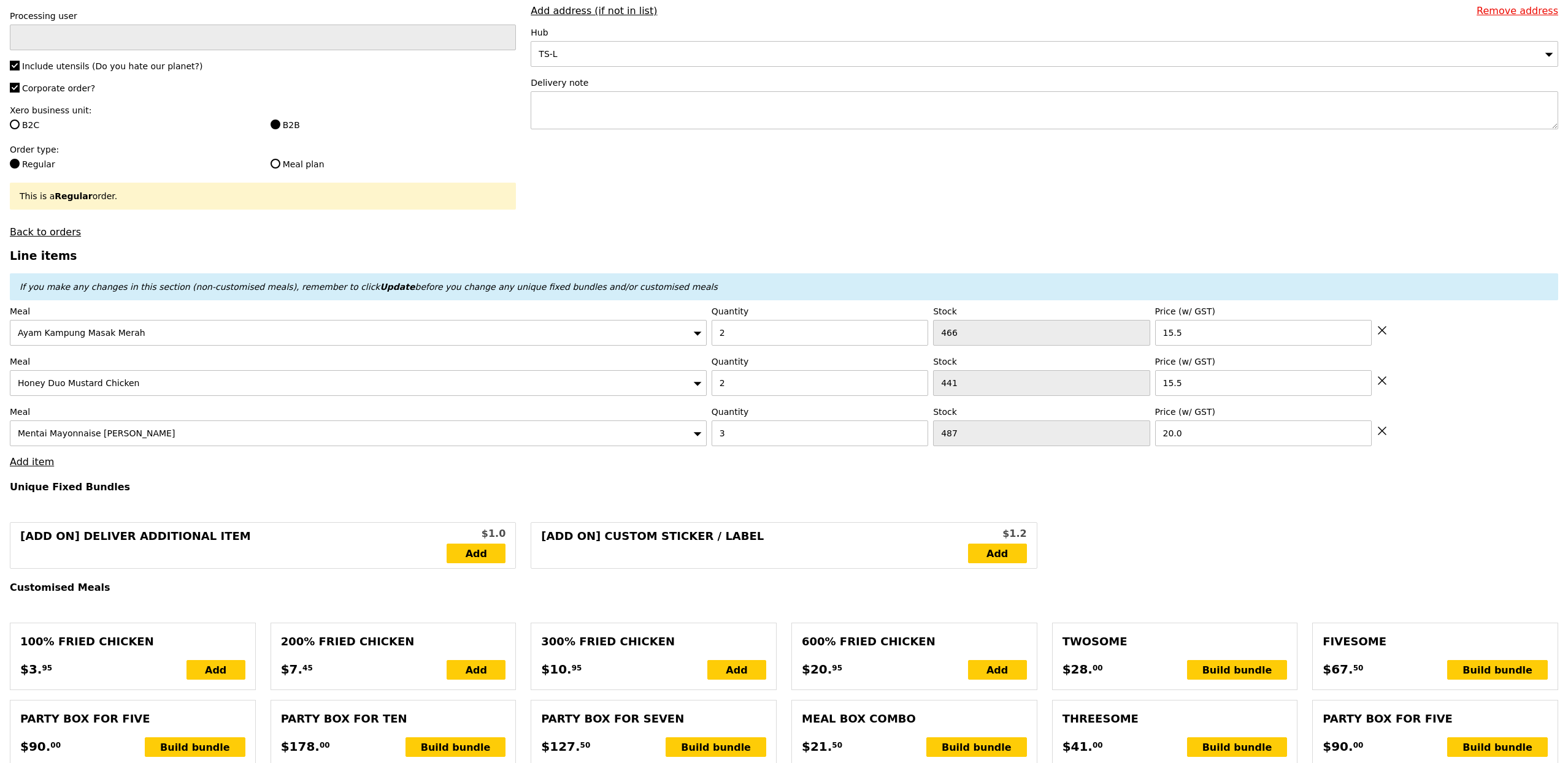
scroll to position [194, 0]
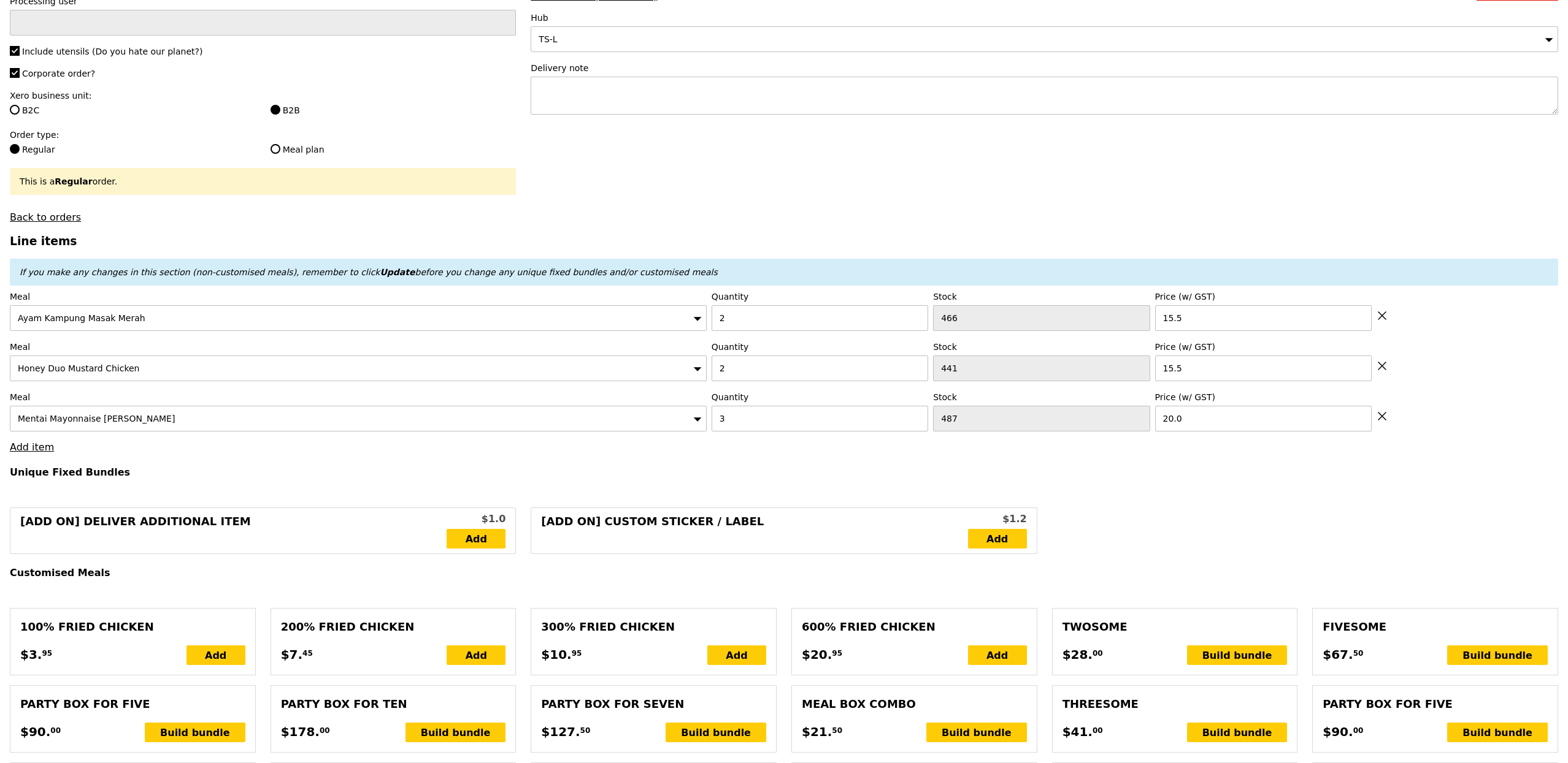
type input "Loading..."
type input "122.00"
type input "3.62"
type input "3.95"
type input "127.90"
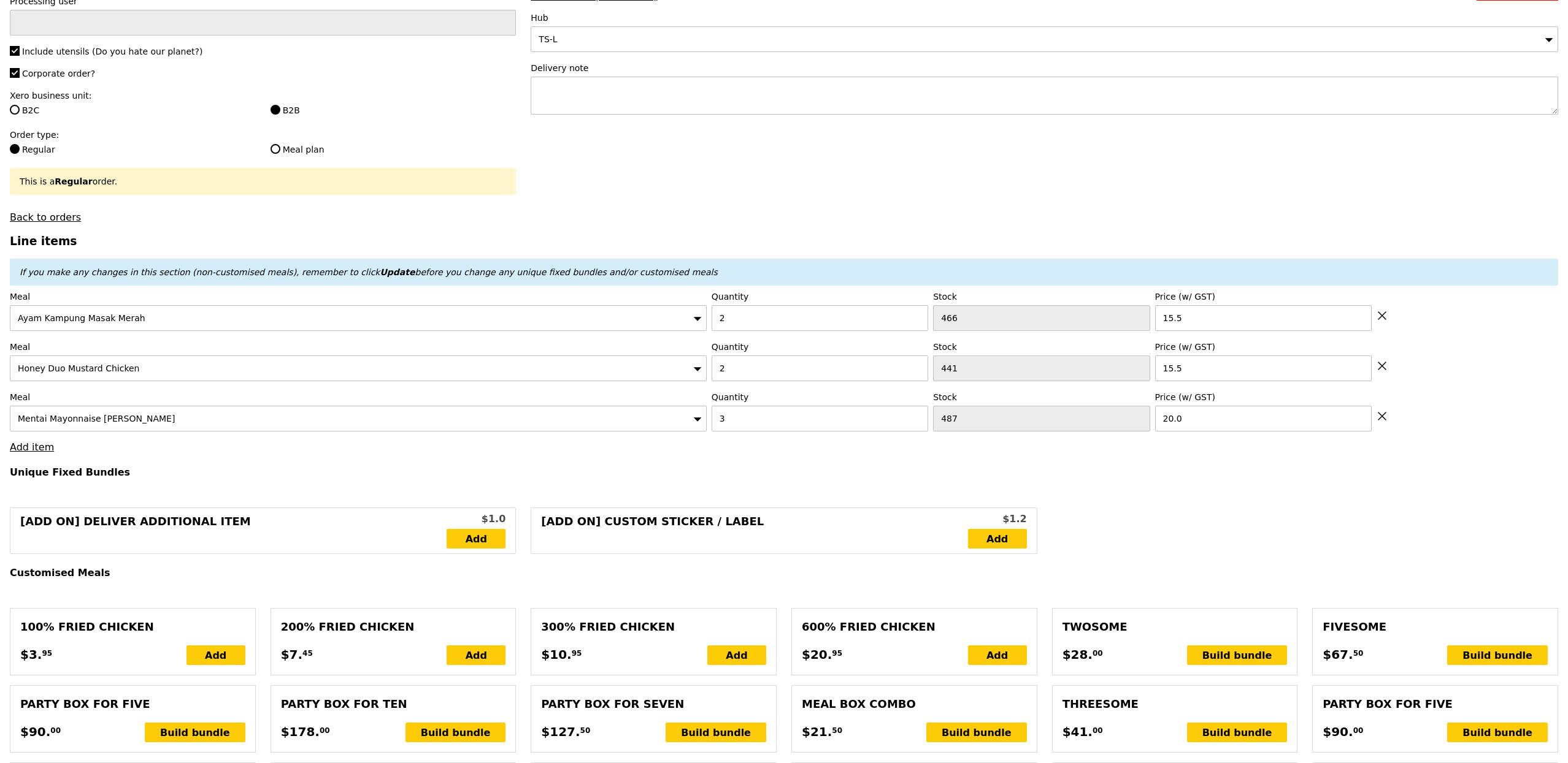
type input "Confirm"
click at [45, 453] on link "Add item" at bounding box center [31, 448] width 44 height 12
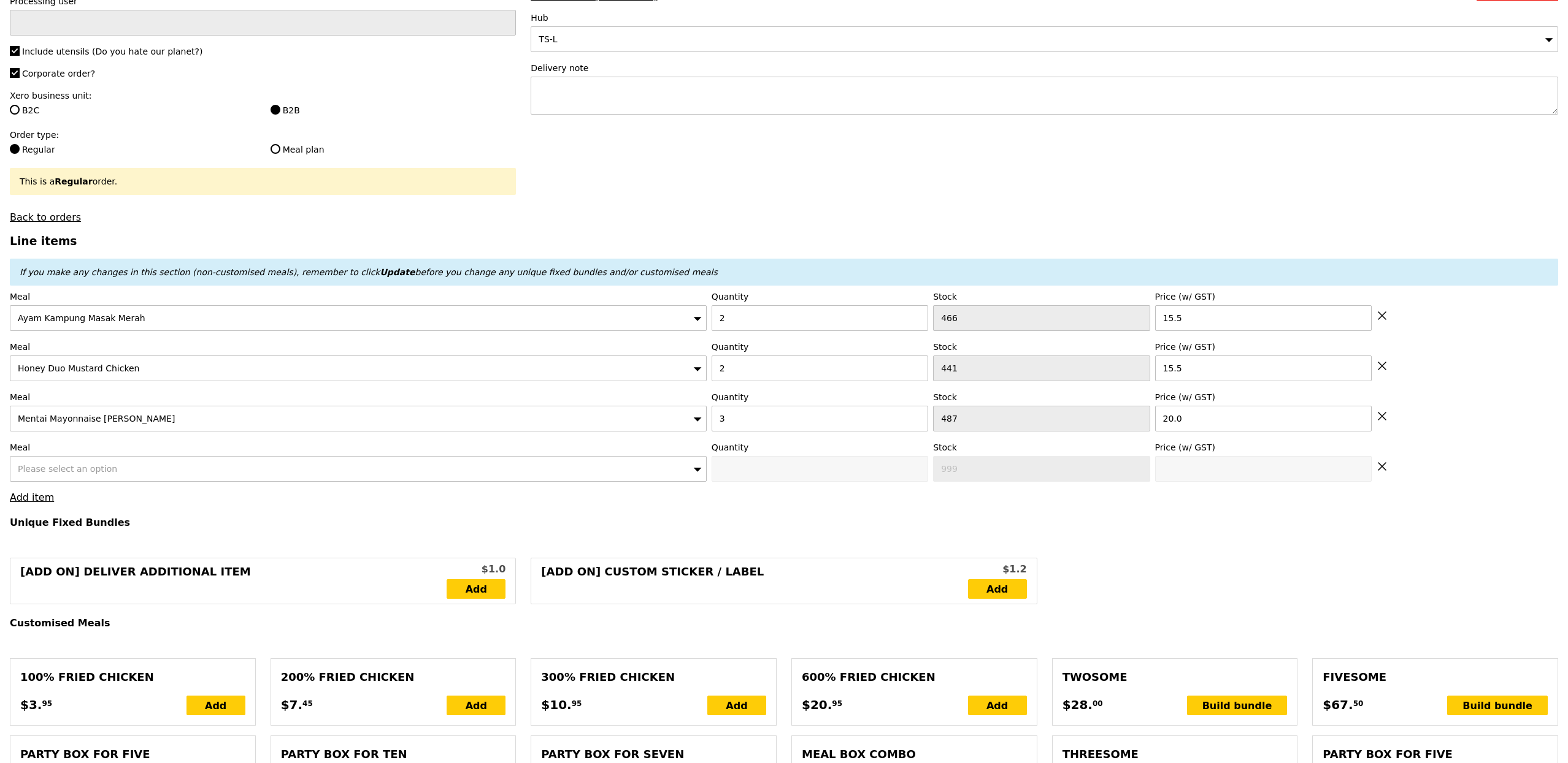
click at [103, 468] on span "Please select an option" at bounding box center [67, 468] width 99 height 9
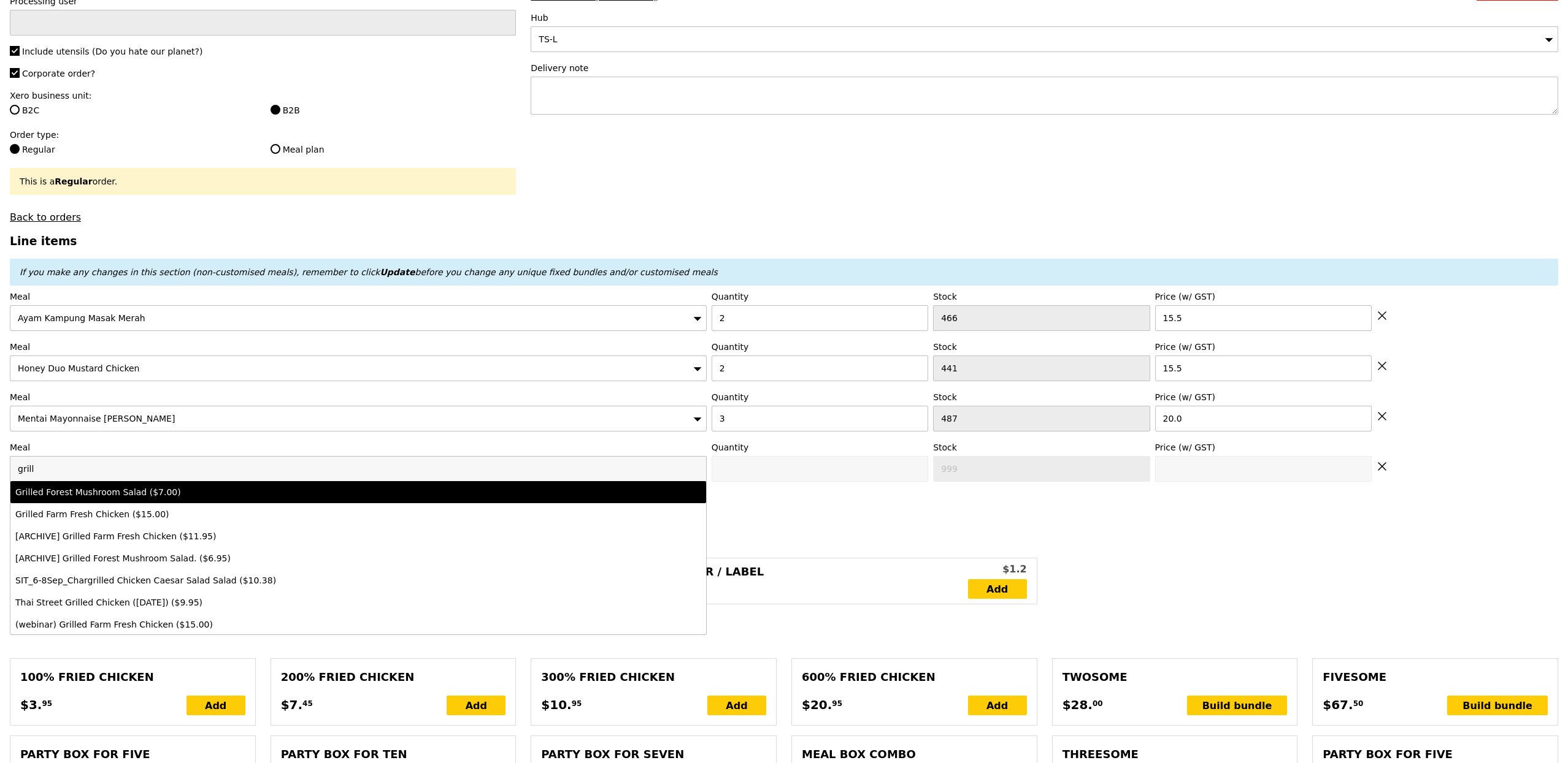
type input "grill"
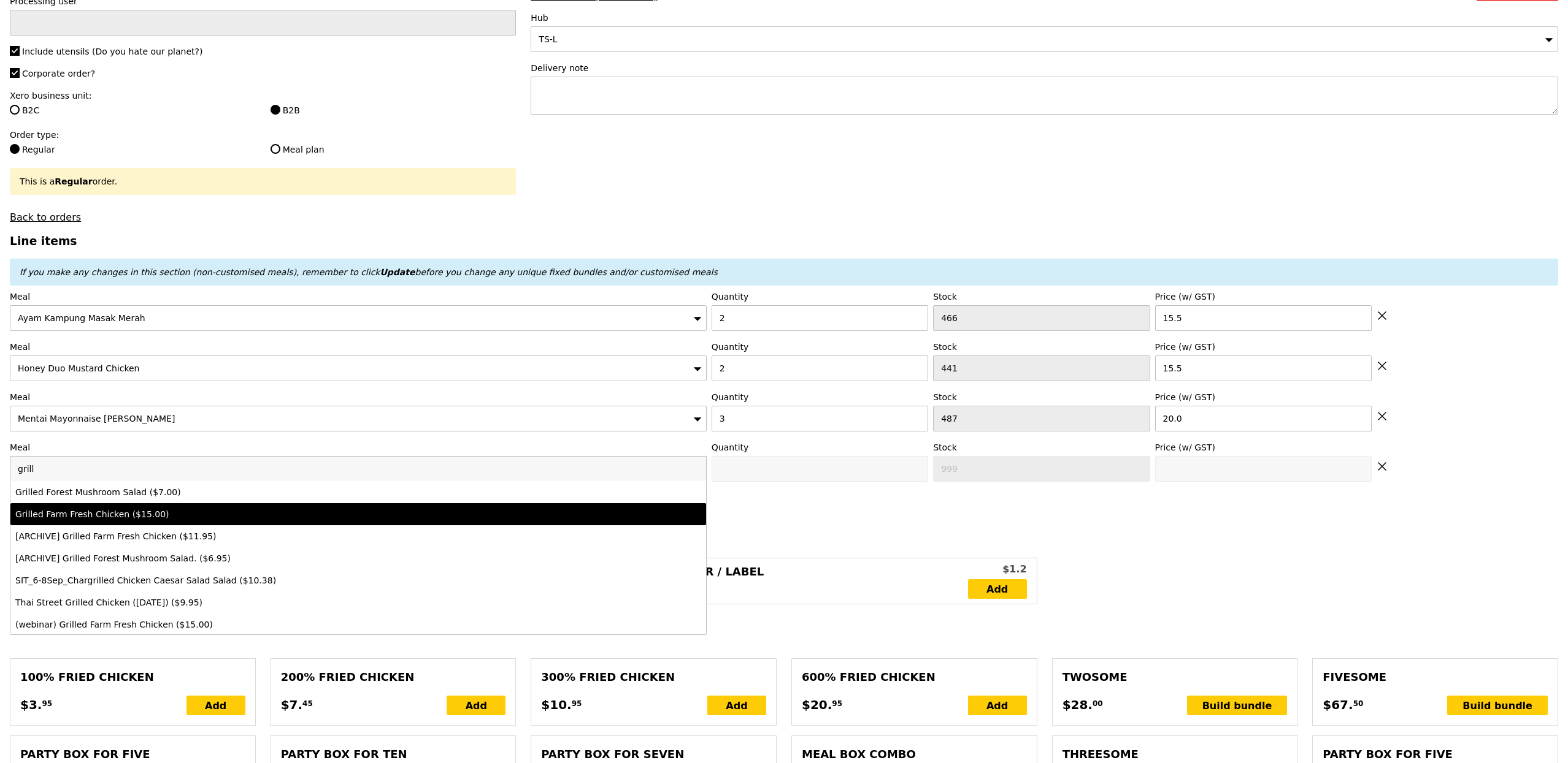
click at [148, 518] on div "Grilled Farm Fresh Chicken ($15.00)" at bounding box center [272, 514] width 514 height 12
type input "Confirm anyway"
type input "0"
type input "459"
type input "15.0"
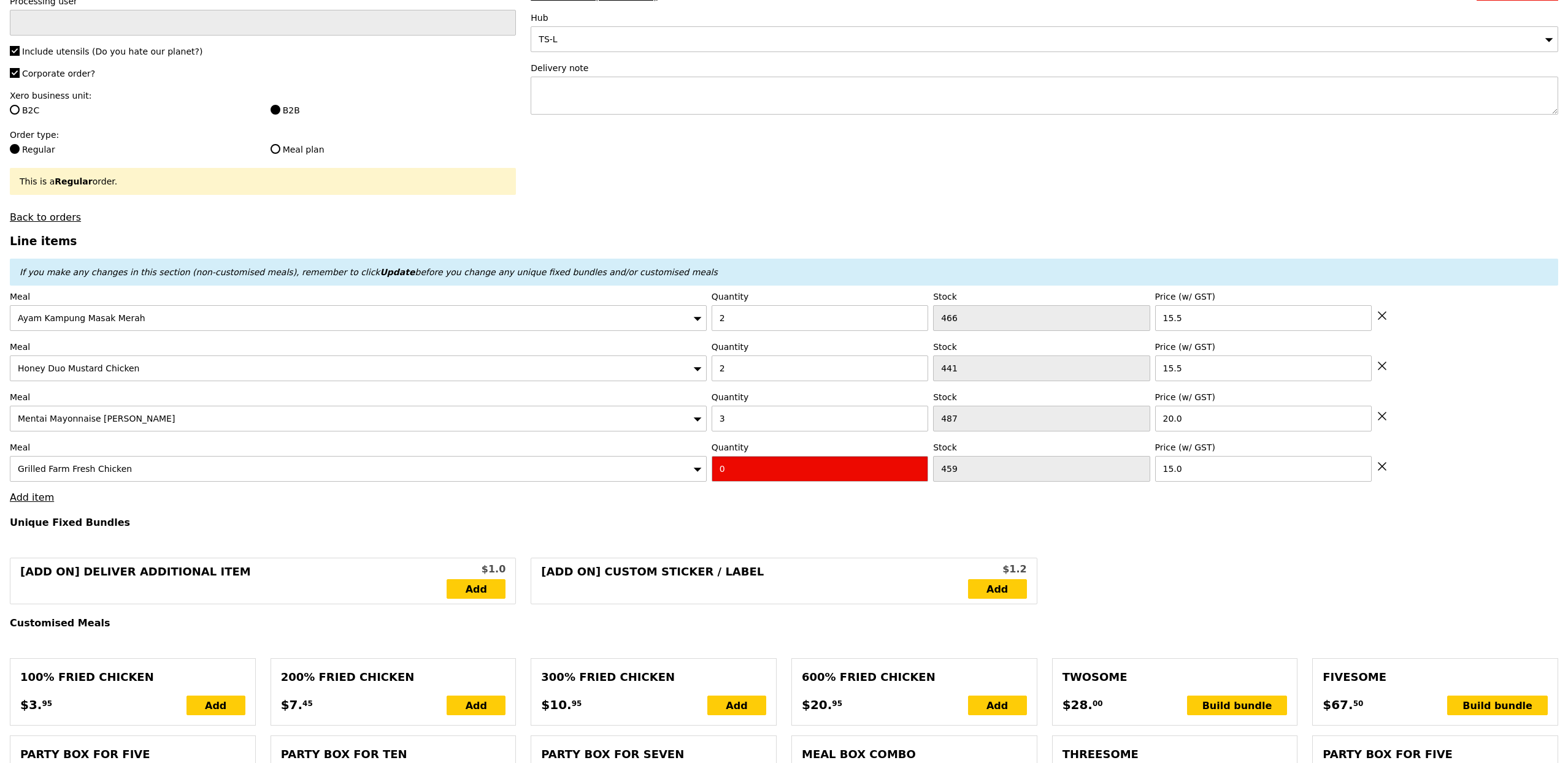
click at [808, 466] on input "0" at bounding box center [819, 469] width 216 height 26
type input "Confirm"
type input "2"
click at [714, 529] on h4 "Unique Fixed Bundles" at bounding box center [783, 523] width 1548 height 12
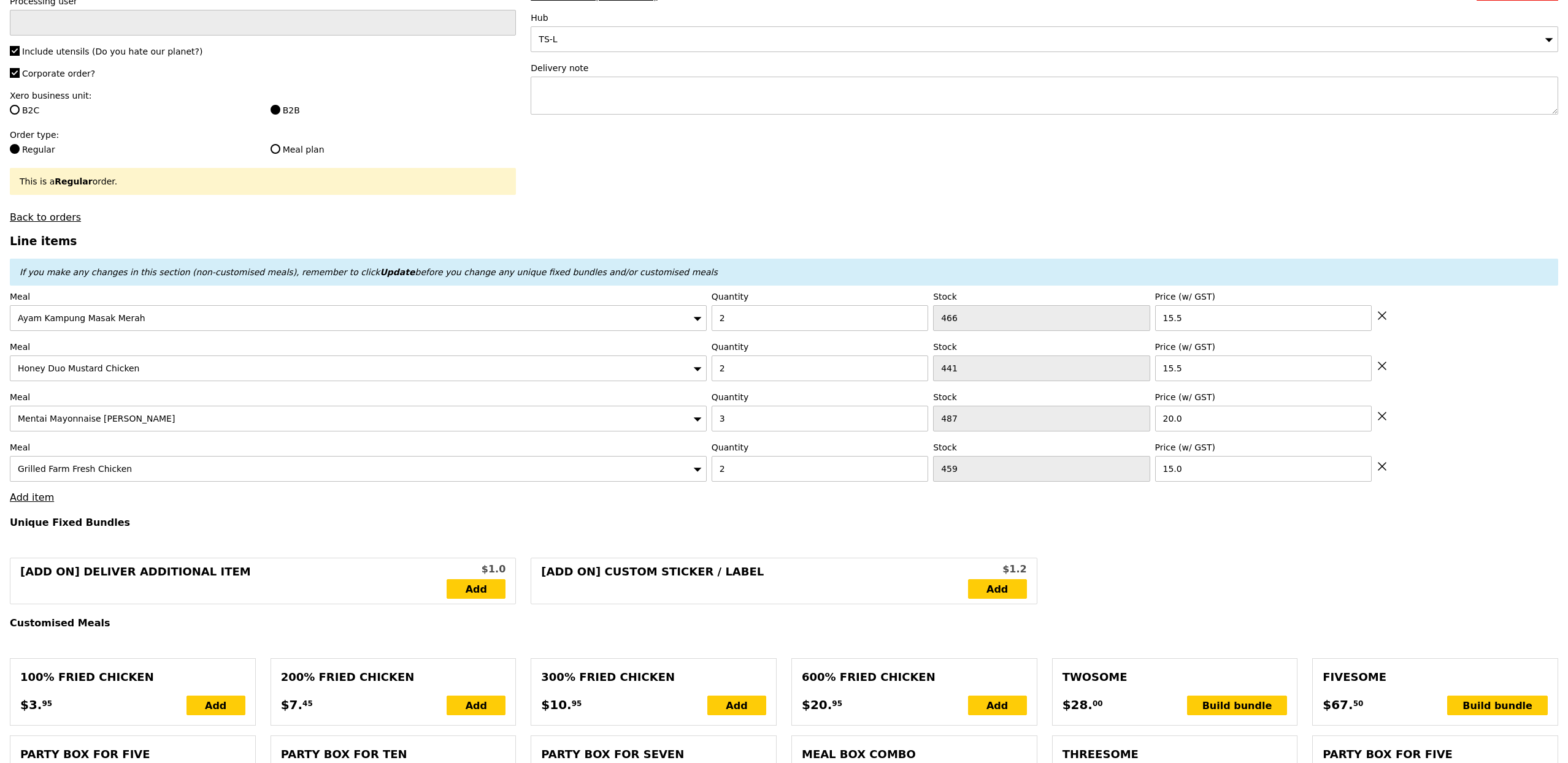
type input "Loading..."
type input "152.00"
type input "157.90"
type input "Confirm"
click at [37, 503] on link "Add item" at bounding box center [31, 498] width 44 height 12
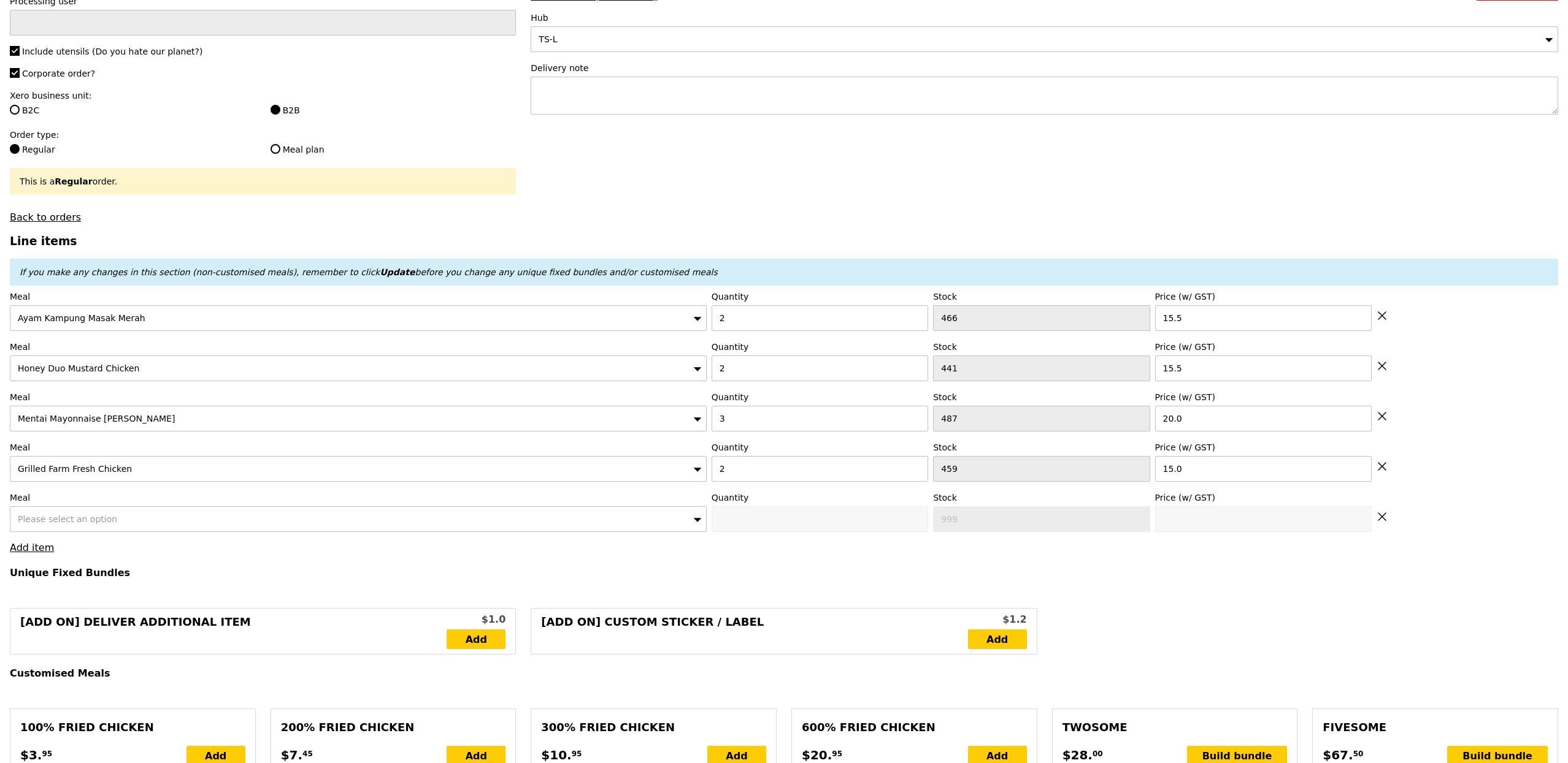
click at [104, 532] on div "Please select an option" at bounding box center [358, 519] width 697 height 26
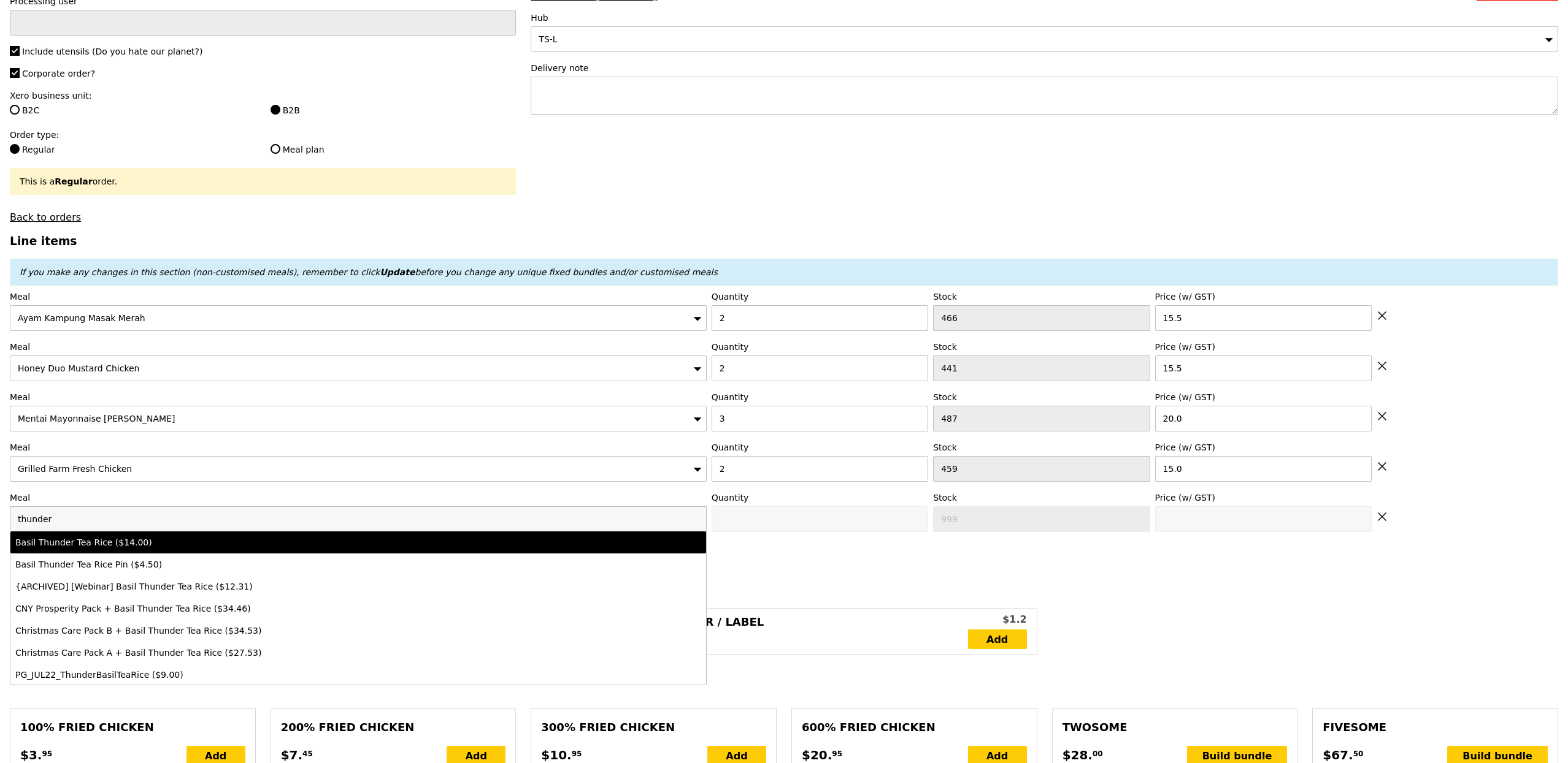
type input "thunder"
click at [125, 548] on div "Basil Thunder Tea Rice ($14.00)" at bounding box center [272, 543] width 514 height 12
type input "Confirm anyway"
type input "0"
type input "476"
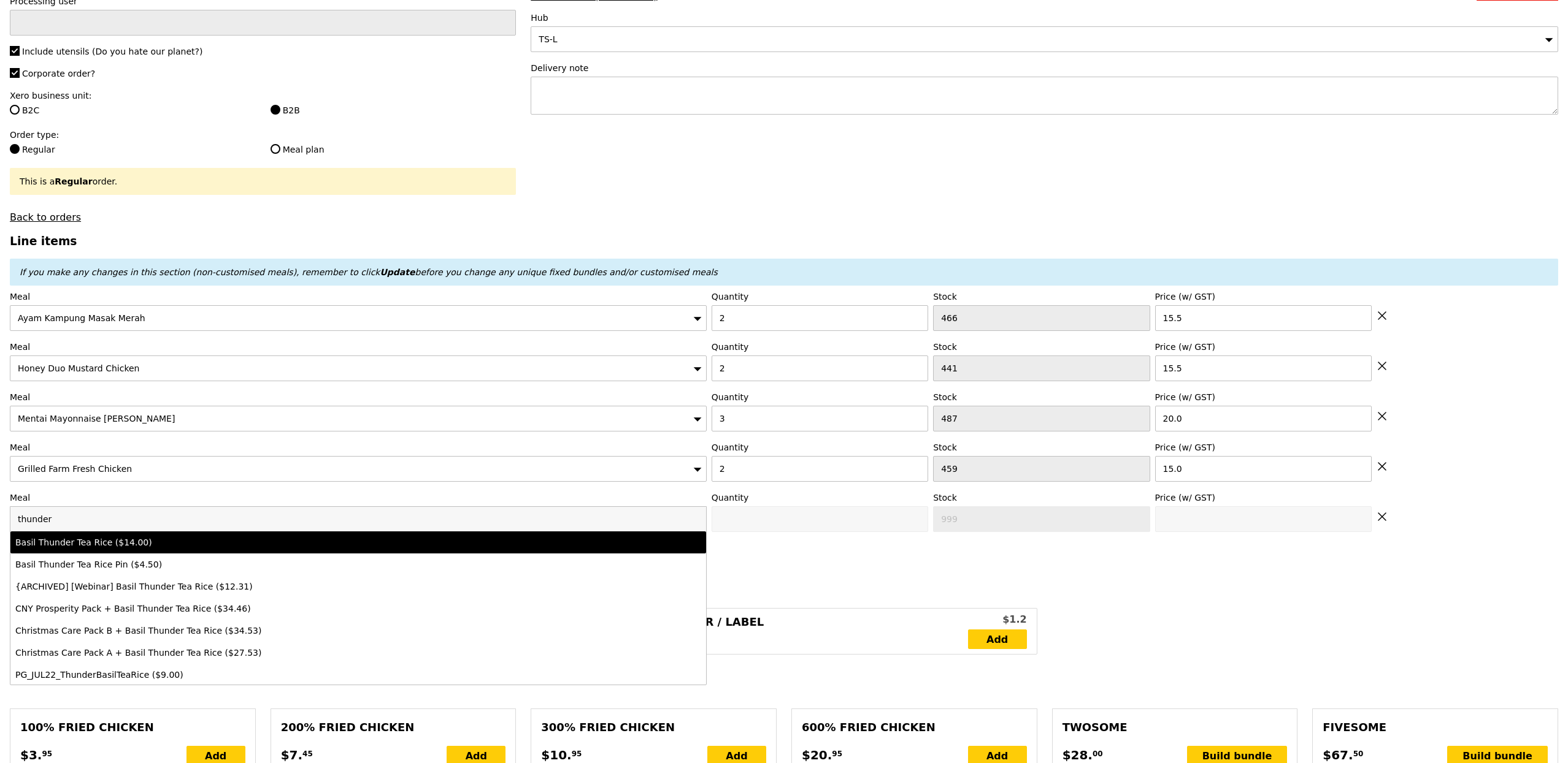
type input "14.0"
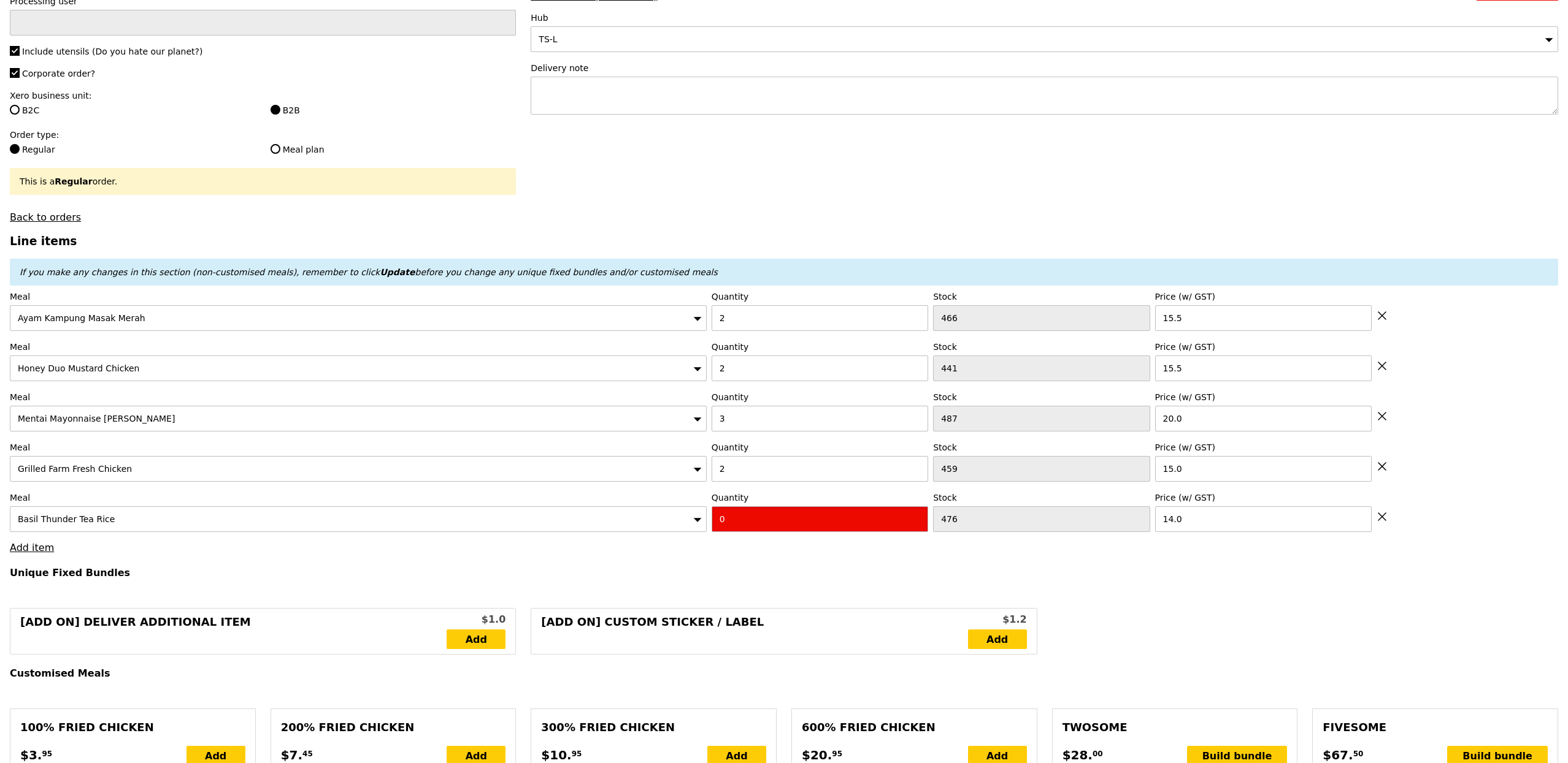
click at [819, 521] on input "0" at bounding box center [819, 519] width 216 height 26
type input "Confirm"
type input "1"
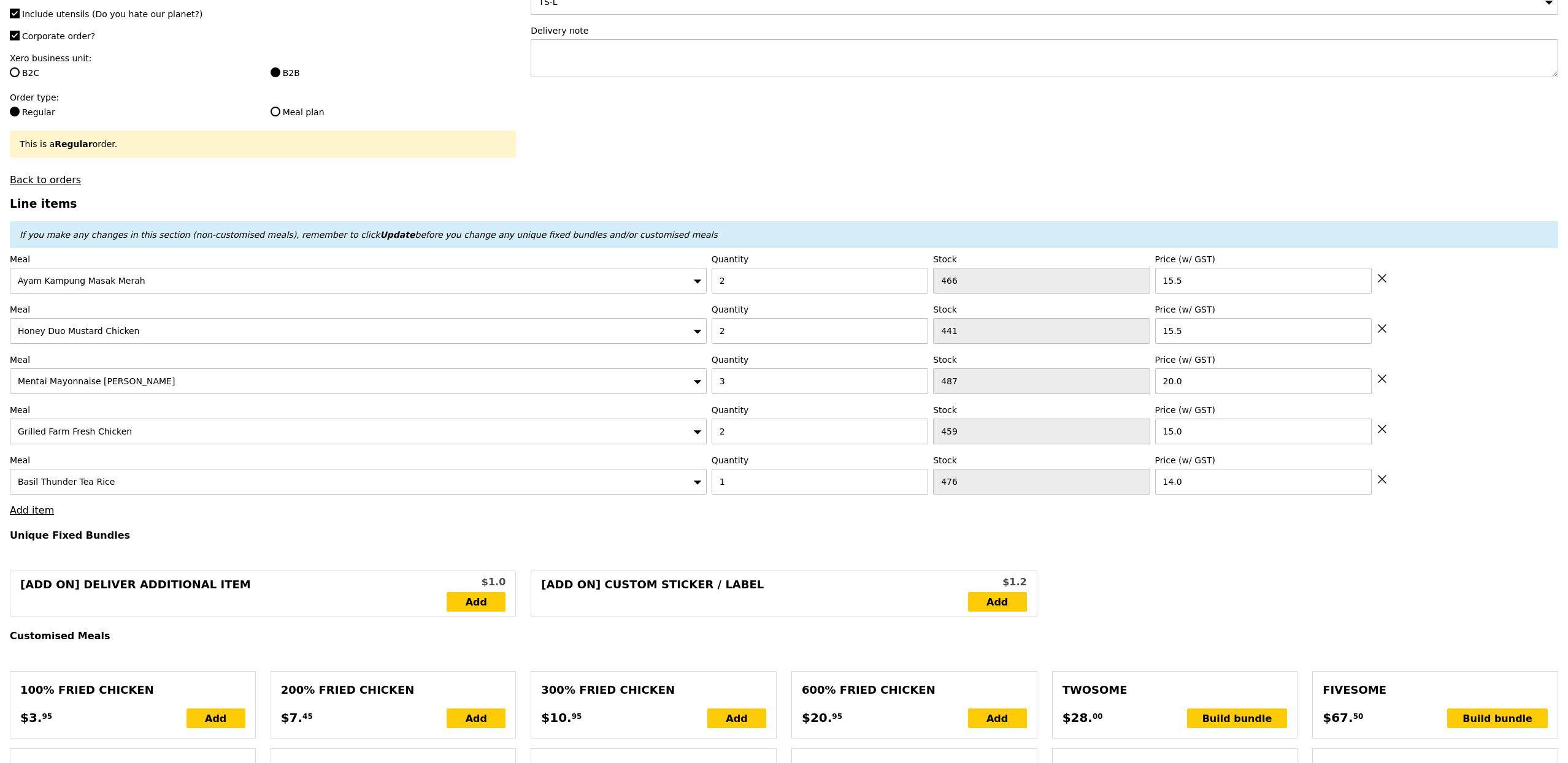
type input "Loading..."
type input "166.00"
type input "171.90"
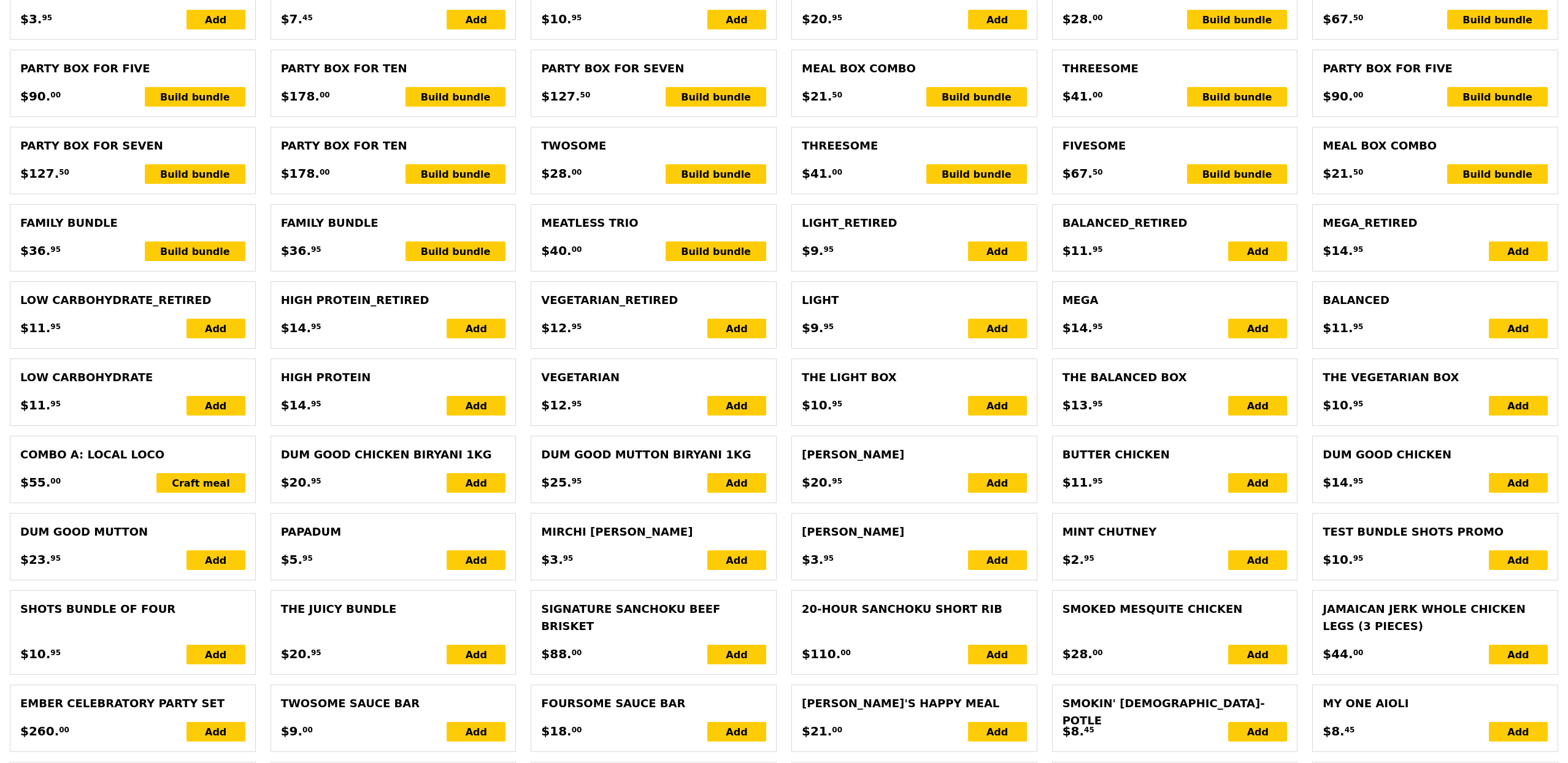
type input "Confirm"
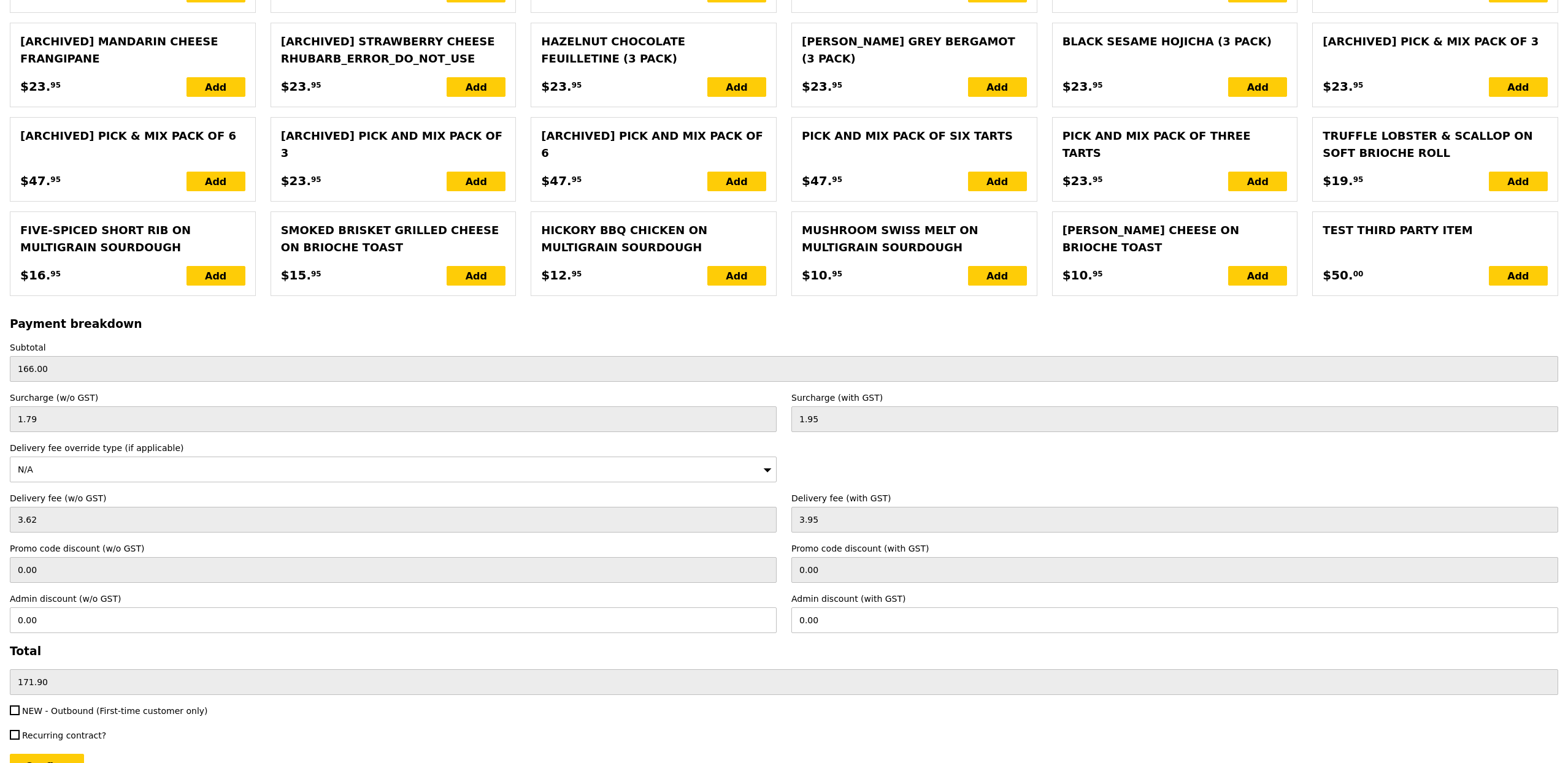
scroll to position [2529, 0]
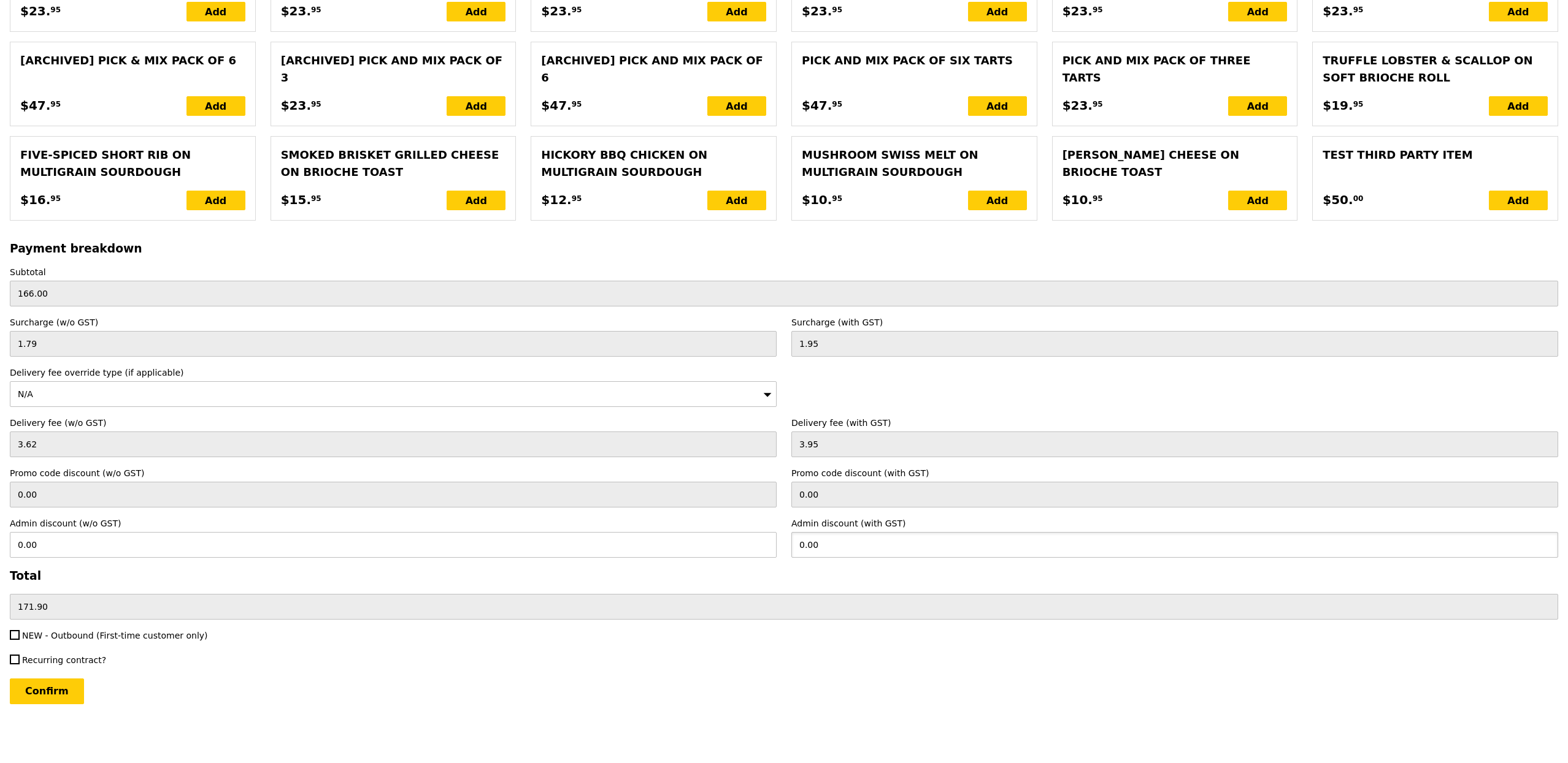
click at [801, 546] on input "0.00" at bounding box center [1174, 545] width 767 height 26
click at [717, 556] on input "0.00" at bounding box center [393, 545] width 767 height 26
type input "10"
type input "10.90"
type input "161.00"
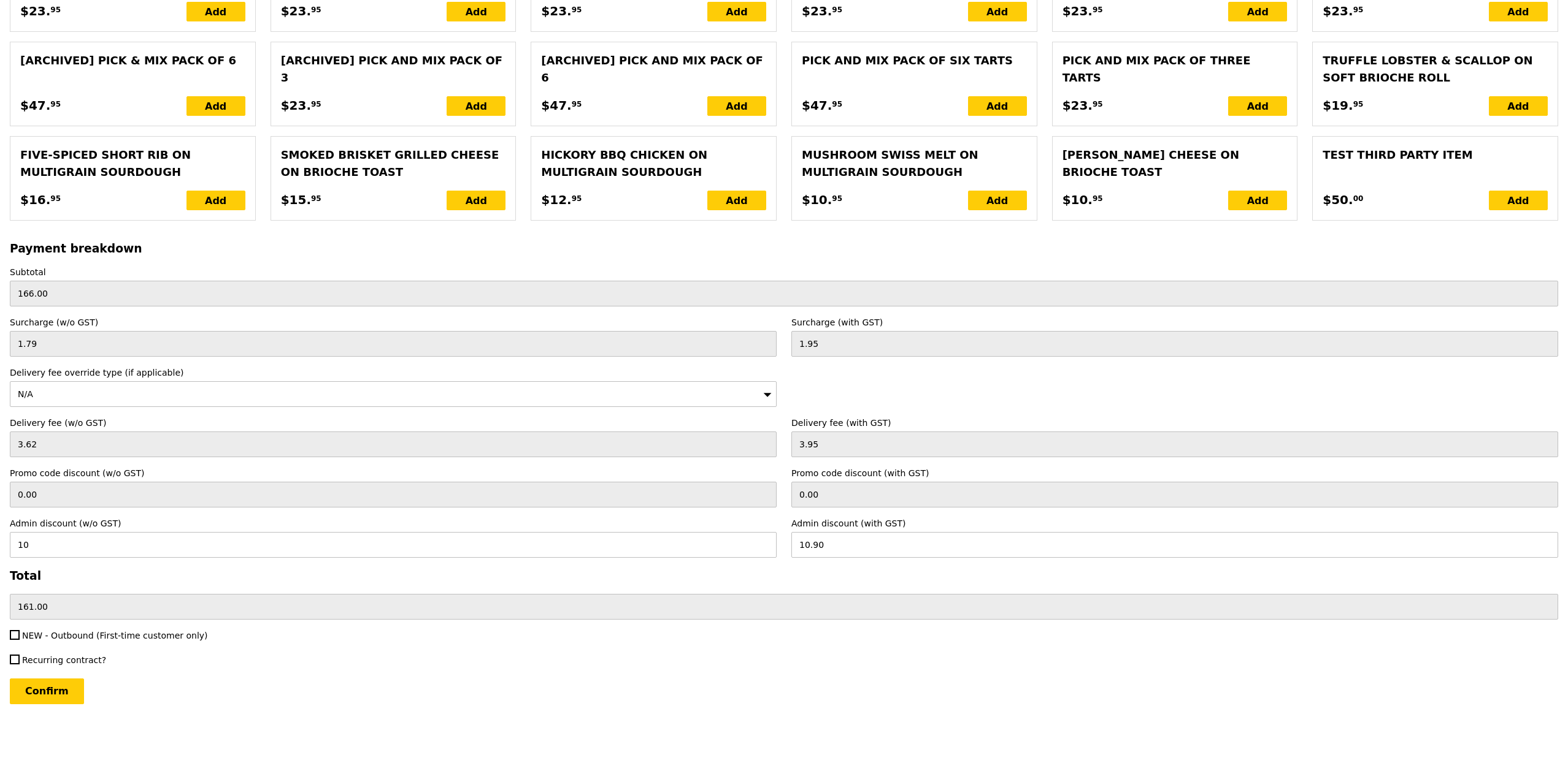
click at [669, 580] on h3 "Total" at bounding box center [783, 575] width 1548 height 13
type input "Loading..."
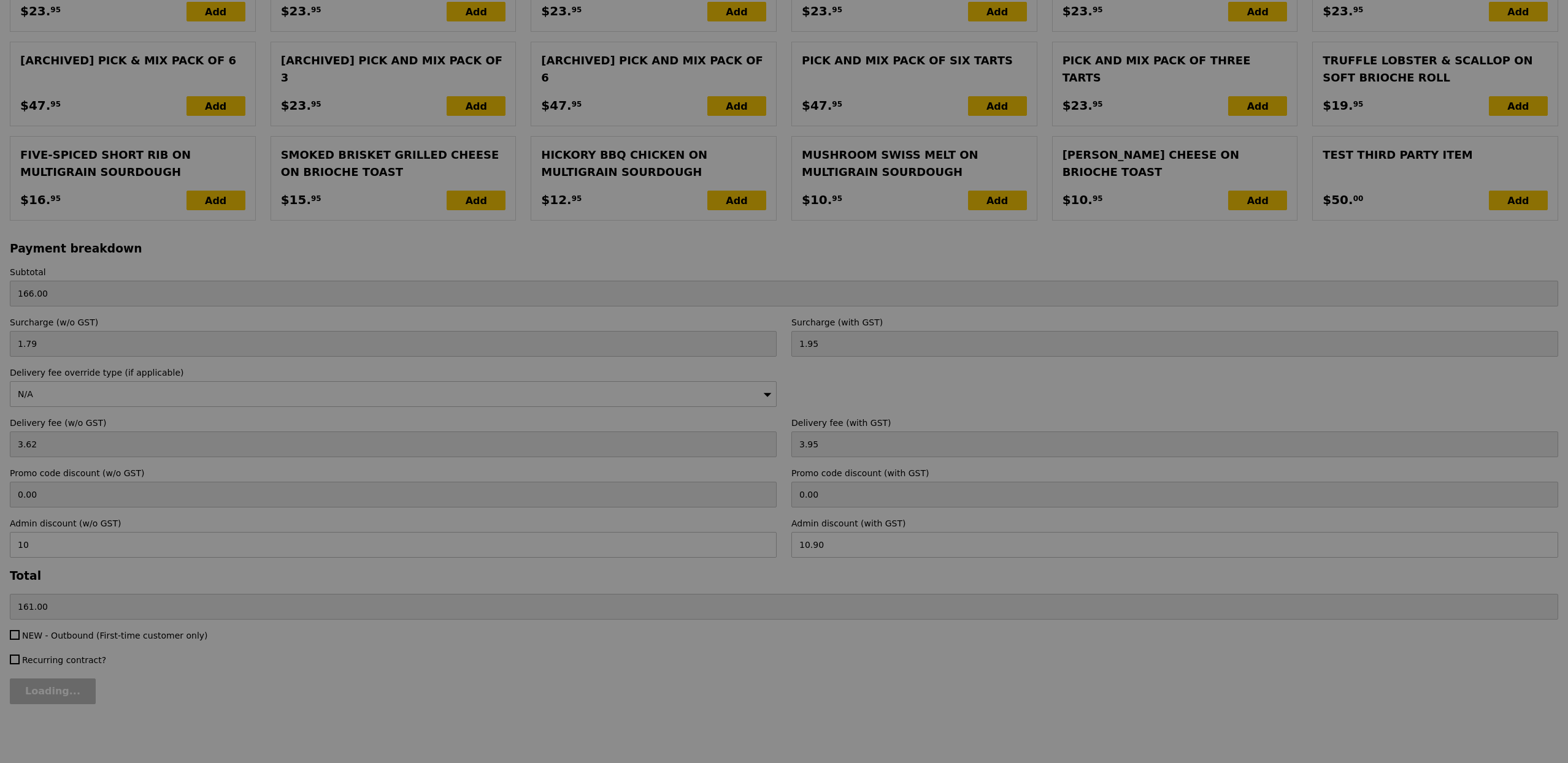
type input "10.00"
type input "Confirm"
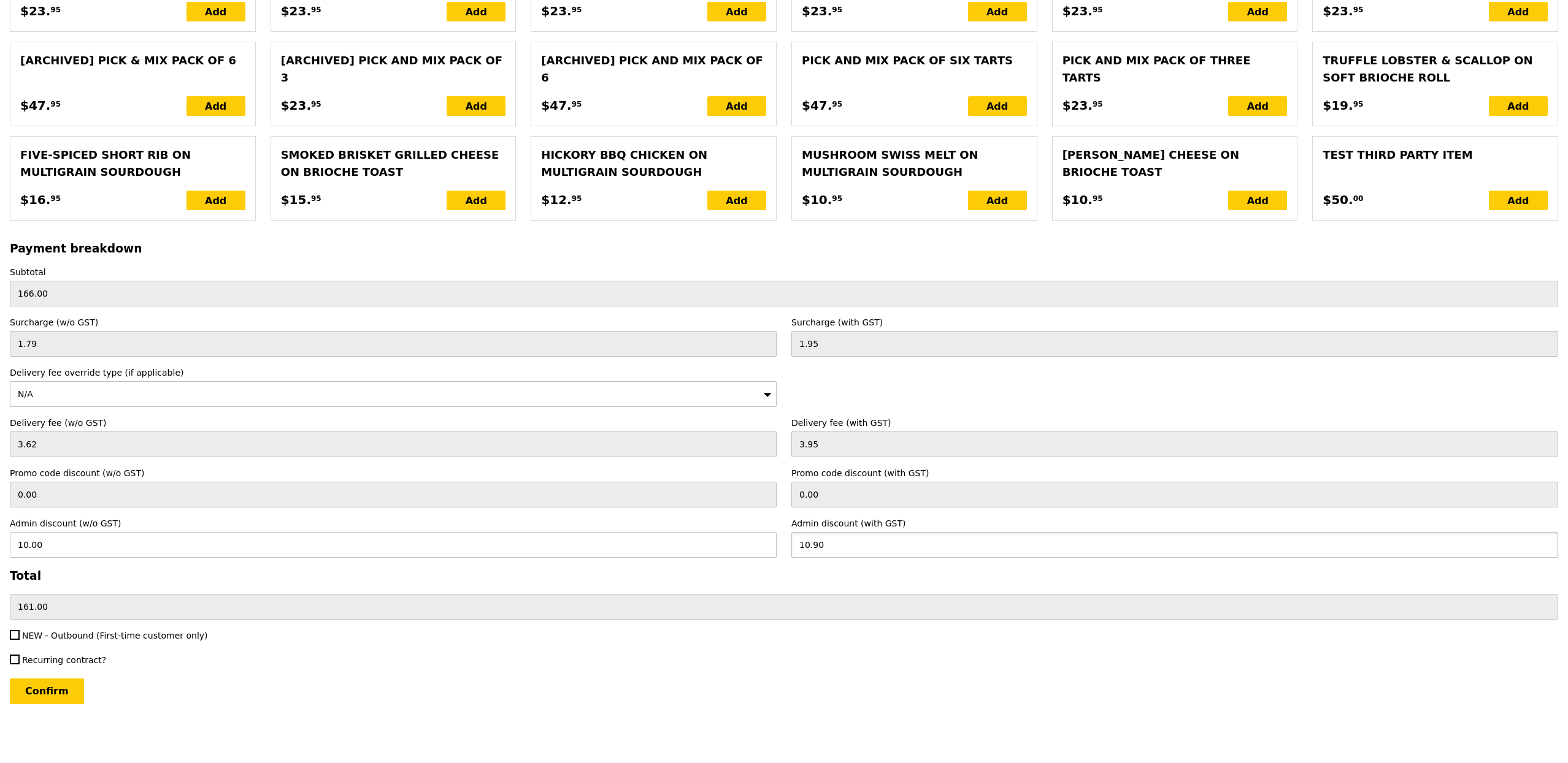
click at [924, 532] on input "10.90" at bounding box center [1174, 545] width 767 height 26
type input "10"
type input "9.17"
type input "161.90"
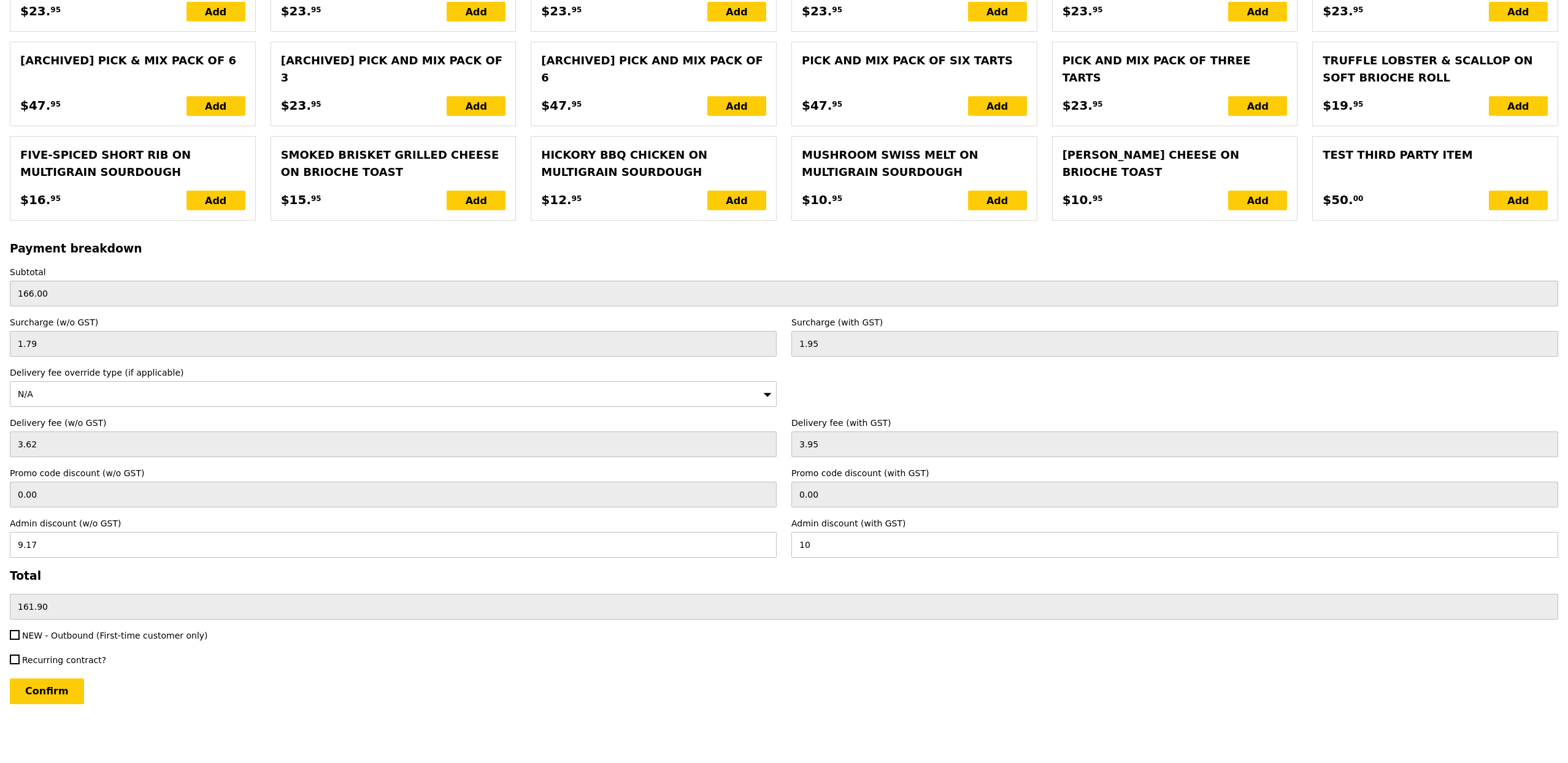
click at [743, 573] on h3 "Total" at bounding box center [783, 575] width 1548 height 13
type input "Loading..."
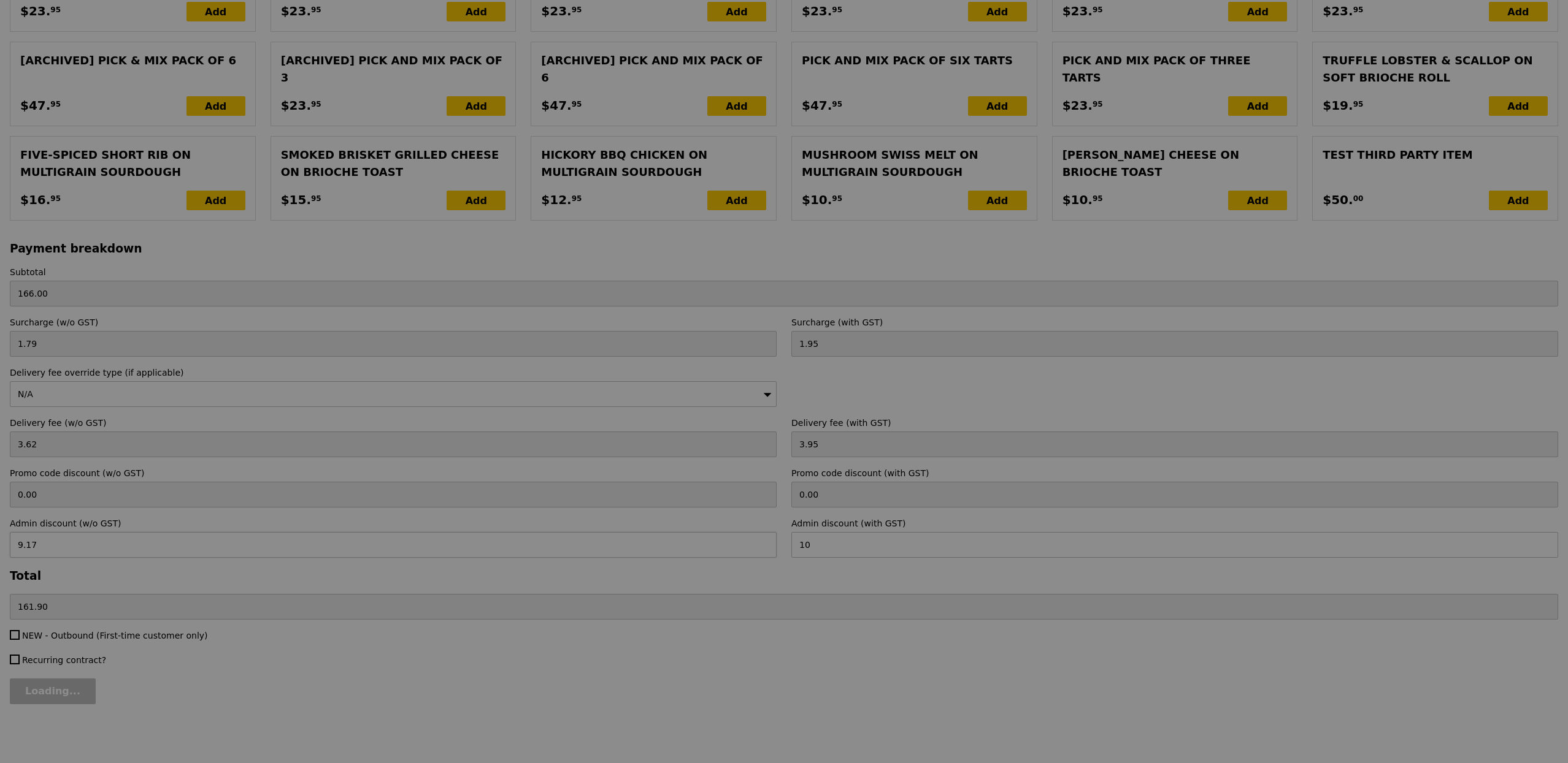
type input "10.00"
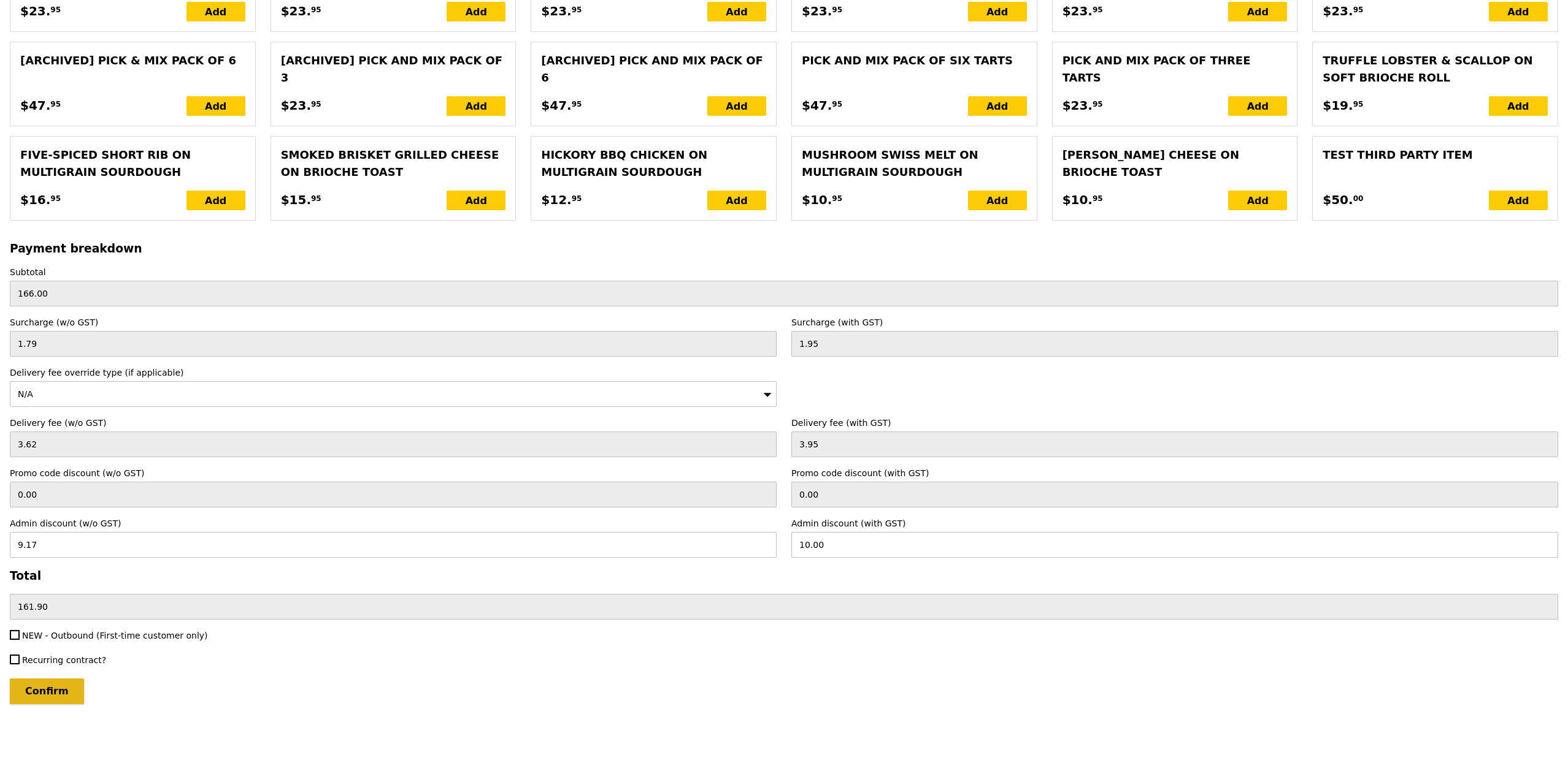
click at [72, 683] on input "Confirm" at bounding box center [47, 692] width 74 height 26
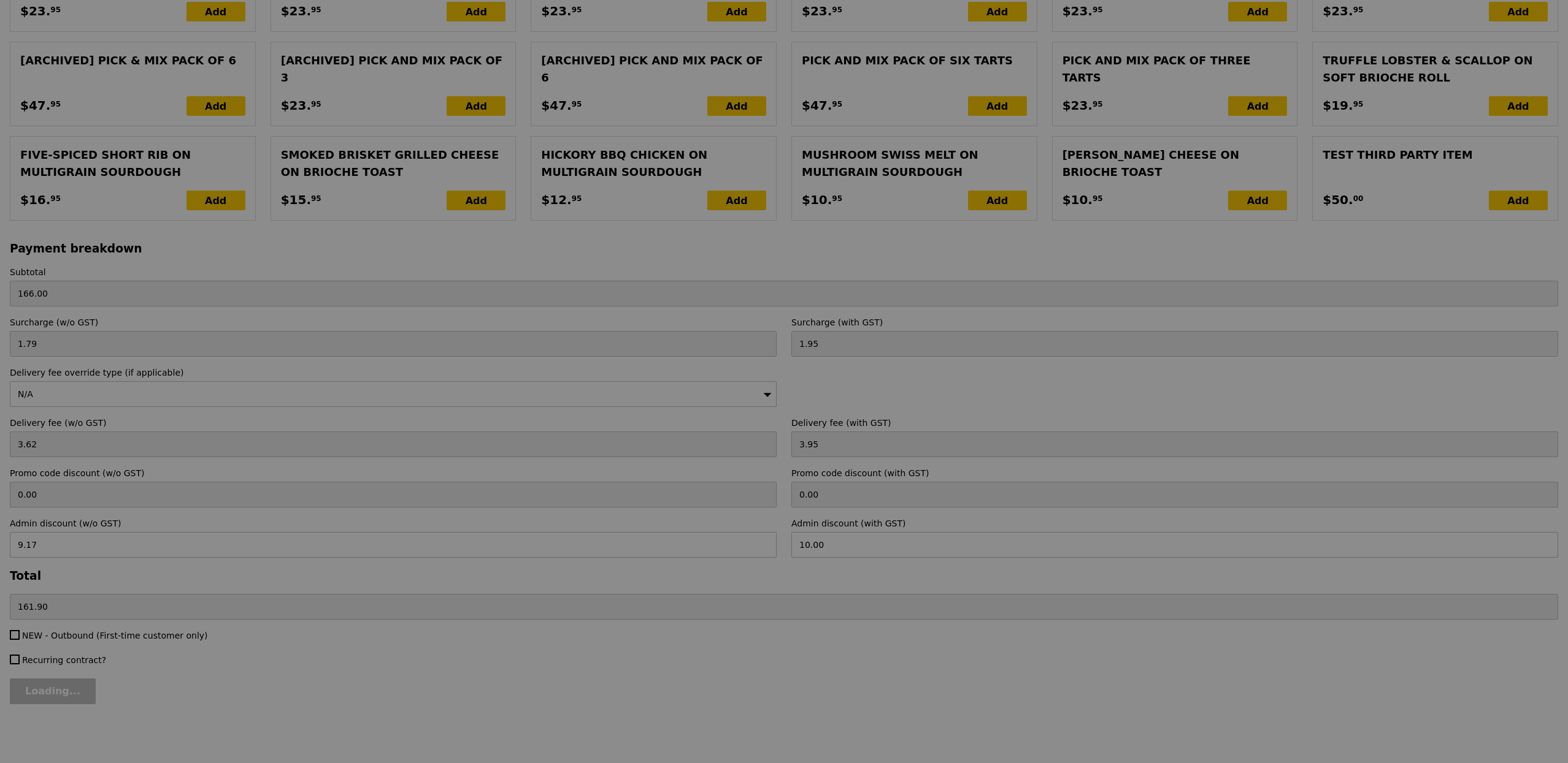
type input "Loading..."
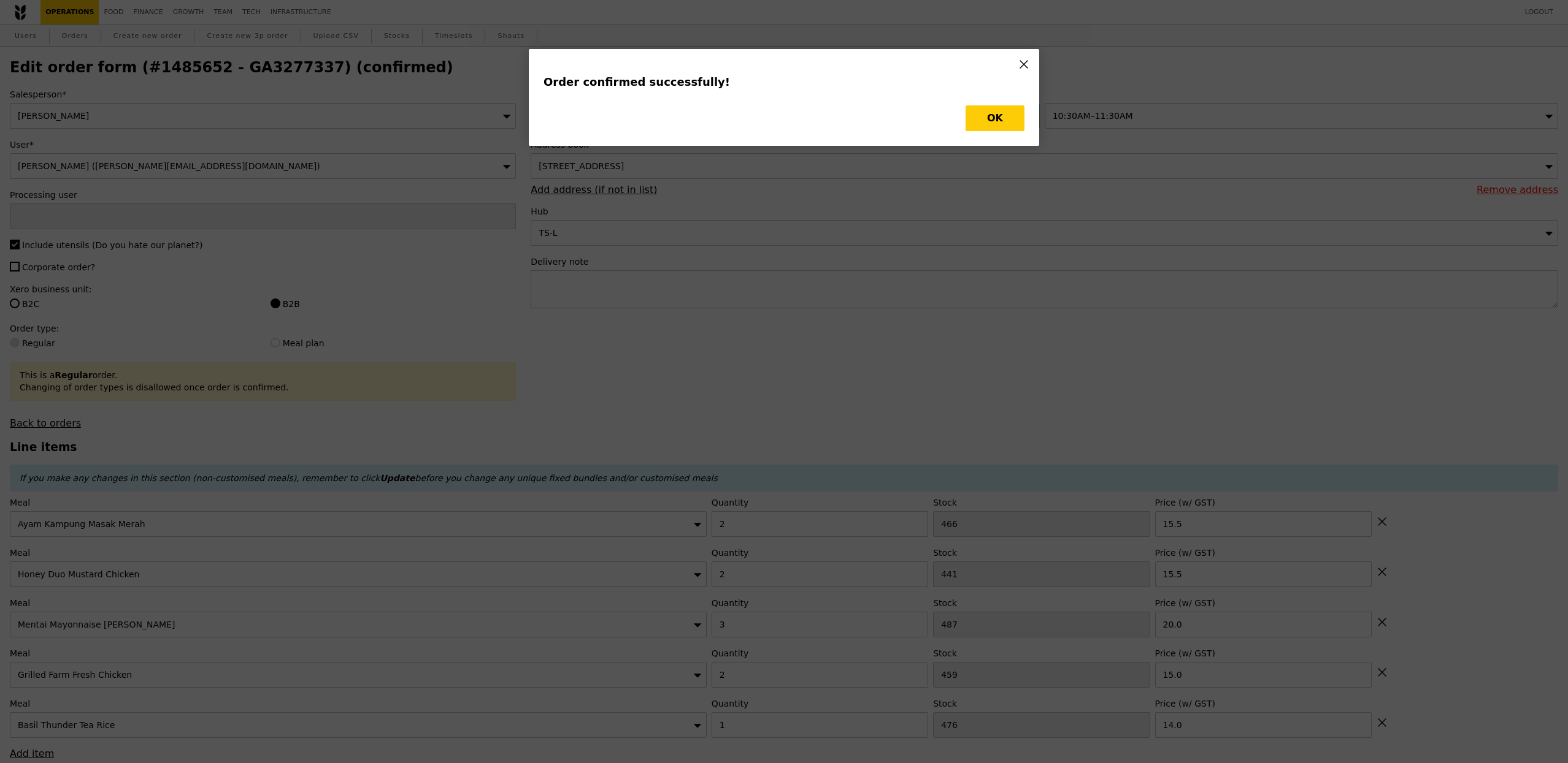
type input "Joshua Moses"
type input "Loading..."
checkbox input "false"
type input "1"
type input "476"
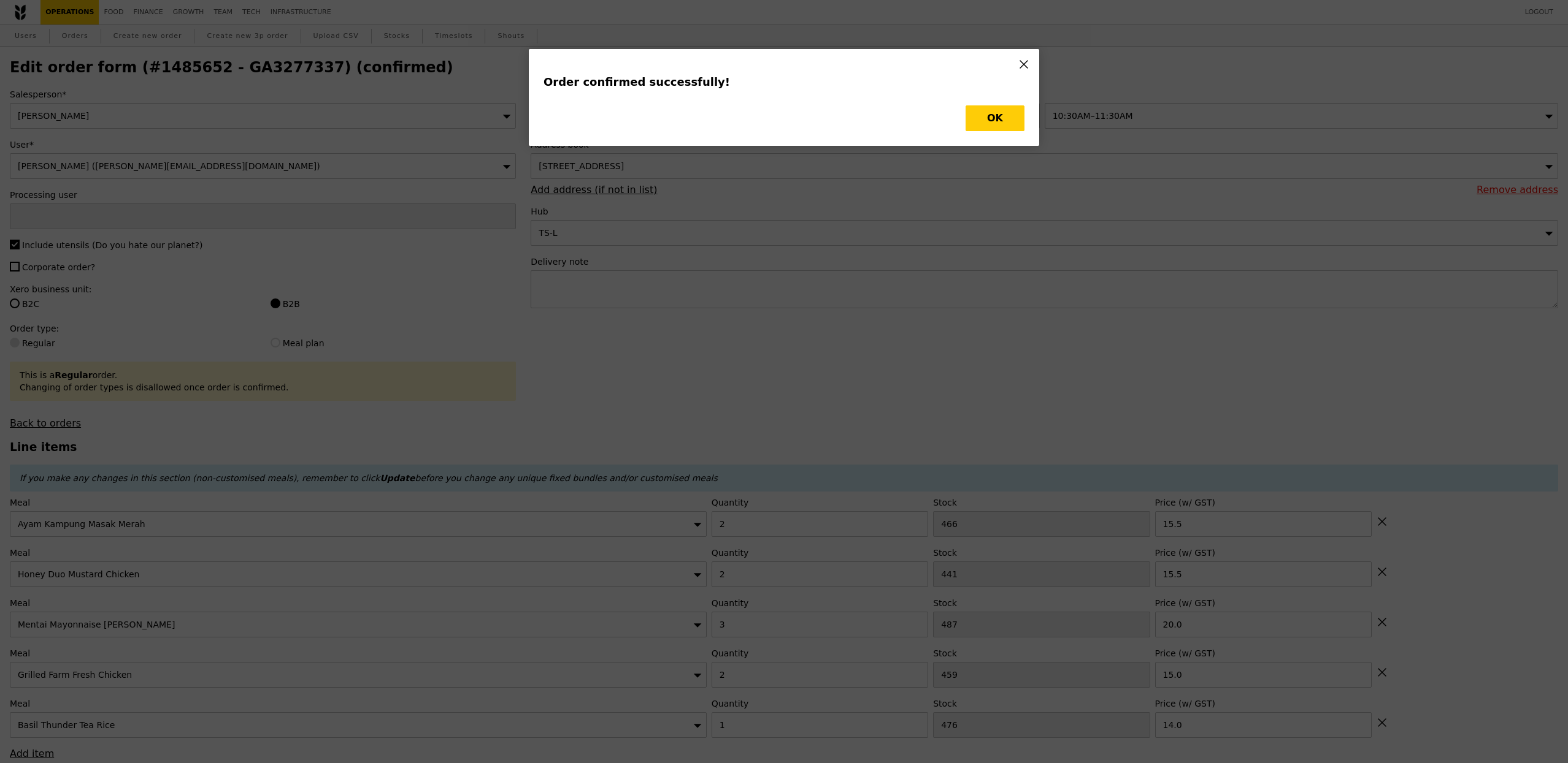
type input "14.00"
type input "459"
type input "15.00"
type input "20.00"
type input "441"
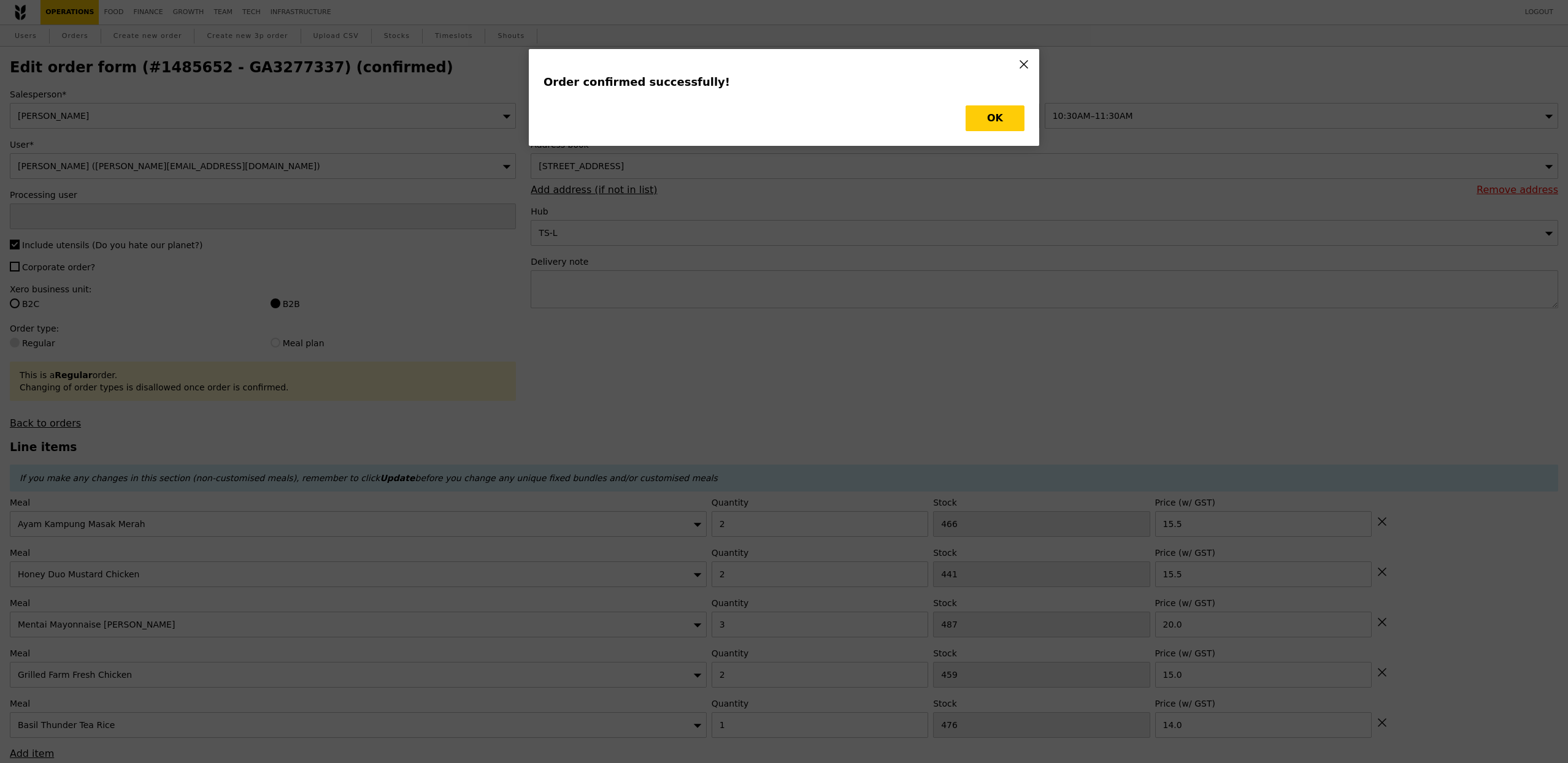
type input "15.50"
type input "2"
type input "466"
type input "15.50"
click at [986, 135] on div "Order confirmed successfully! OK" at bounding box center [784, 97] width 510 height 96
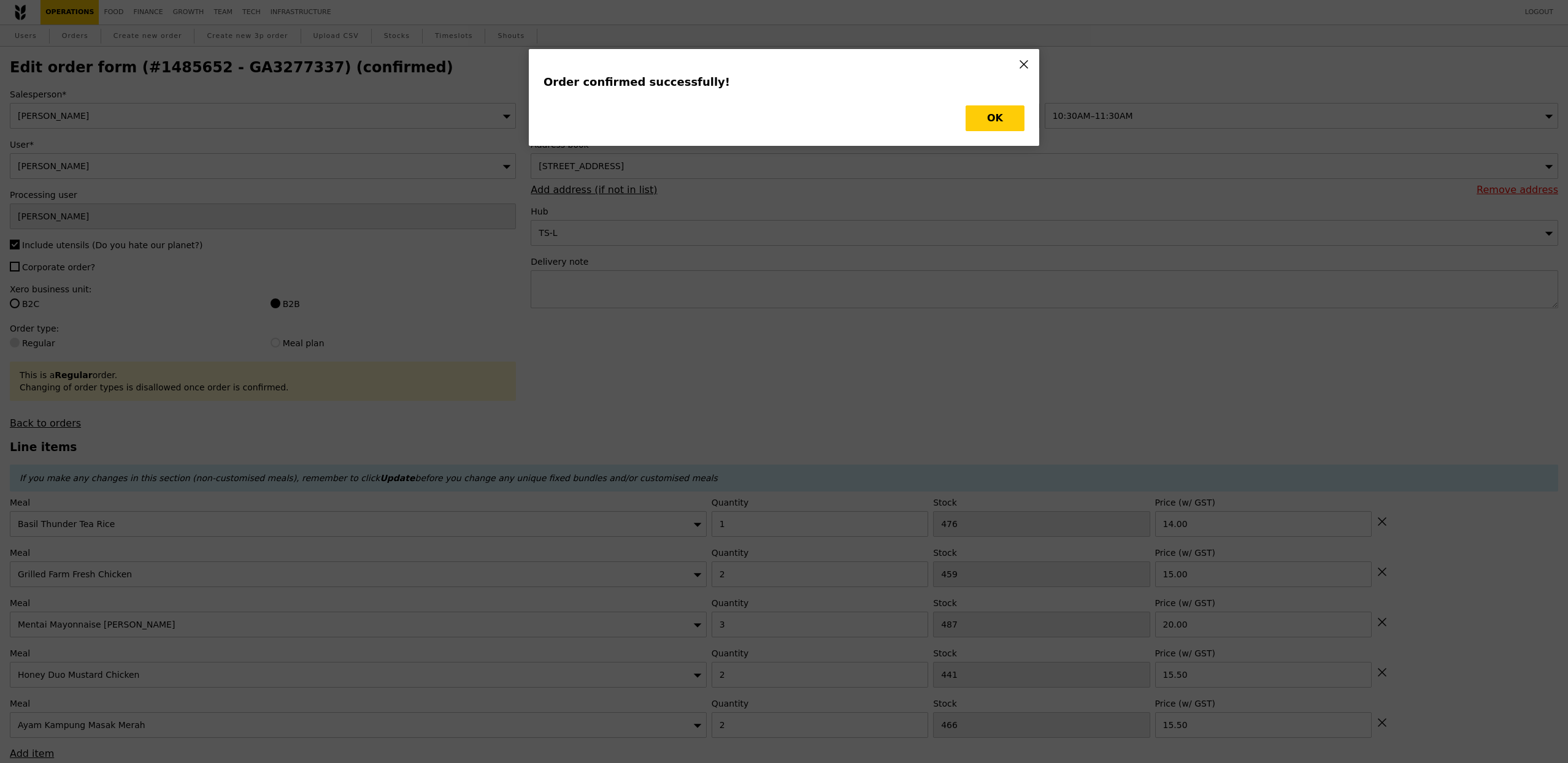
type input "475"
type input "457"
type input "484"
type input "439"
type input "464"
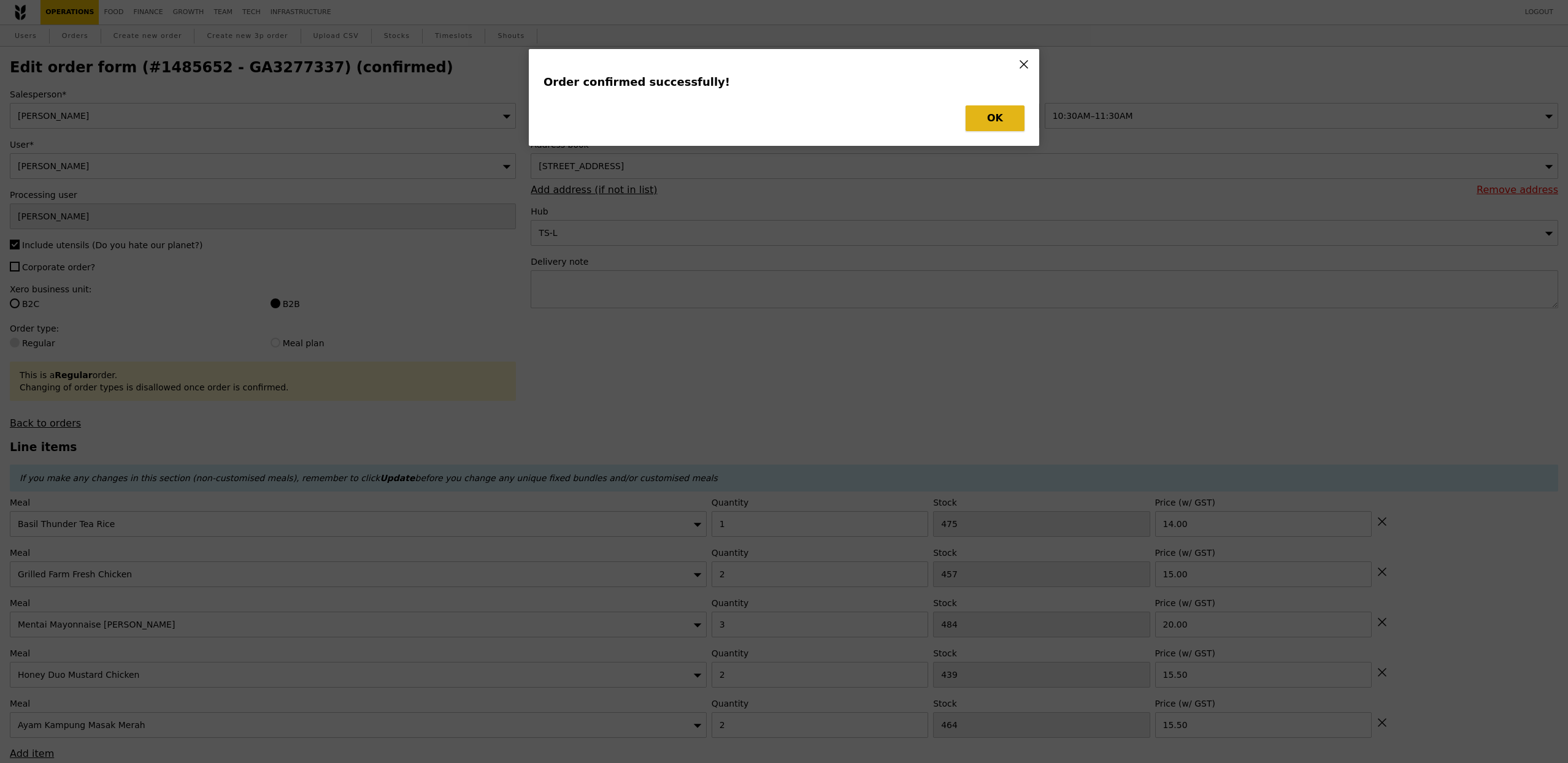
click at [988, 129] on button "OK" at bounding box center [995, 118] width 59 height 26
type input "Update"
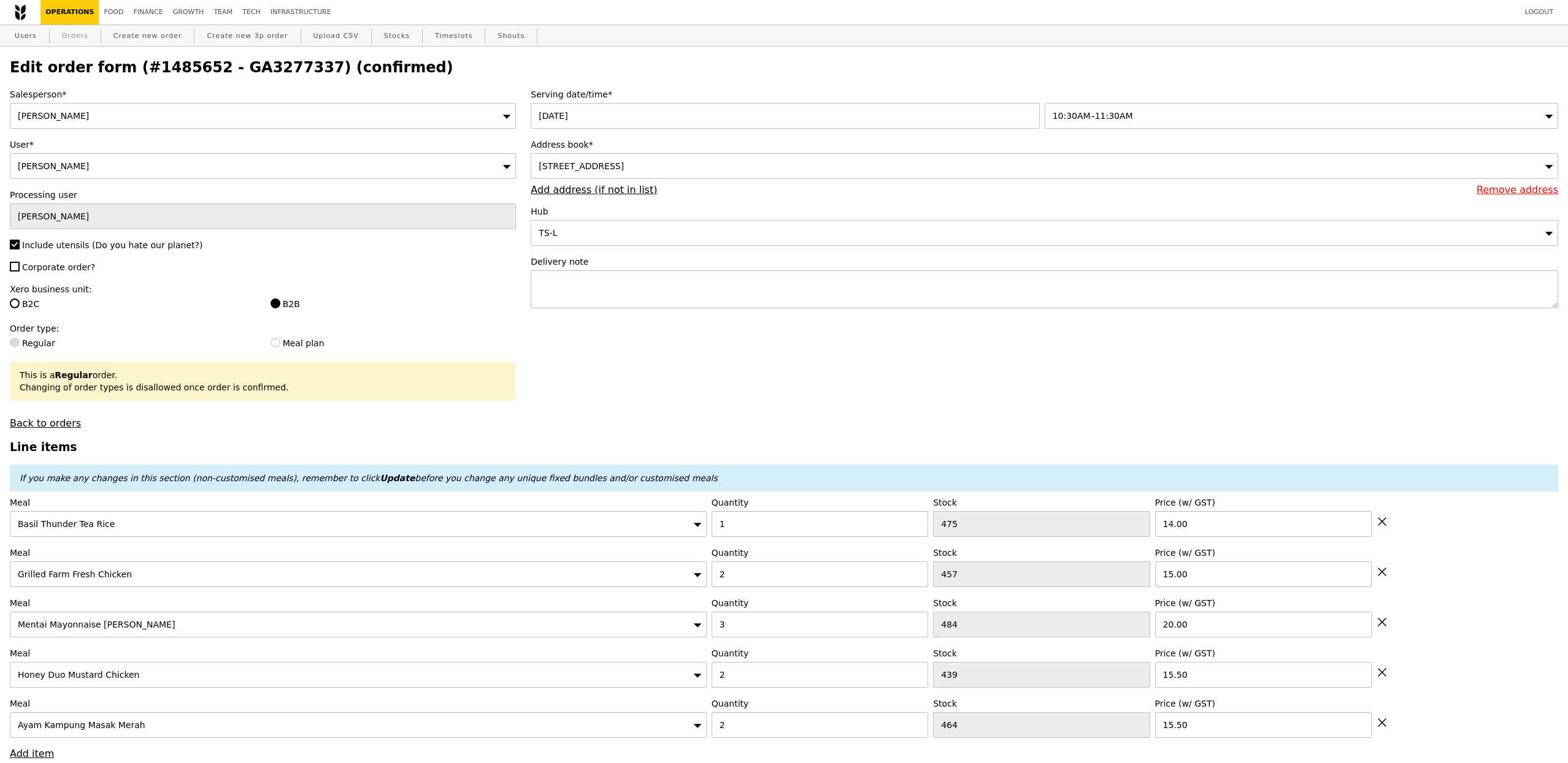
click at [80, 36] on link "Orders" at bounding box center [75, 36] width 36 height 22
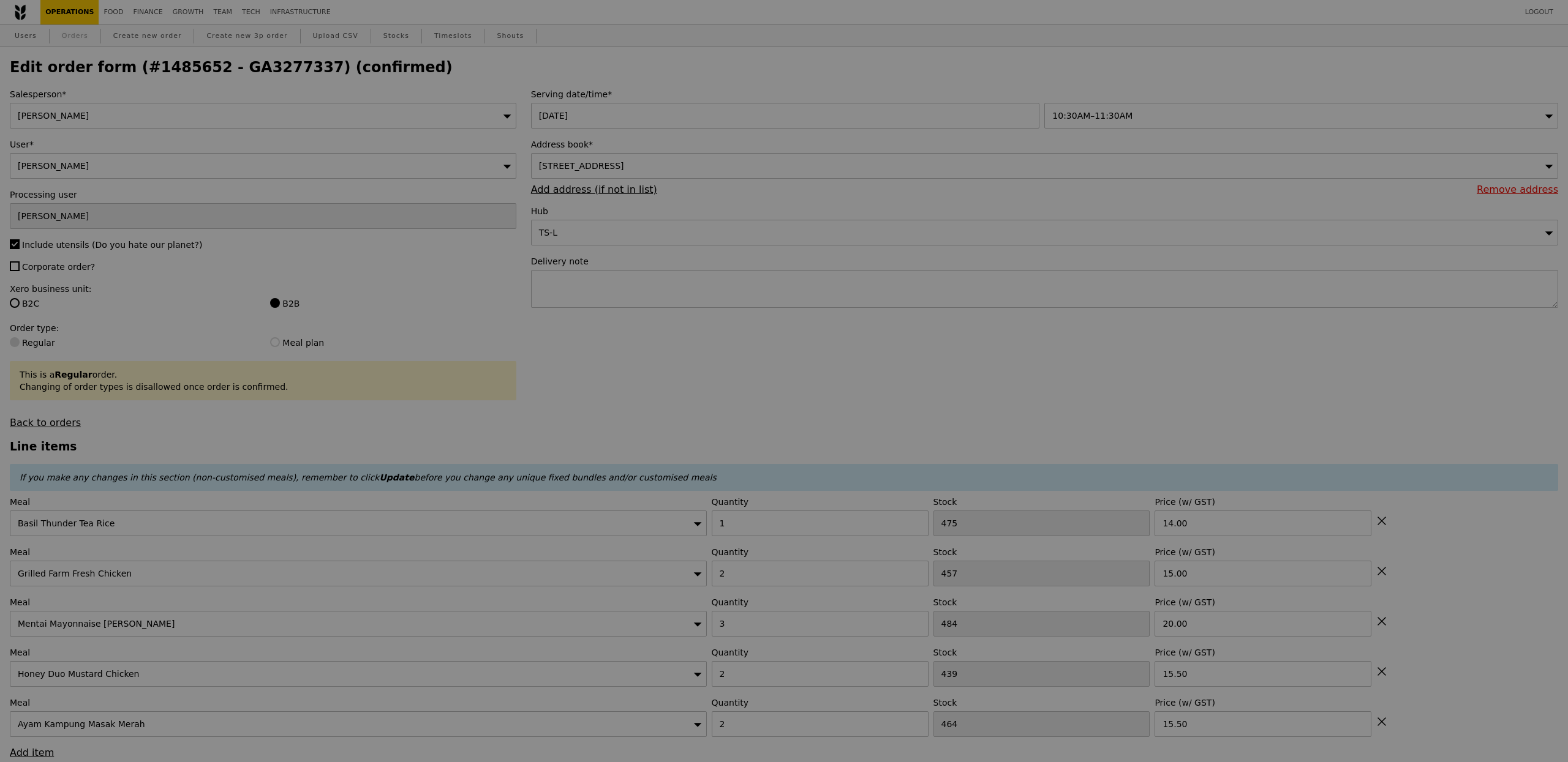
select select "100"
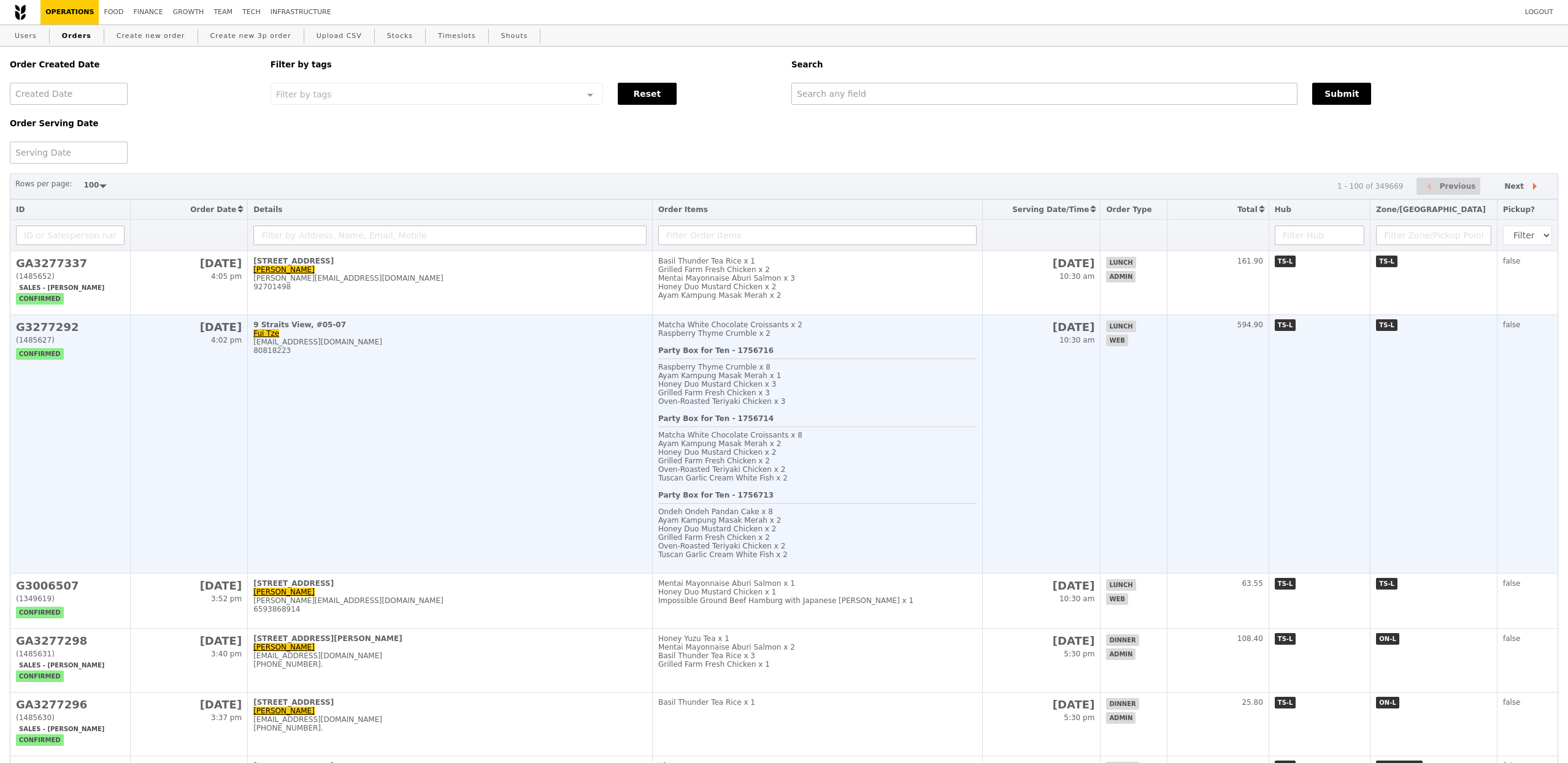
click at [318, 319] on td "9 Straits View, #05-07 Fui Tze fuitze.goh@sparkedu.com 80818223" at bounding box center [451, 444] width 405 height 258
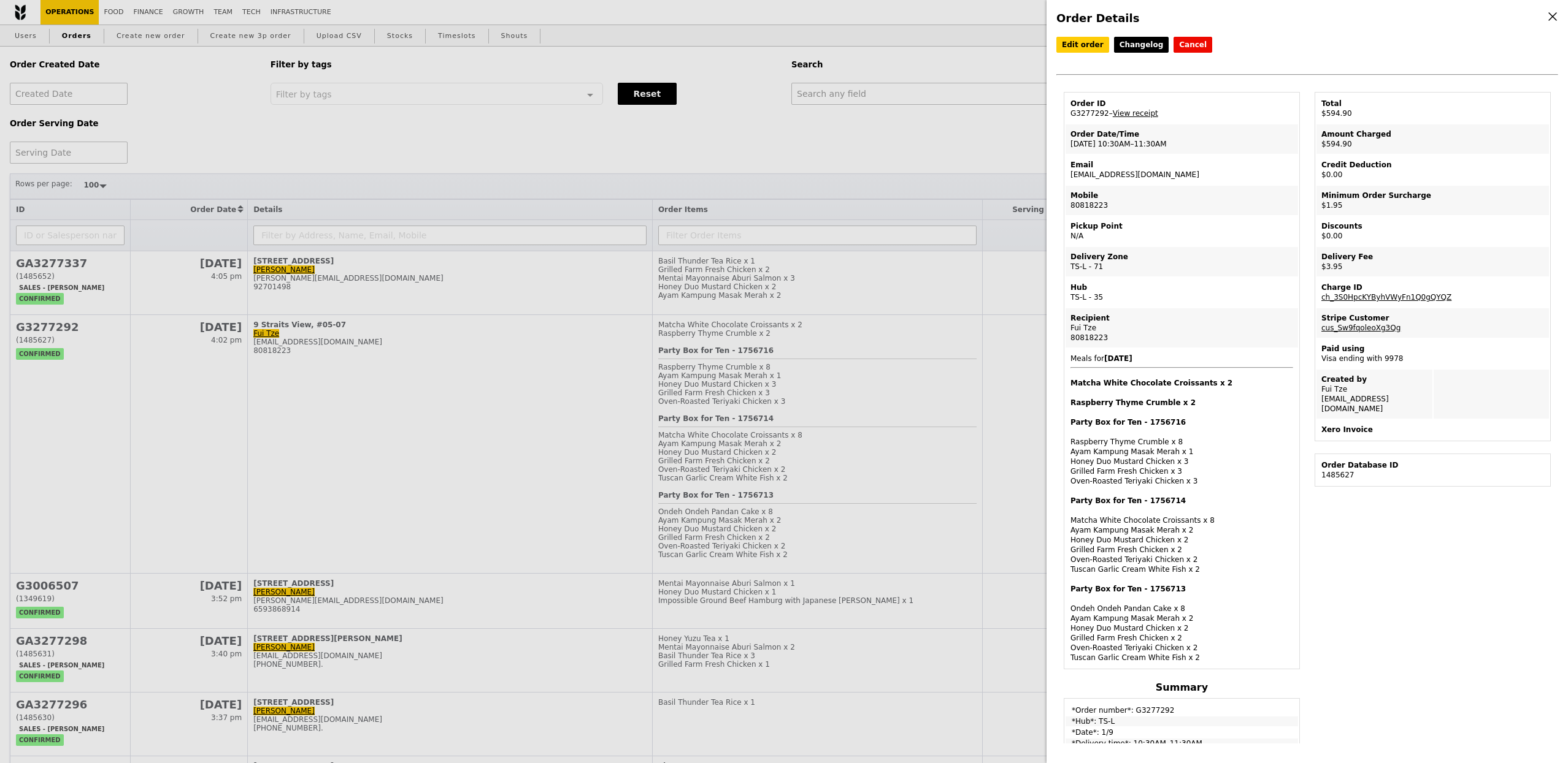
click at [1558, 18] on icon at bounding box center [1552, 16] width 11 height 11
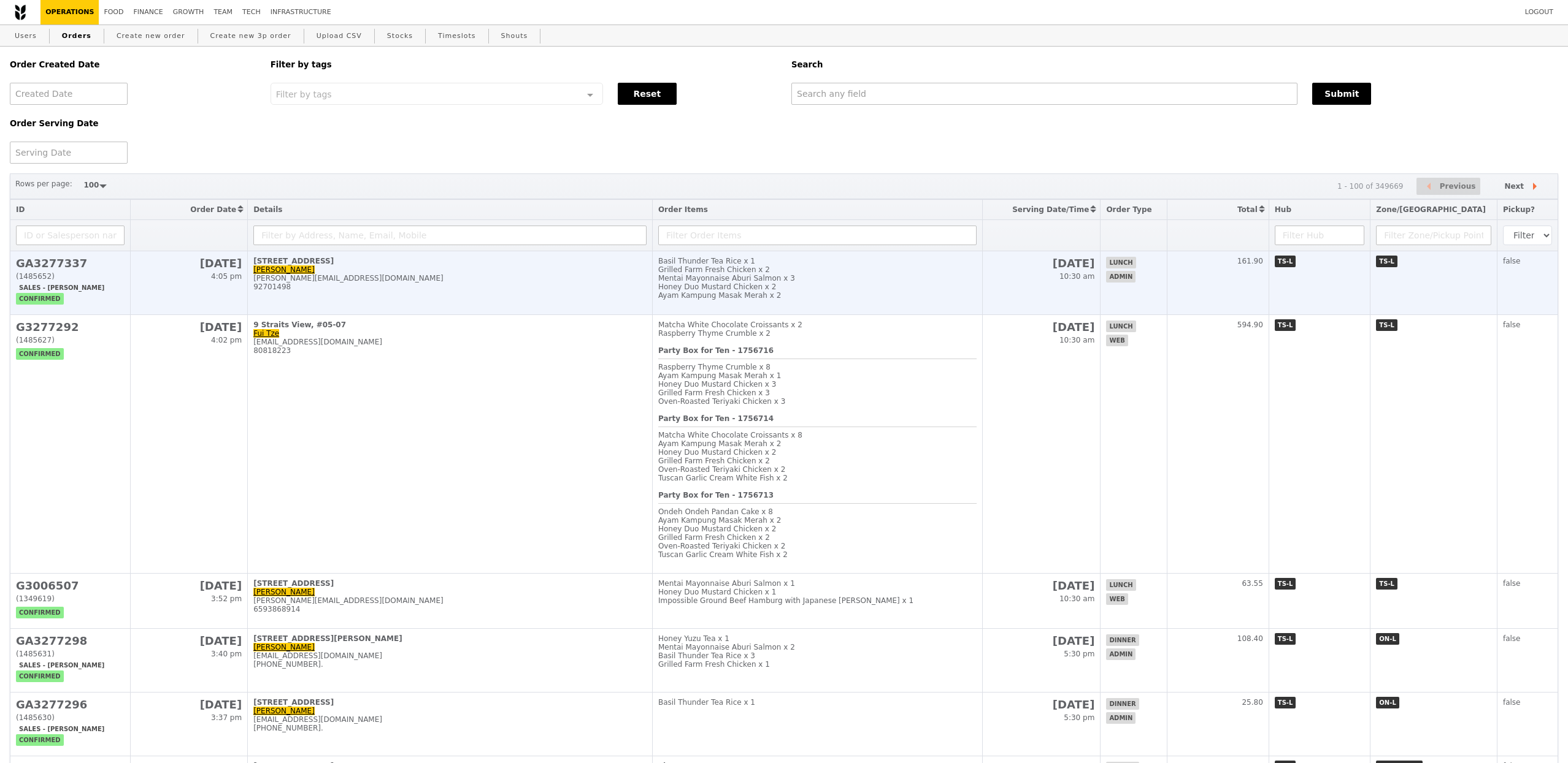
click at [465, 291] on div "92701498" at bounding box center [450, 287] width 393 height 9
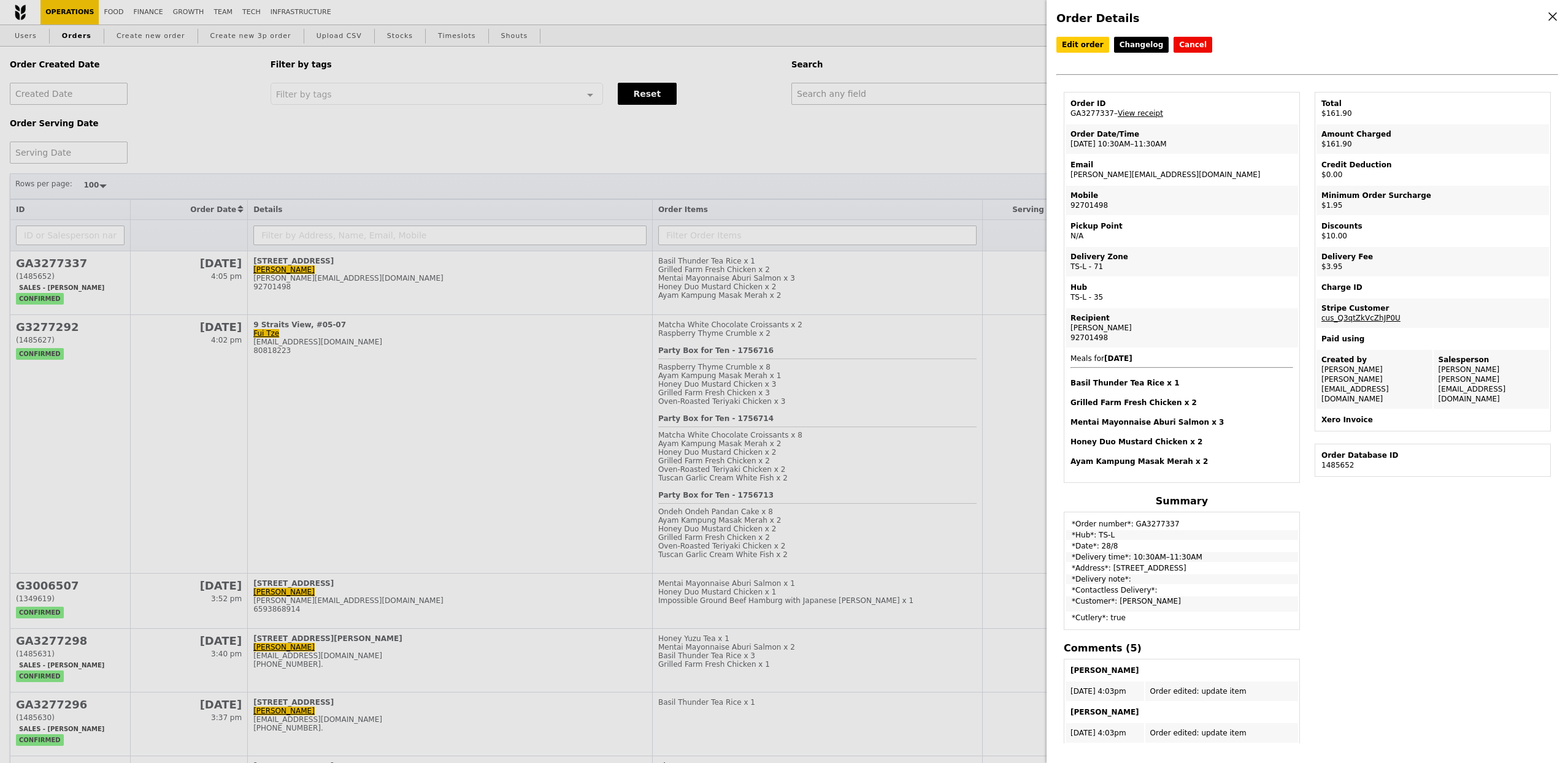
click at [711, 57] on div "Order Details Edit order Changelog Cancel Order ID GA3277337 – View receipt Ord…" at bounding box center [784, 382] width 1568 height 763
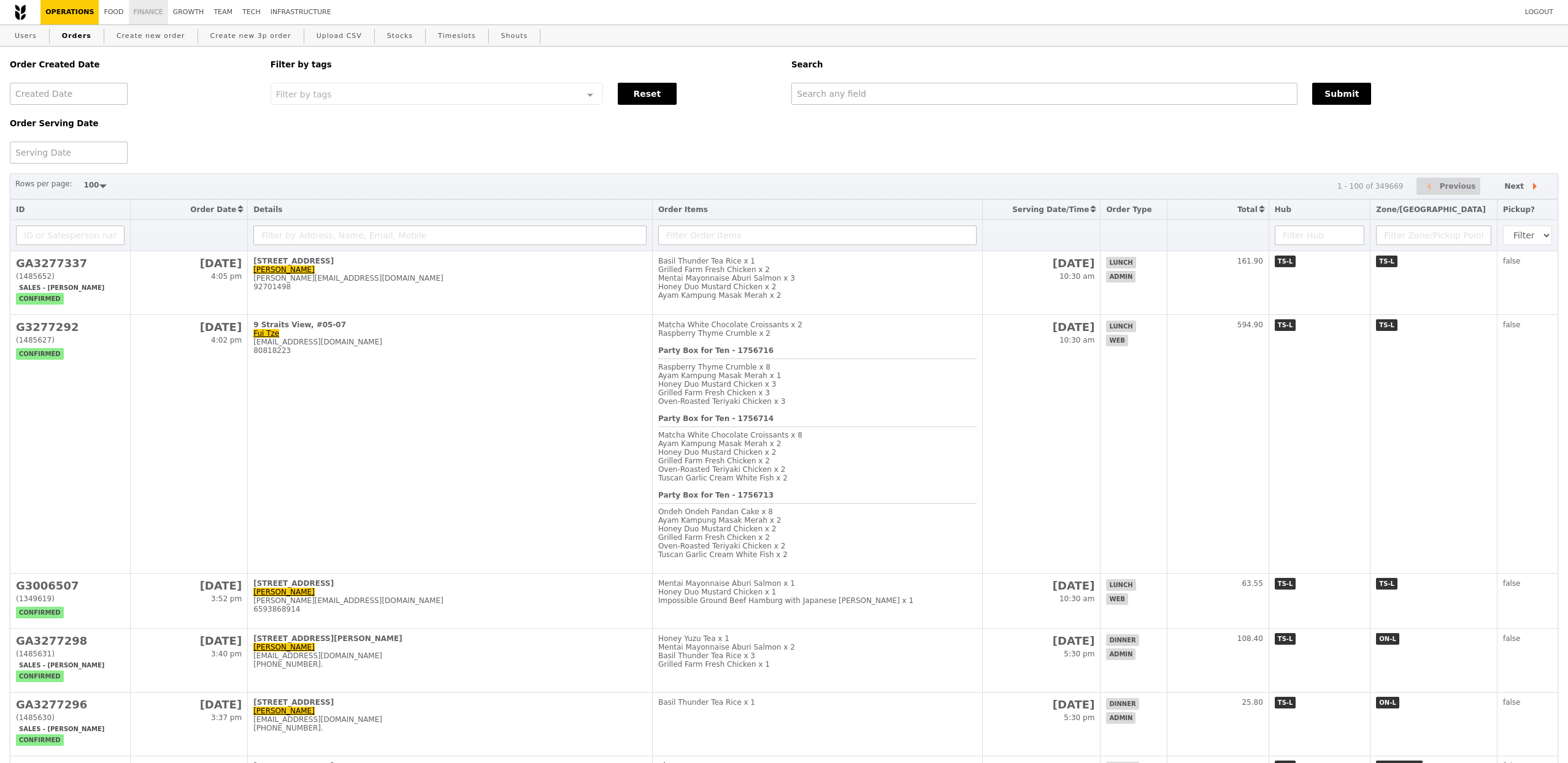
click at [141, 14] on link "Finance" at bounding box center [149, 12] width 40 height 24
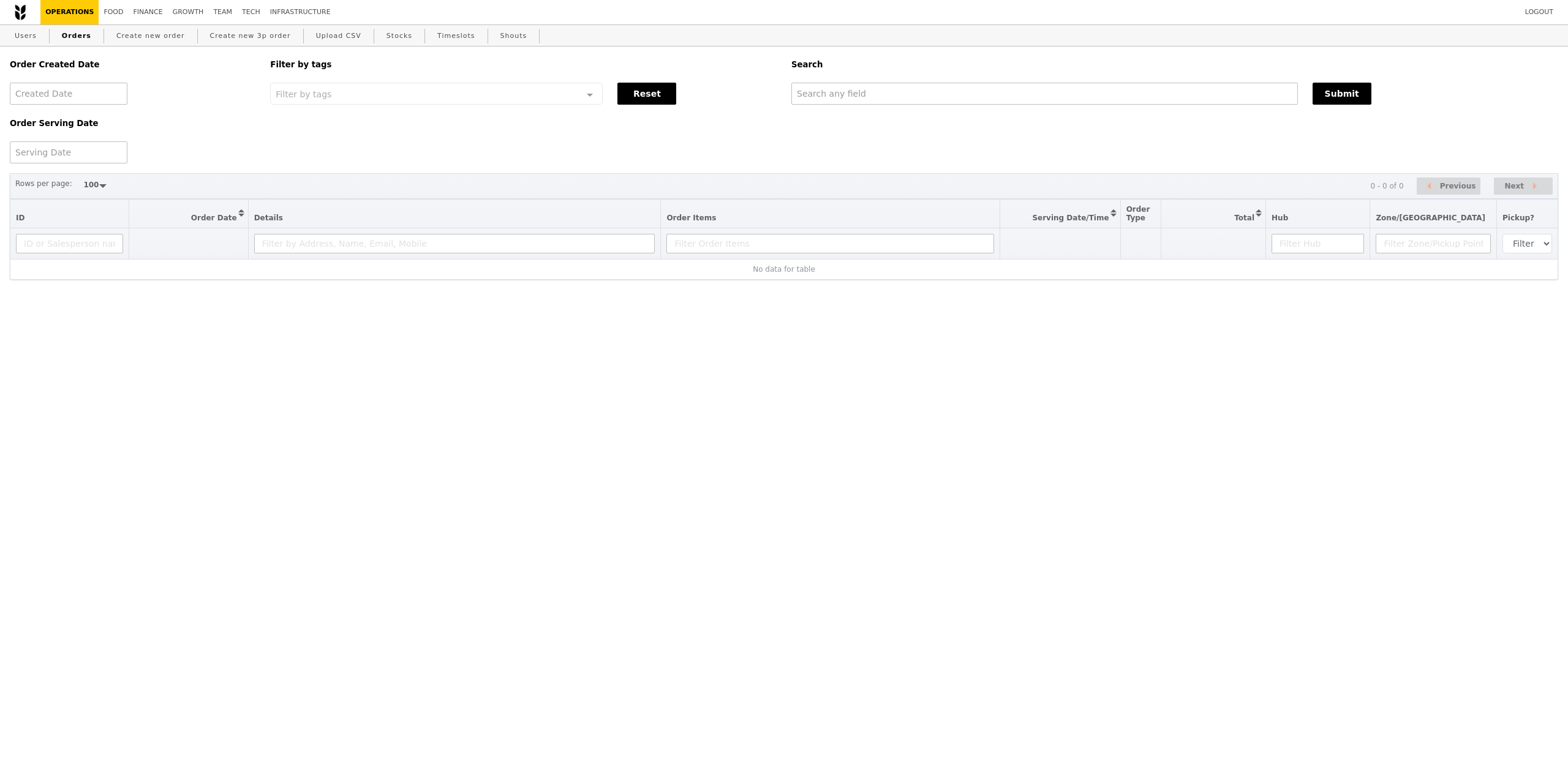
select select "100"
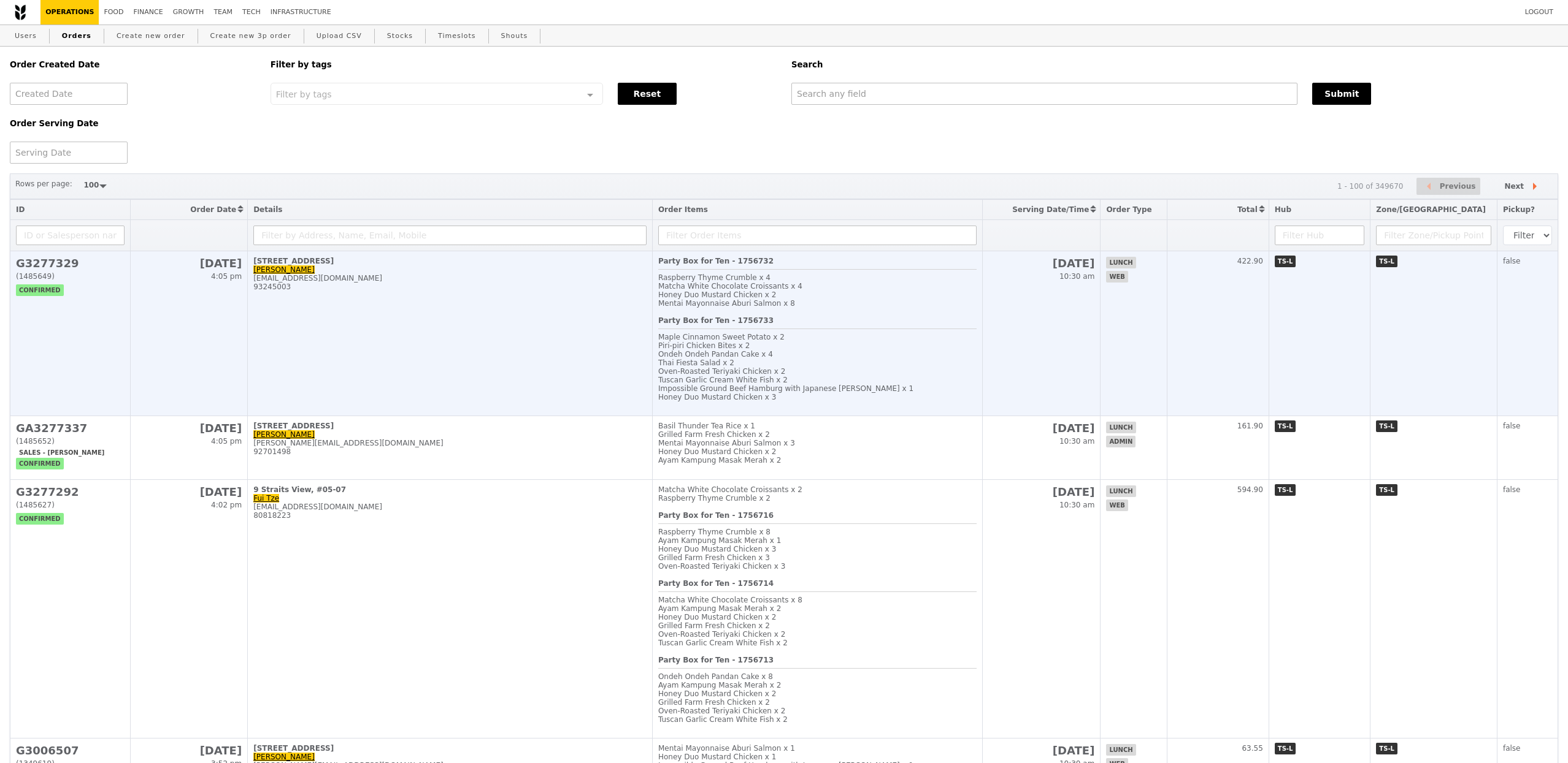
click at [425, 333] on td "[STREET_ADDRESS] [PERSON_NAME] [PERSON_NAME][EMAIL_ADDRESS][DOMAIN_NAME] 932450…" at bounding box center [451, 334] width 405 height 165
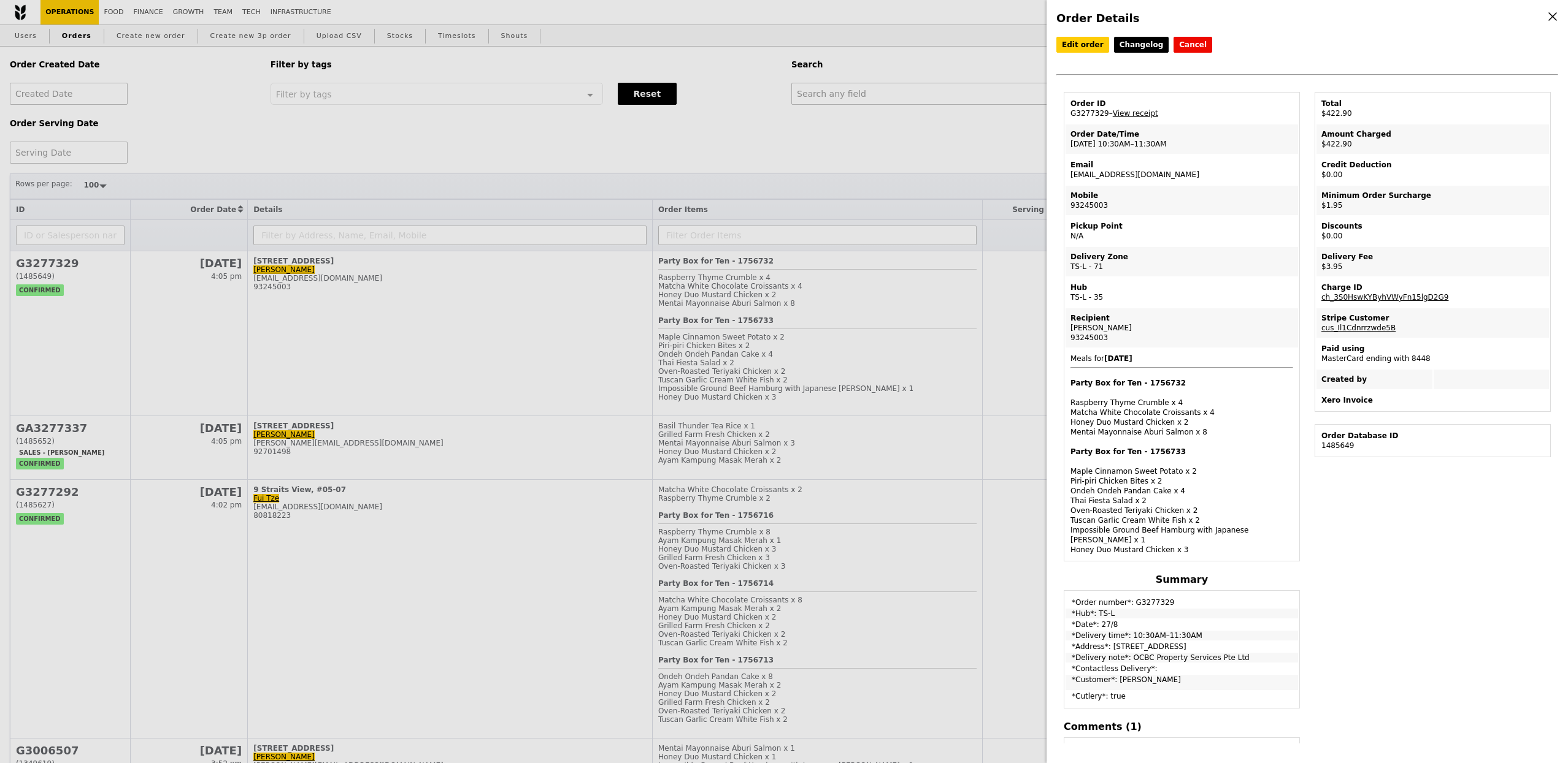
click at [427, 466] on div "Order Details Edit order Changelog Cancel Order ID G3277329 – View receipt Orde…" at bounding box center [784, 382] width 1568 height 763
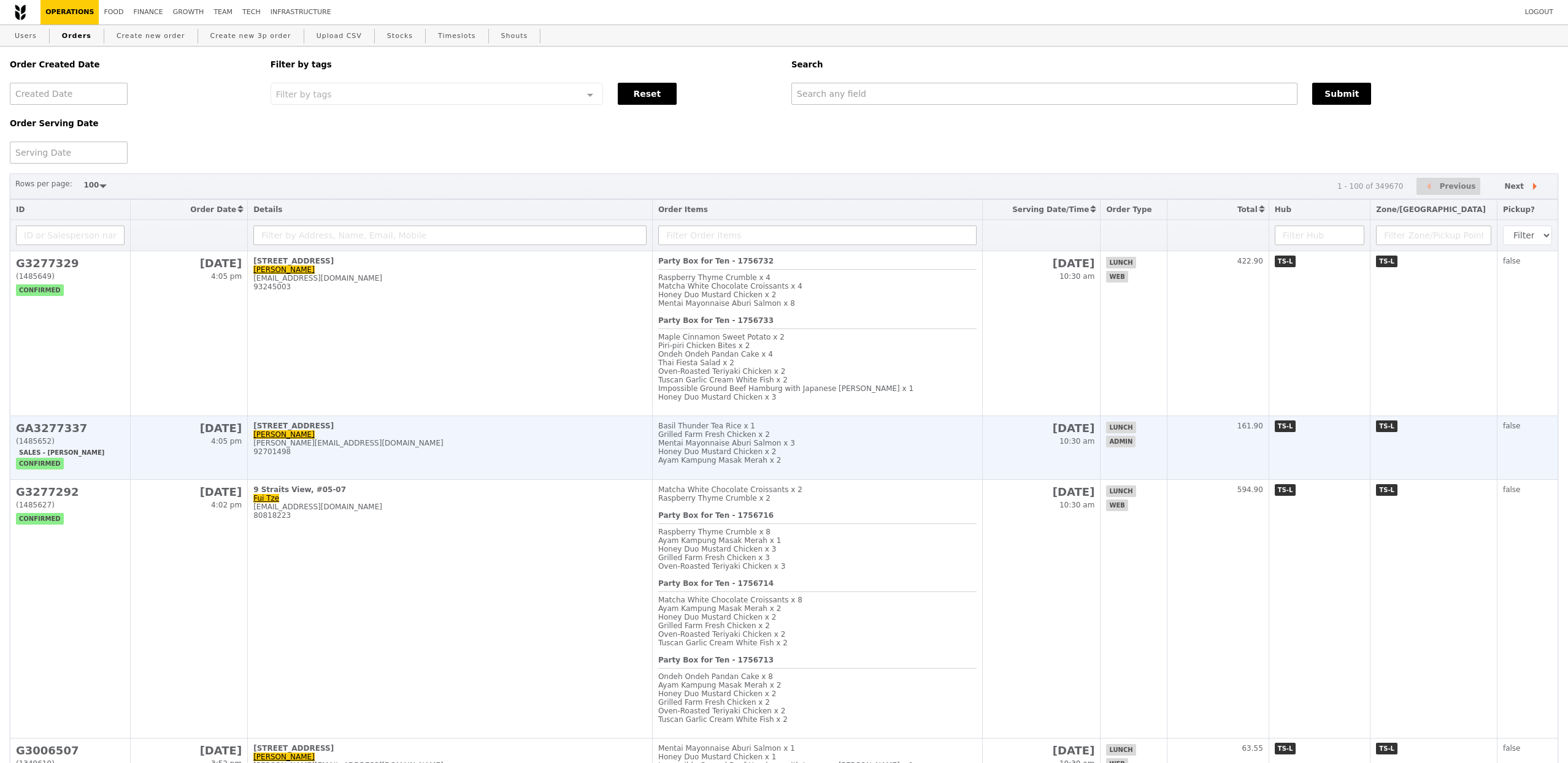
click at [448, 456] on div "92701498" at bounding box center [450, 452] width 393 height 9
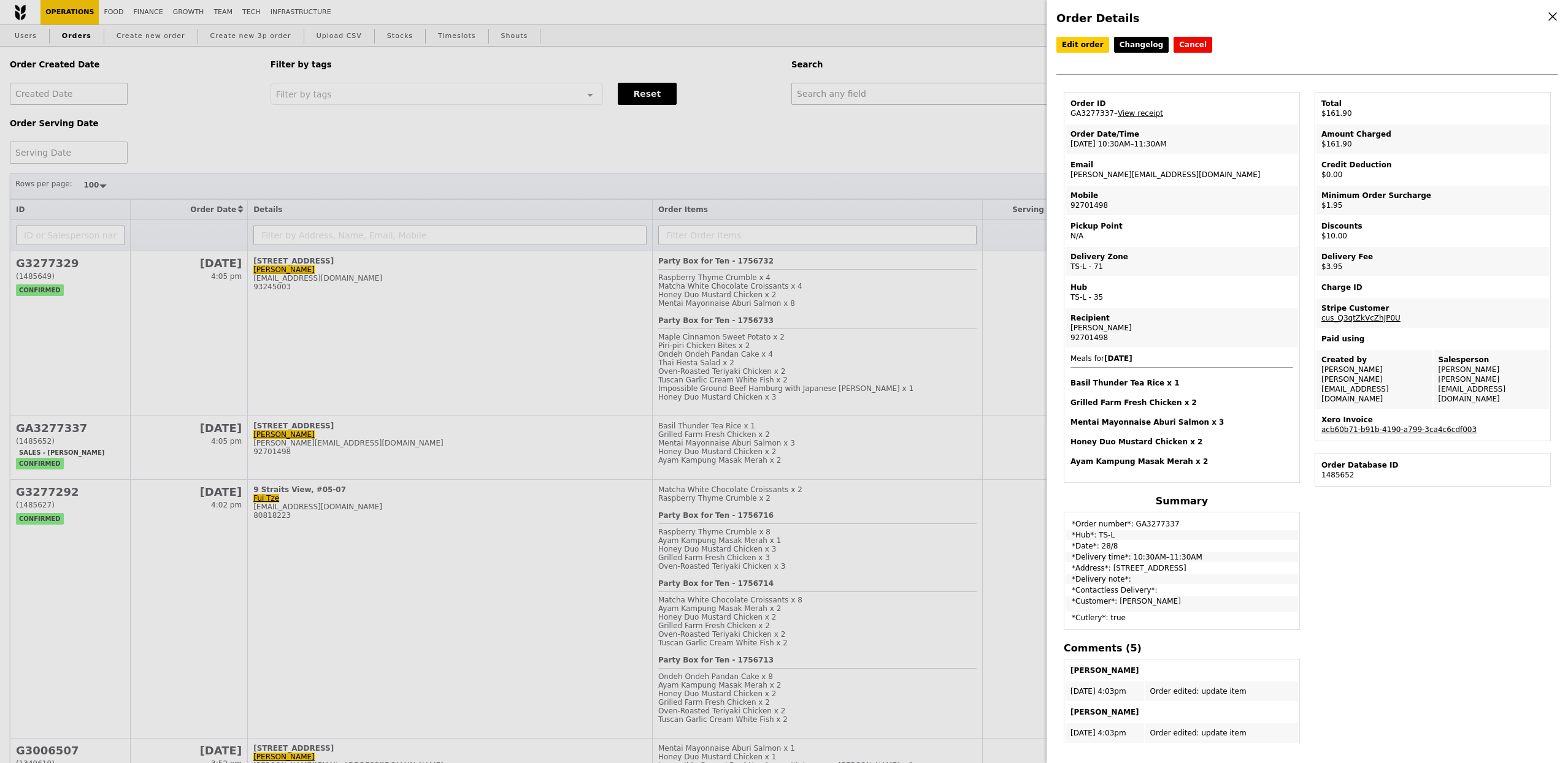
click at [1403, 425] on link "acb60b71-b91b-4190-a799-3ca4c6cdf003" at bounding box center [1399, 430] width 155 height 9
click at [1129, 110] on link "View receipt" at bounding box center [1140, 114] width 46 height 9
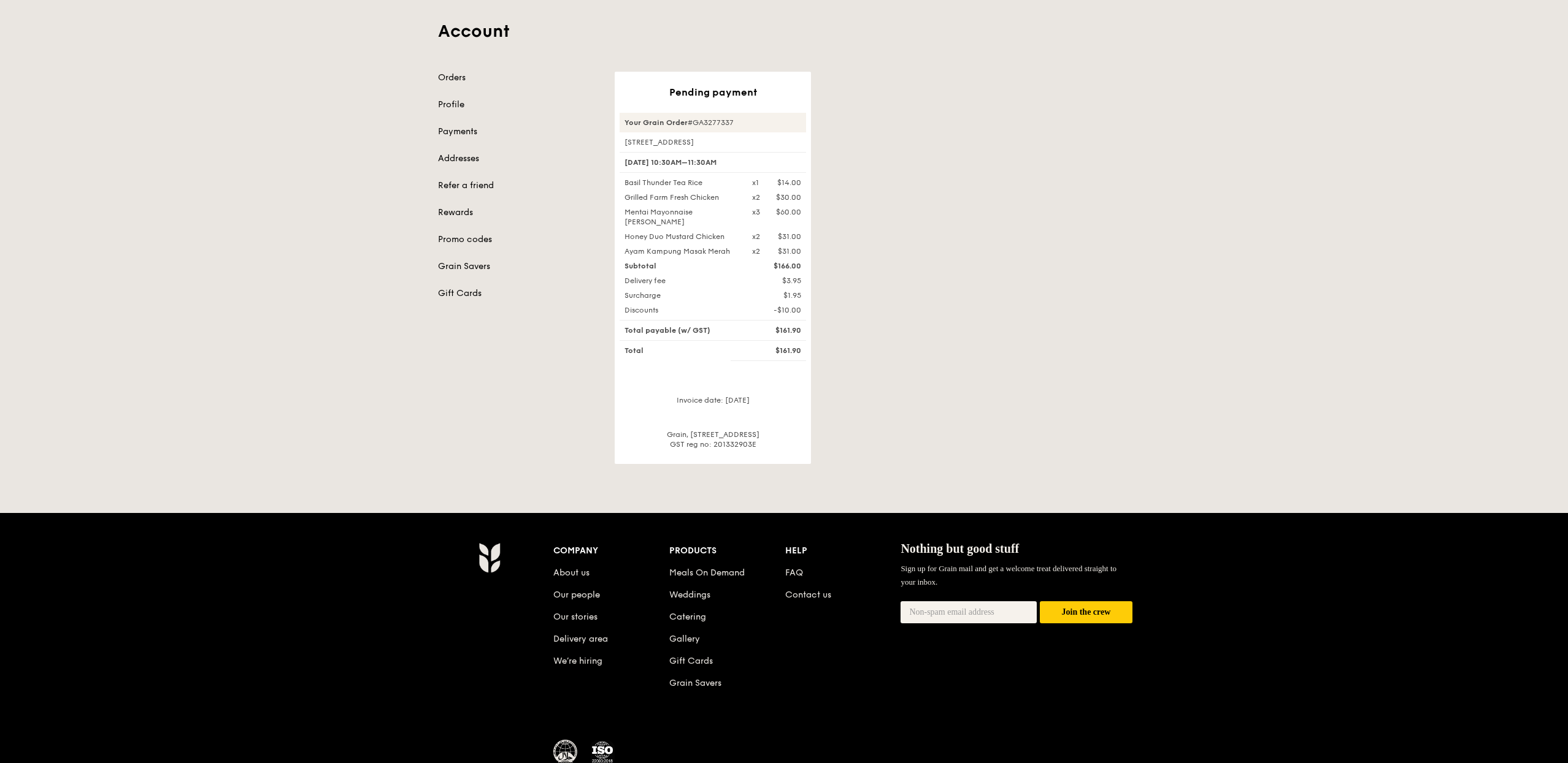
scroll to position [67, 0]
